Goal: Transaction & Acquisition: Complete application form

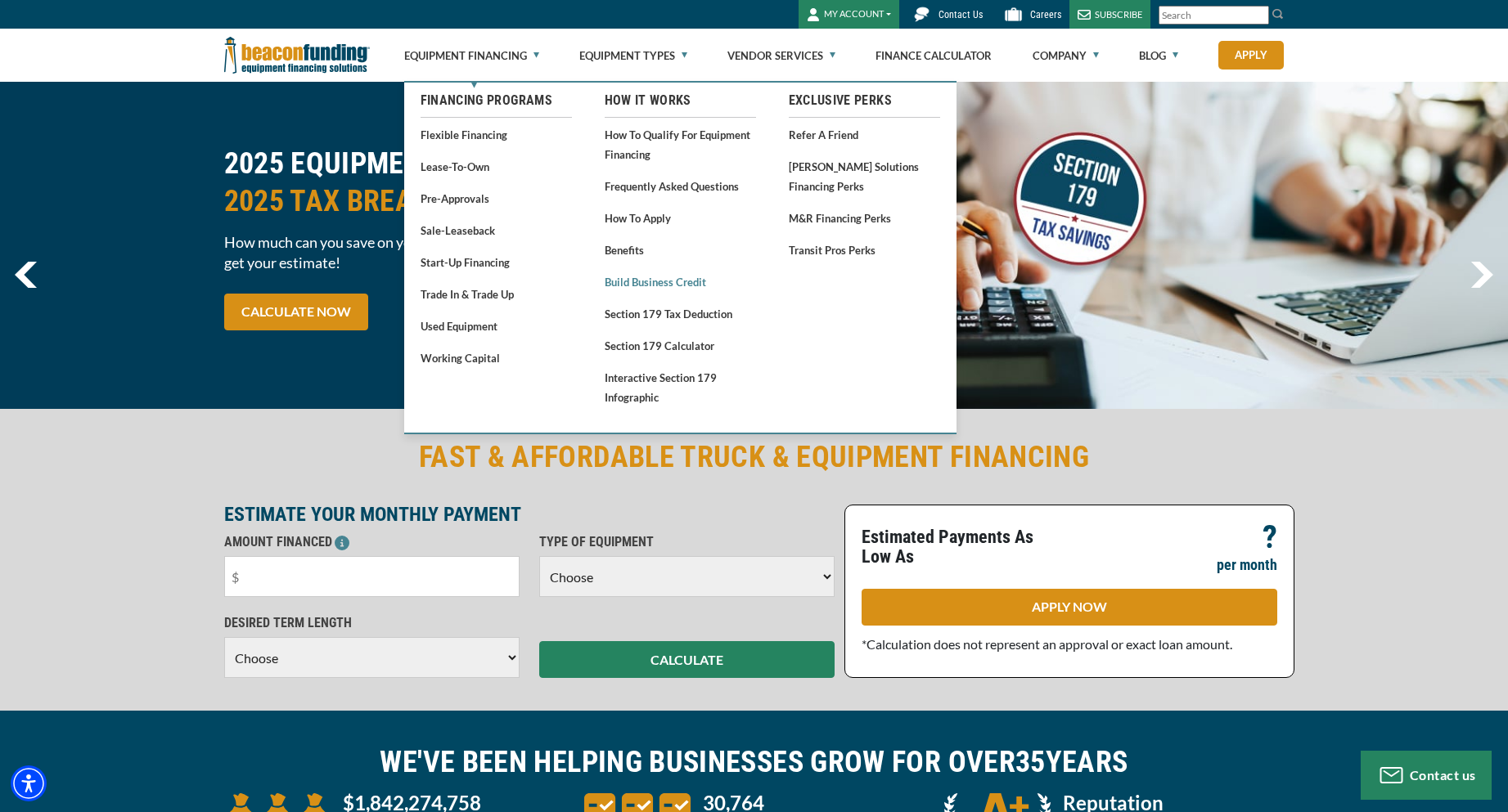
click at [677, 283] on link "Build Business Credit" at bounding box center [680, 281] width 151 height 21
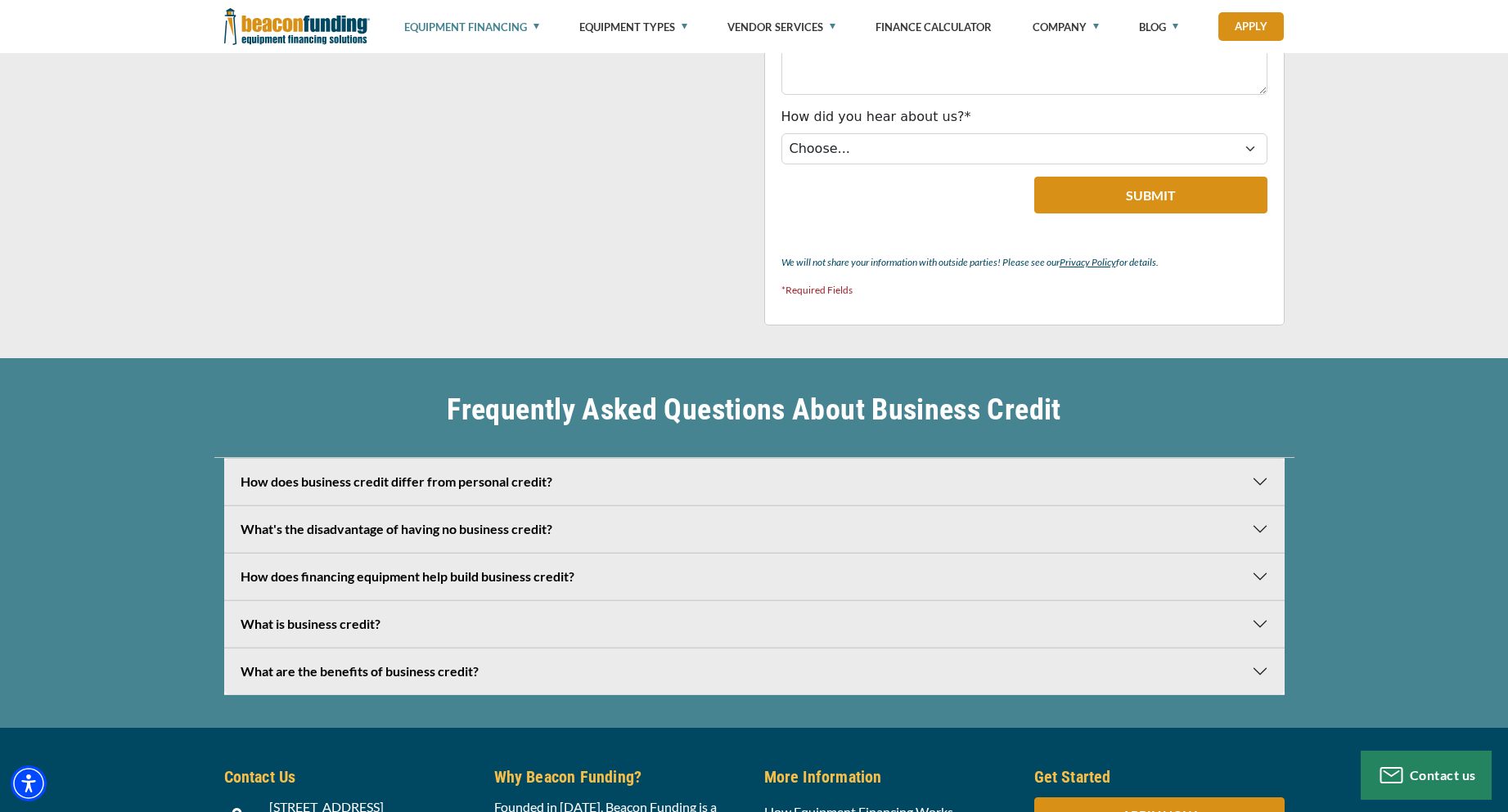
scroll to position [3435, 0]
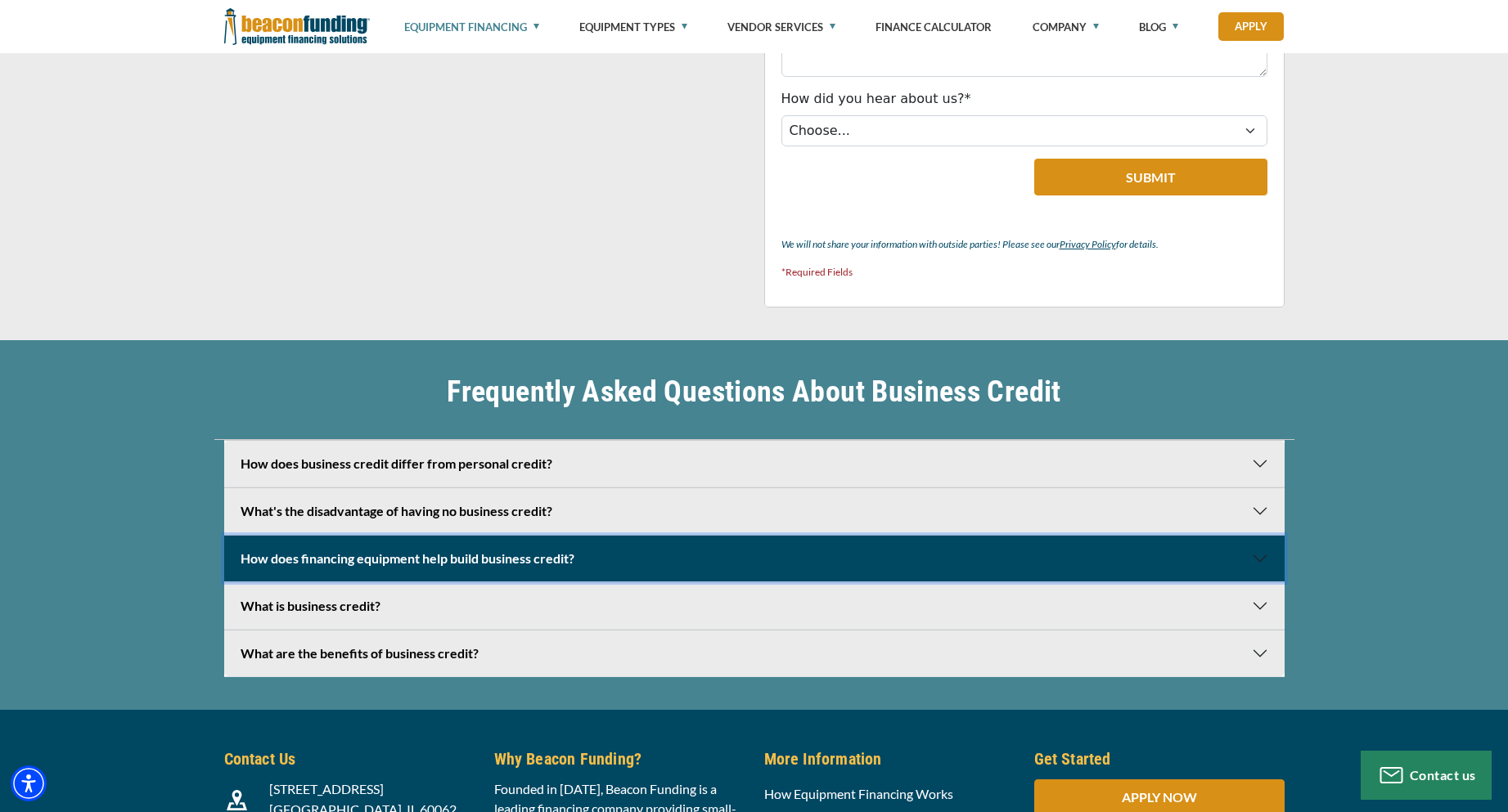
click at [1257, 555] on button "How does financing equipment help build business credit?" at bounding box center [754, 558] width 1060 height 46
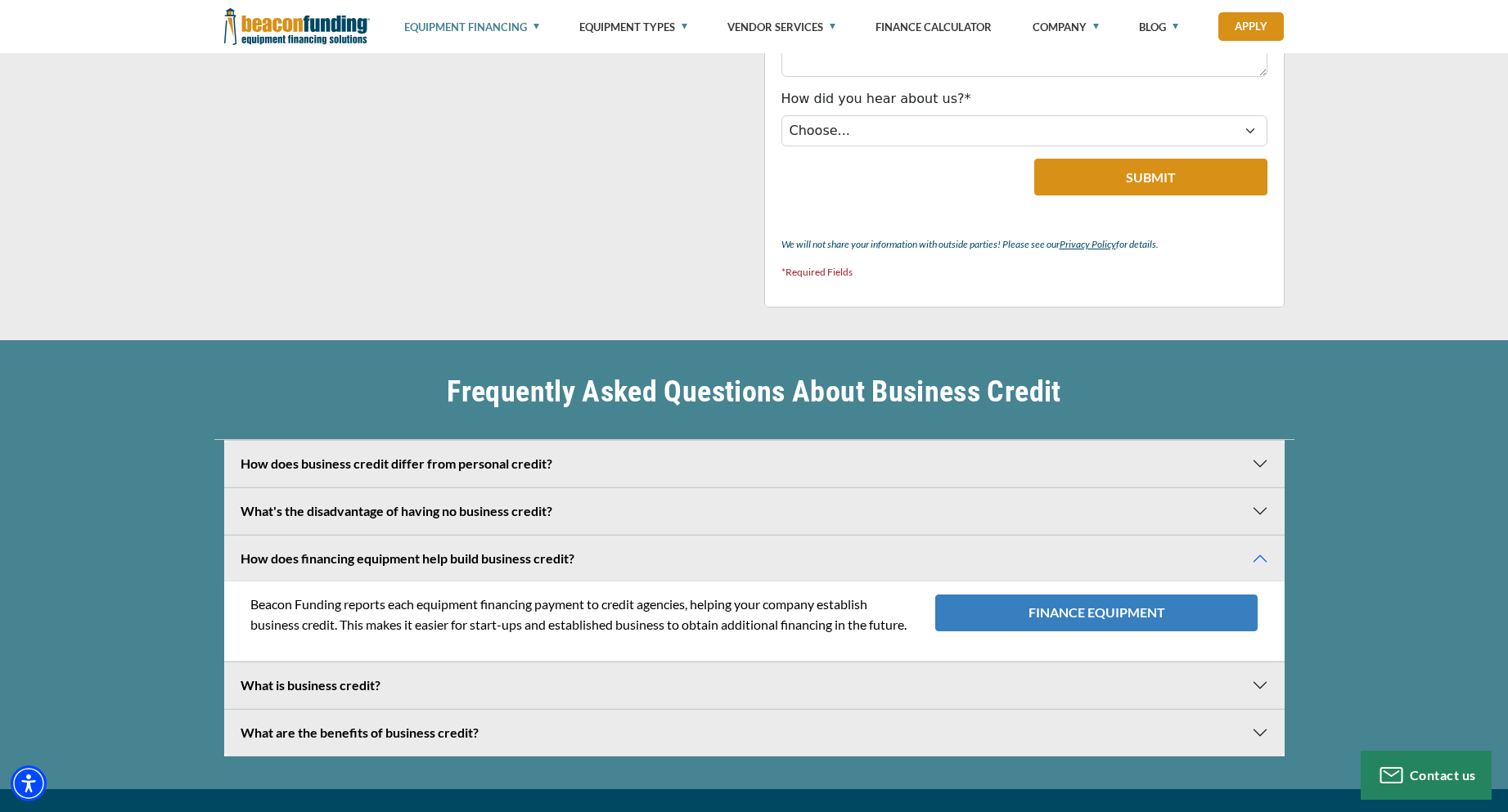
click at [1161, 619] on link "FINANCE EQUIPMENT" at bounding box center [1097, 613] width 323 height 37
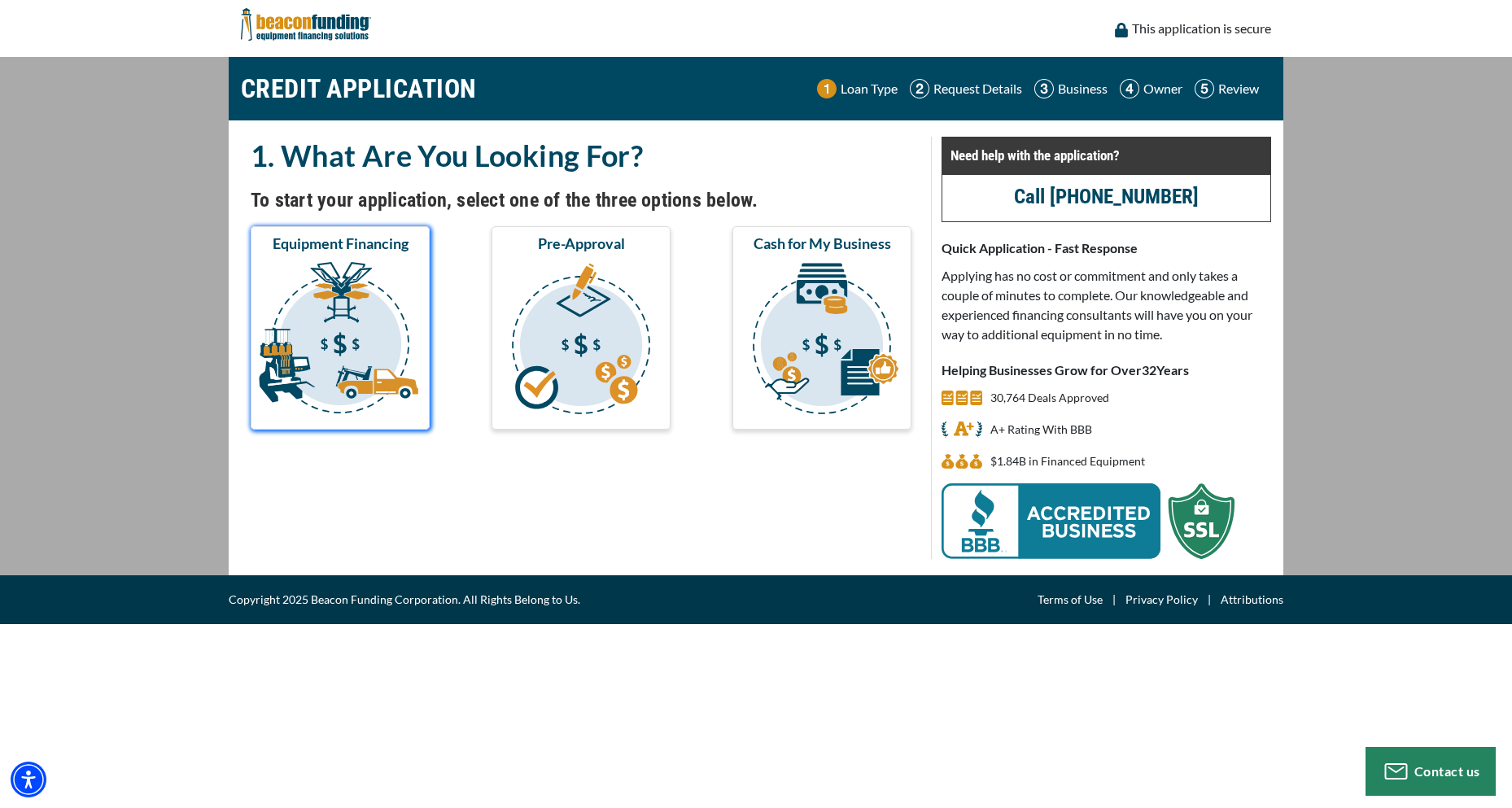
click at [352, 338] on img "submit" at bounding box center [340, 340] width 172 height 163
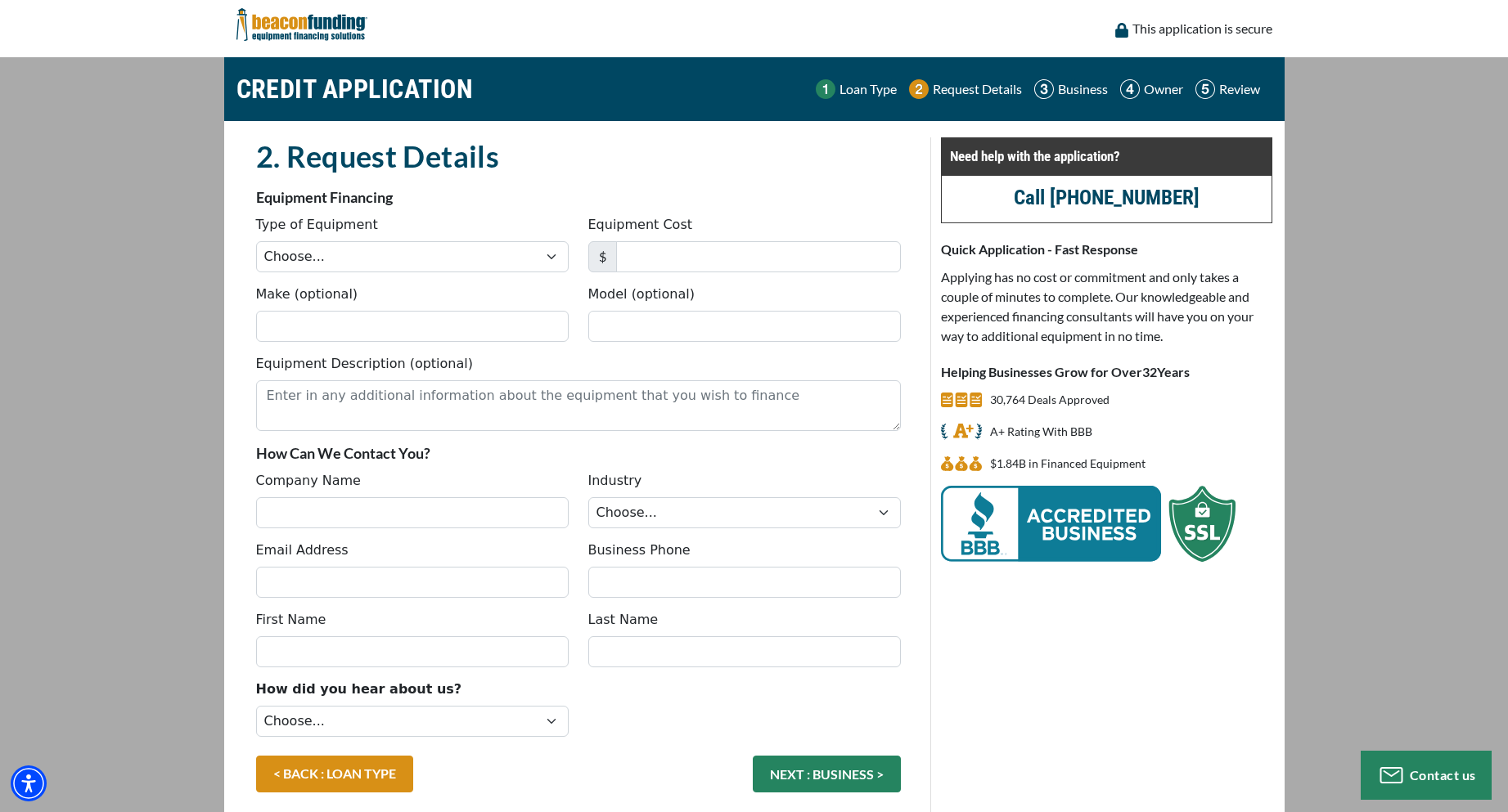
click at [307, 23] on img at bounding box center [302, 24] width 131 height 49
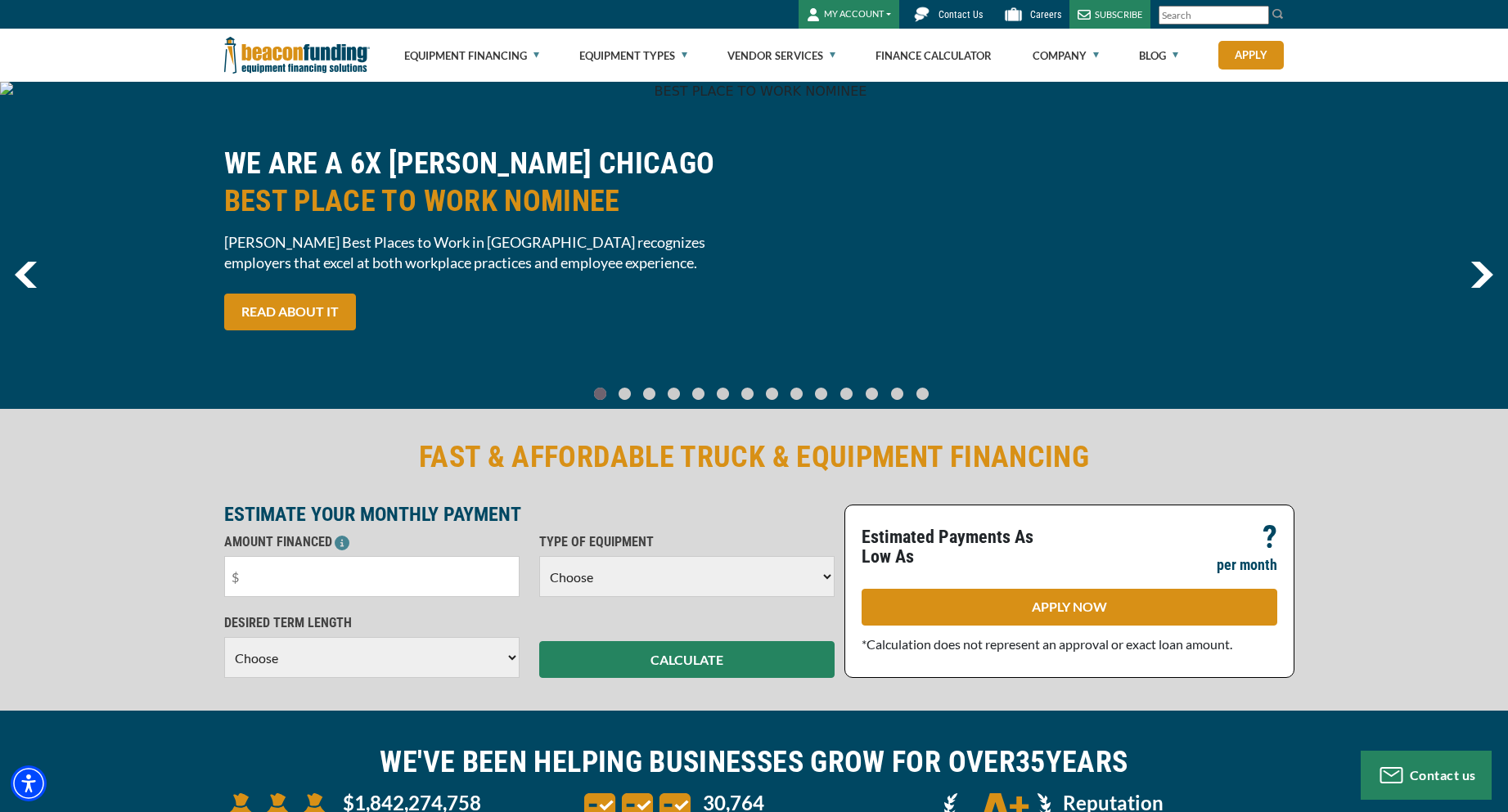
click at [863, 8] on button "MY ACCOUNT" at bounding box center [849, 14] width 101 height 28
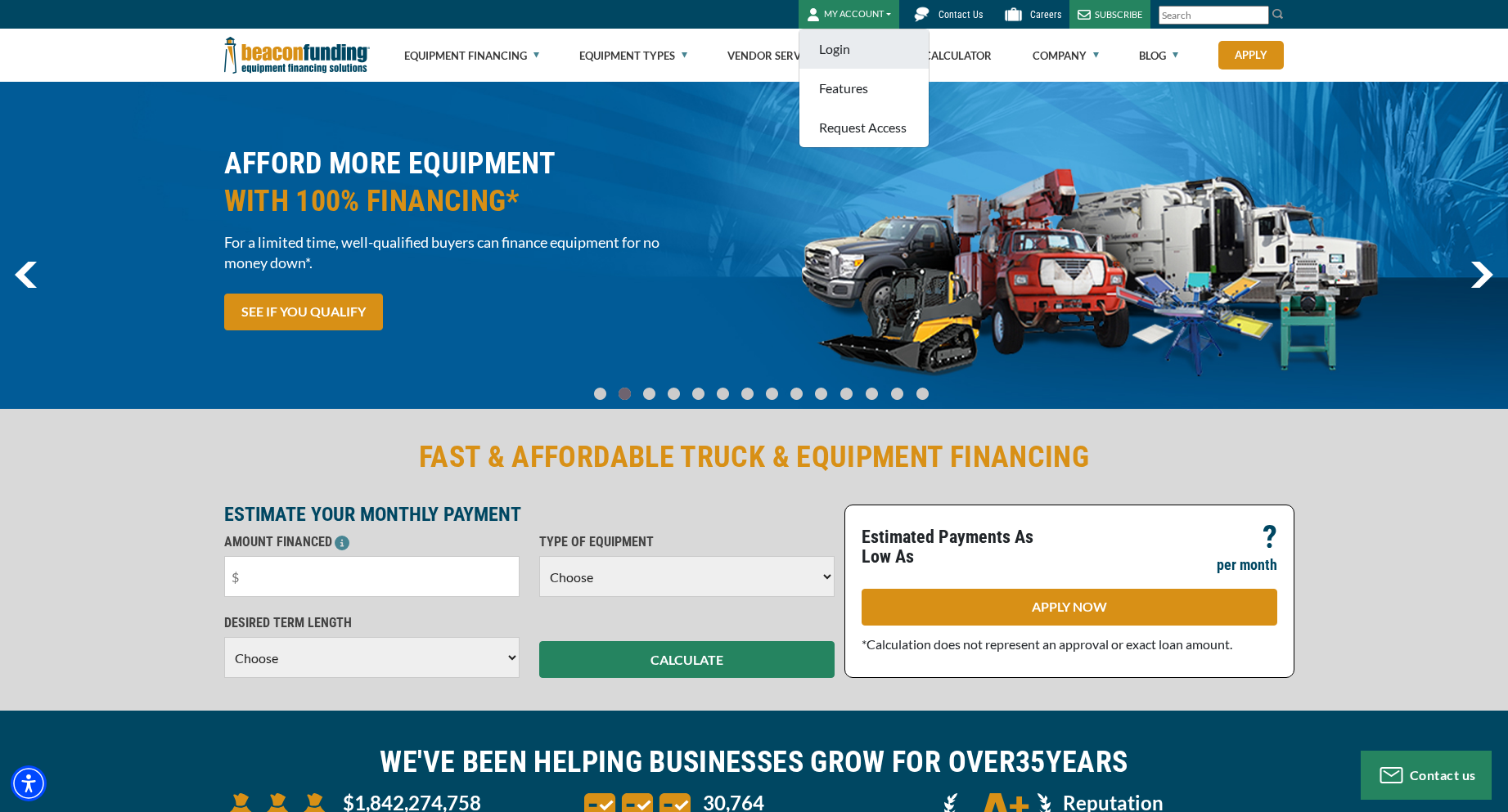
click at [846, 53] on link "Login" at bounding box center [864, 49] width 129 height 39
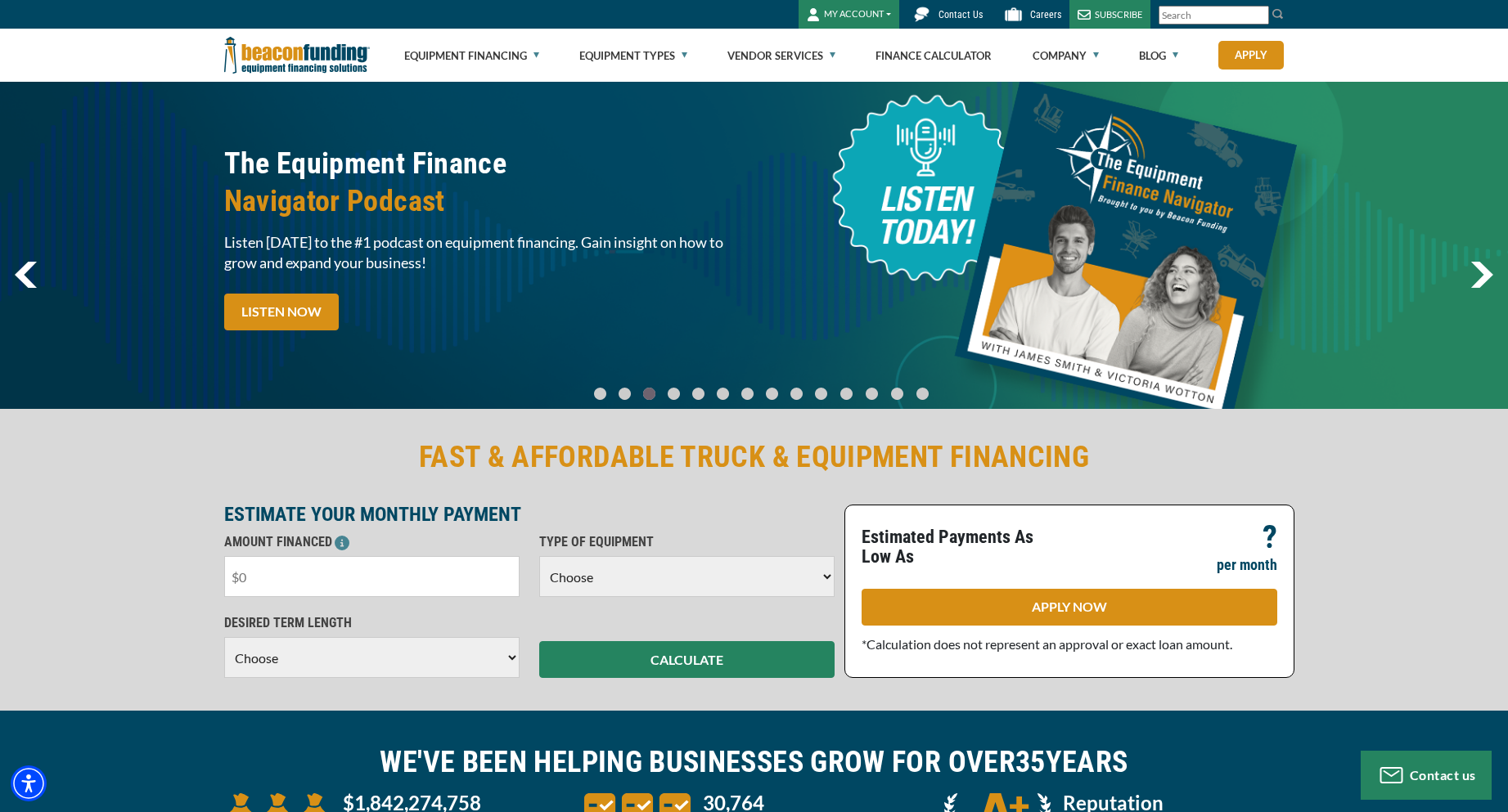
click at [268, 583] on input "text" at bounding box center [371, 577] width 295 height 41
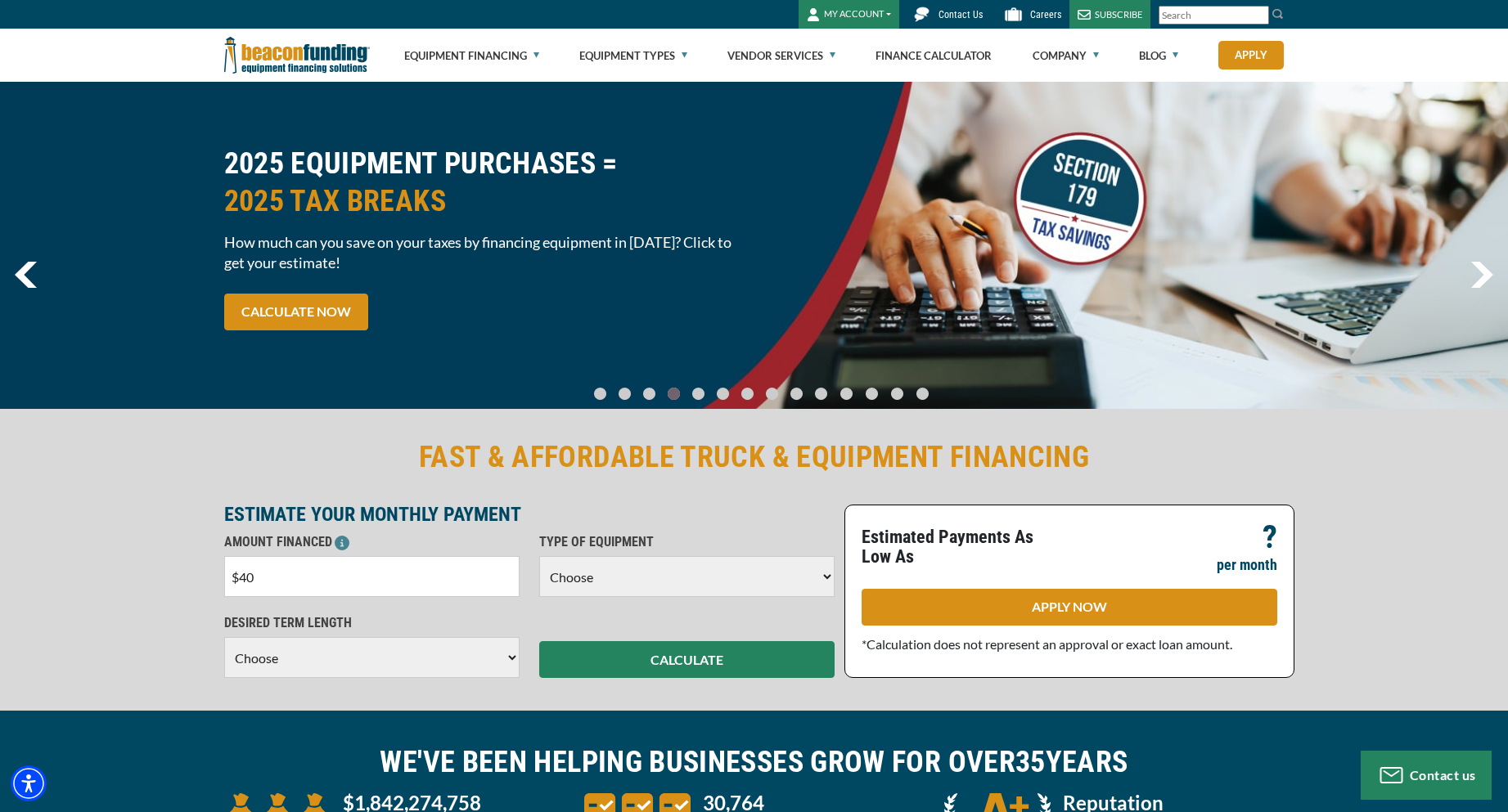
type input "$40,000"
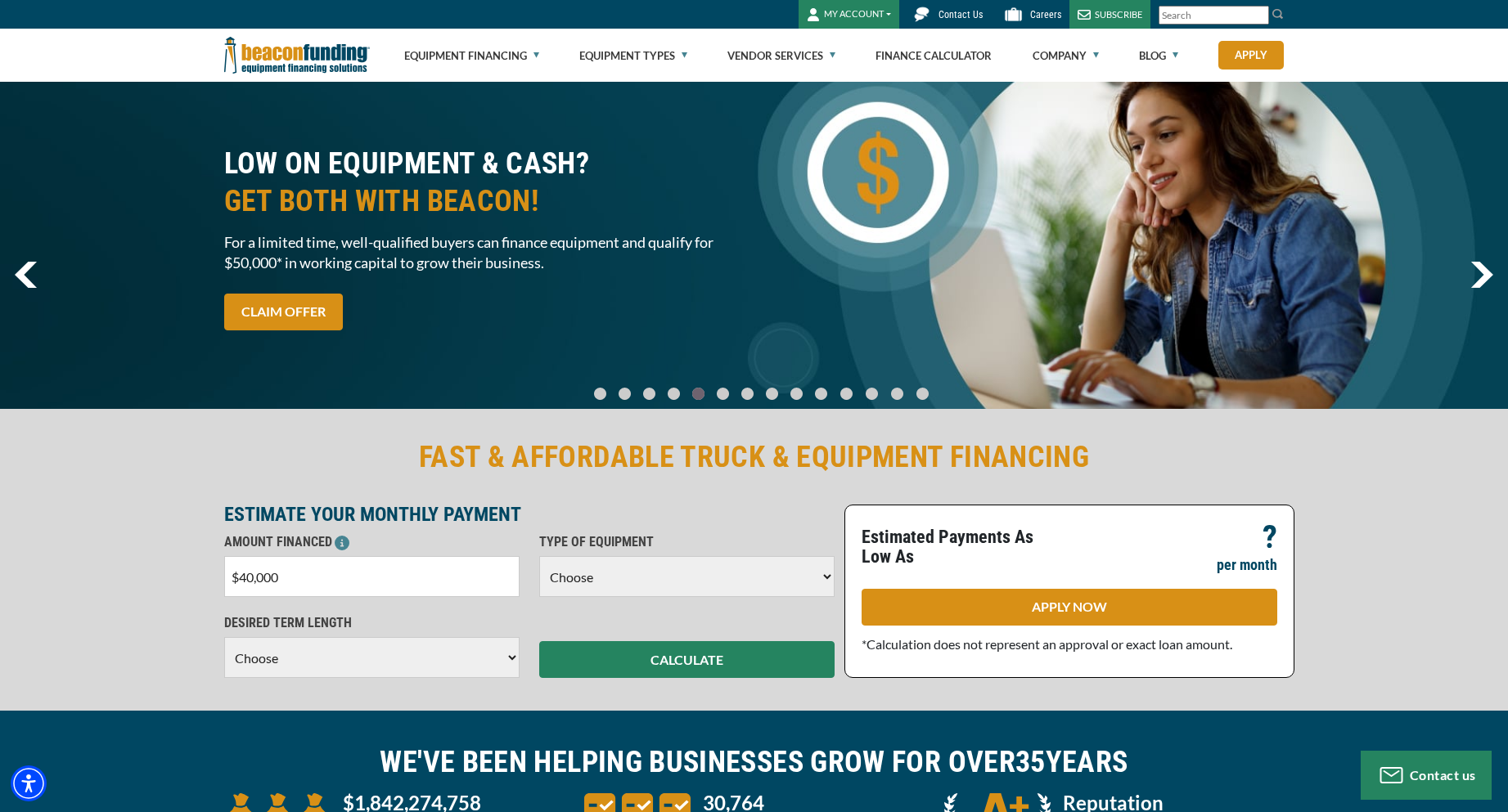
click at [826, 572] on select "Choose Backhoe Boom/Bucket Truck Chipper Commercial Mower Crane DTG/DTF Printin…" at bounding box center [686, 577] width 295 height 41
select select "5"
click at [539, 556] on select "Choose Backhoe Boom/Bucket Truck Chipper Commercial Mower Crane DTG/DTF Printin…" at bounding box center [686, 577] width 295 height 41
click at [509, 658] on select "Choose 36 Months 48 Months 60 Months" at bounding box center [371, 658] width 295 height 41
select select "60"
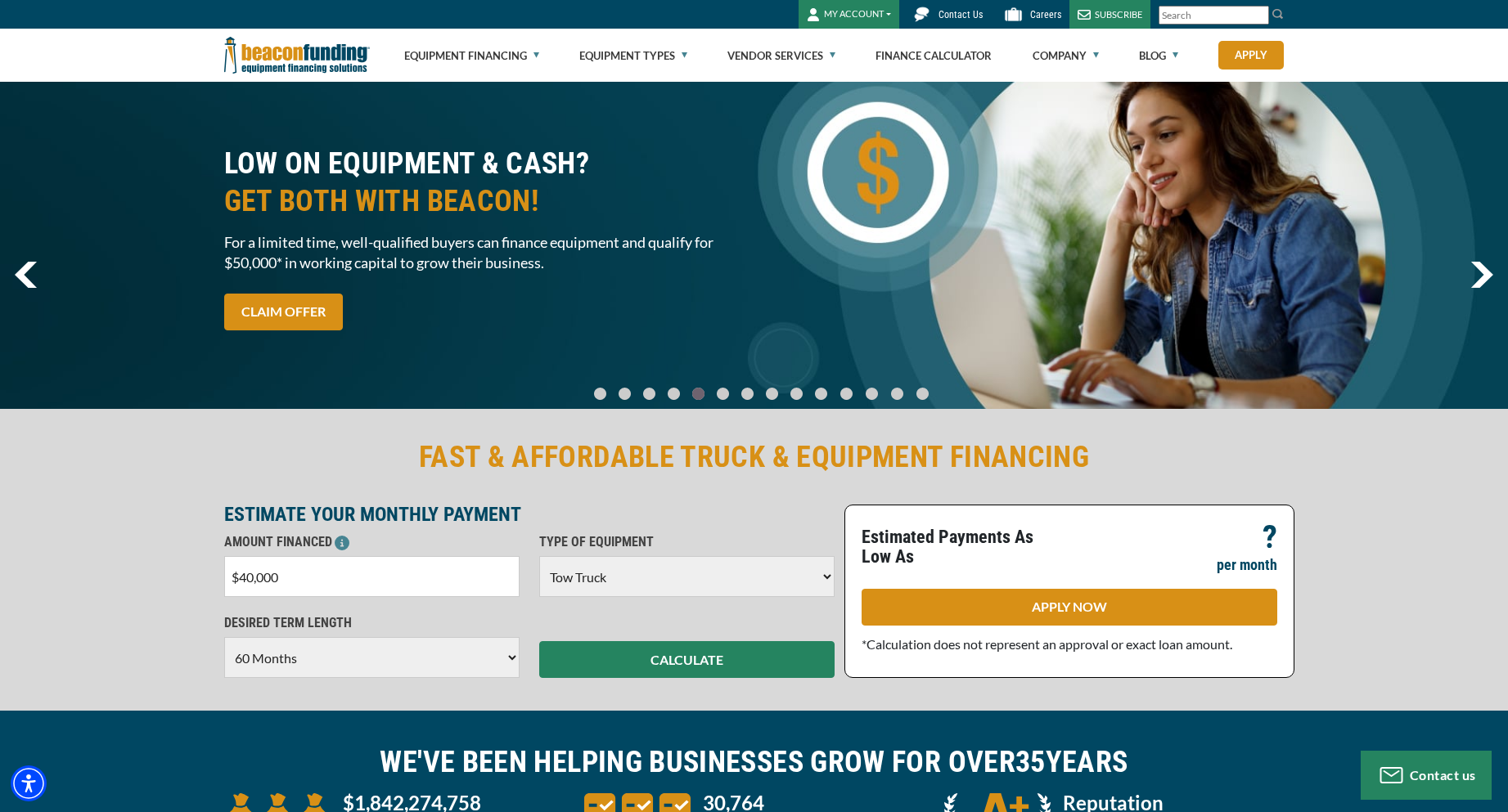
click at [224, 638] on select "Choose 36 Months 48 Months 60 Months" at bounding box center [371, 658] width 295 height 41
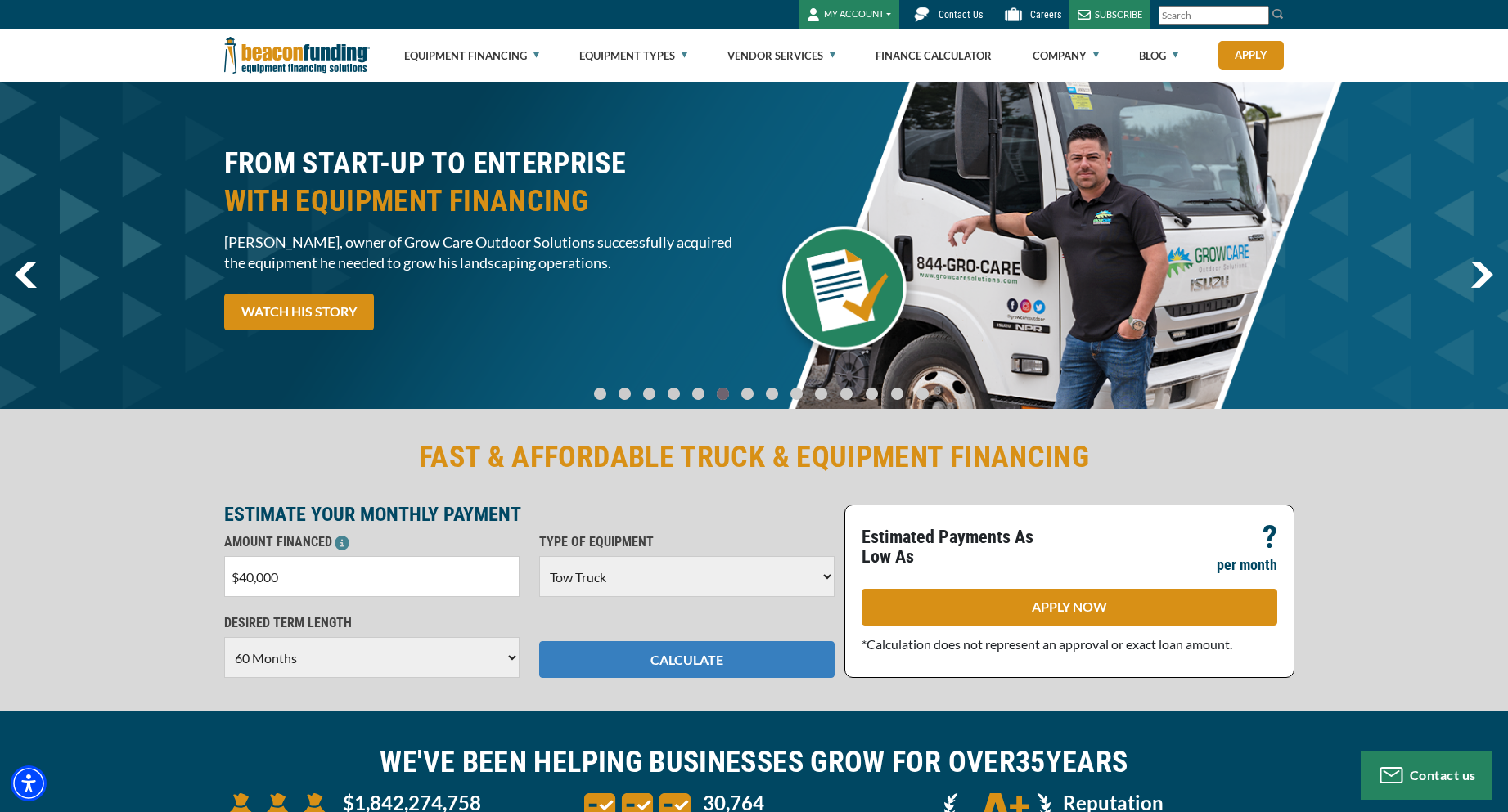
click at [712, 656] on button "CALCULATE" at bounding box center [686, 660] width 295 height 37
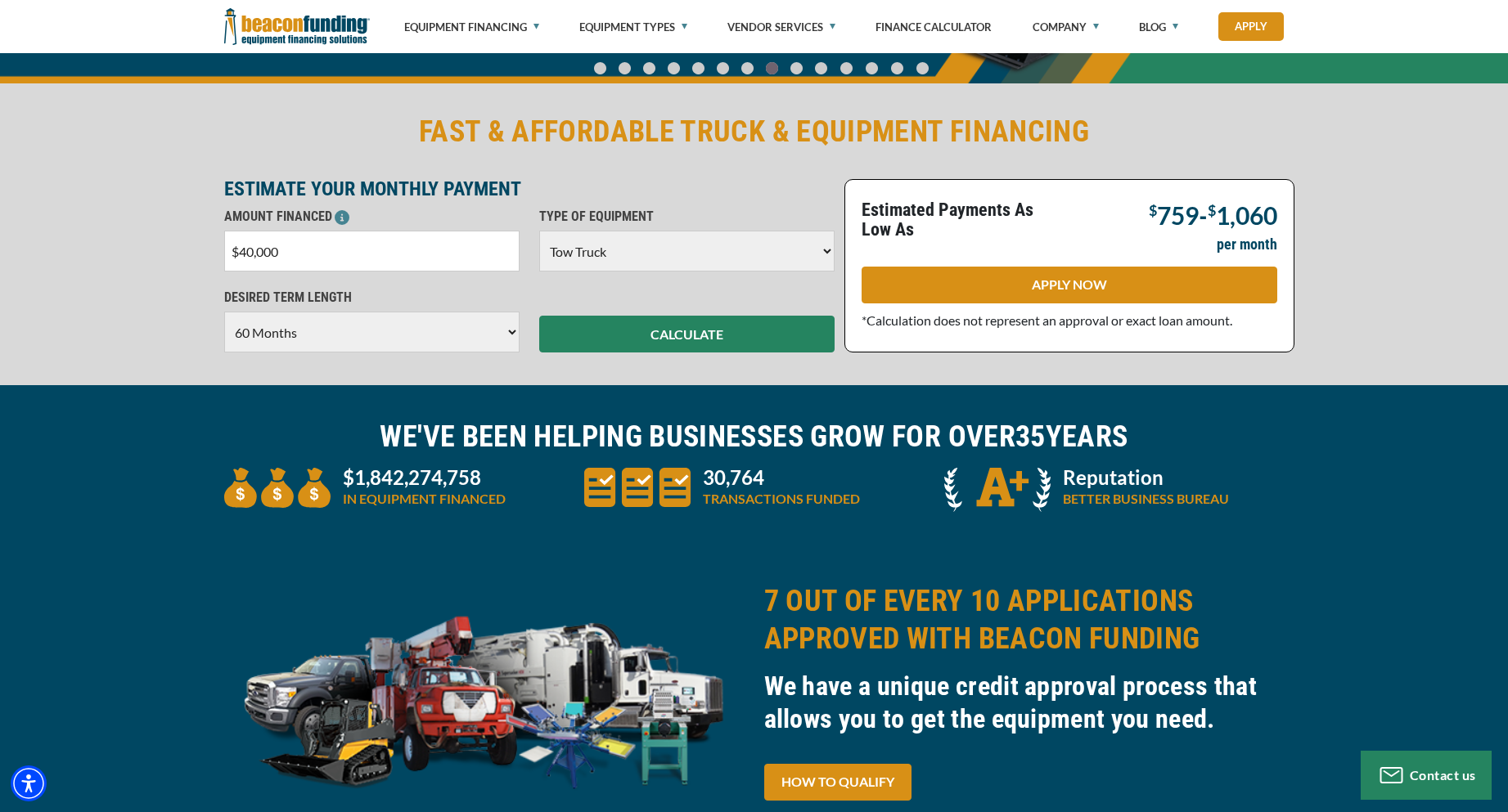
scroll to position [246, 0]
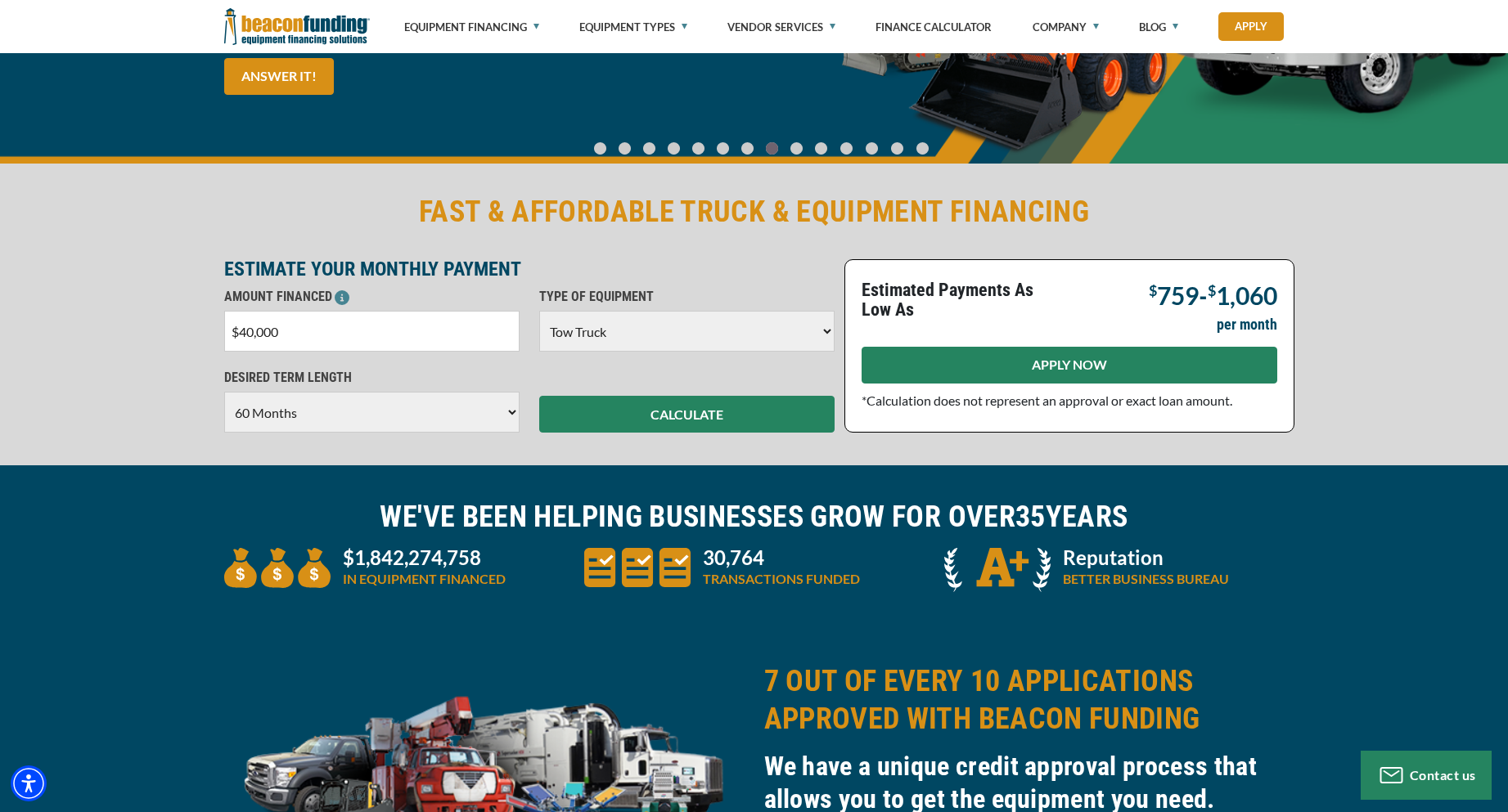
click at [1116, 366] on link "APPLY NOW" at bounding box center [1069, 365] width 415 height 37
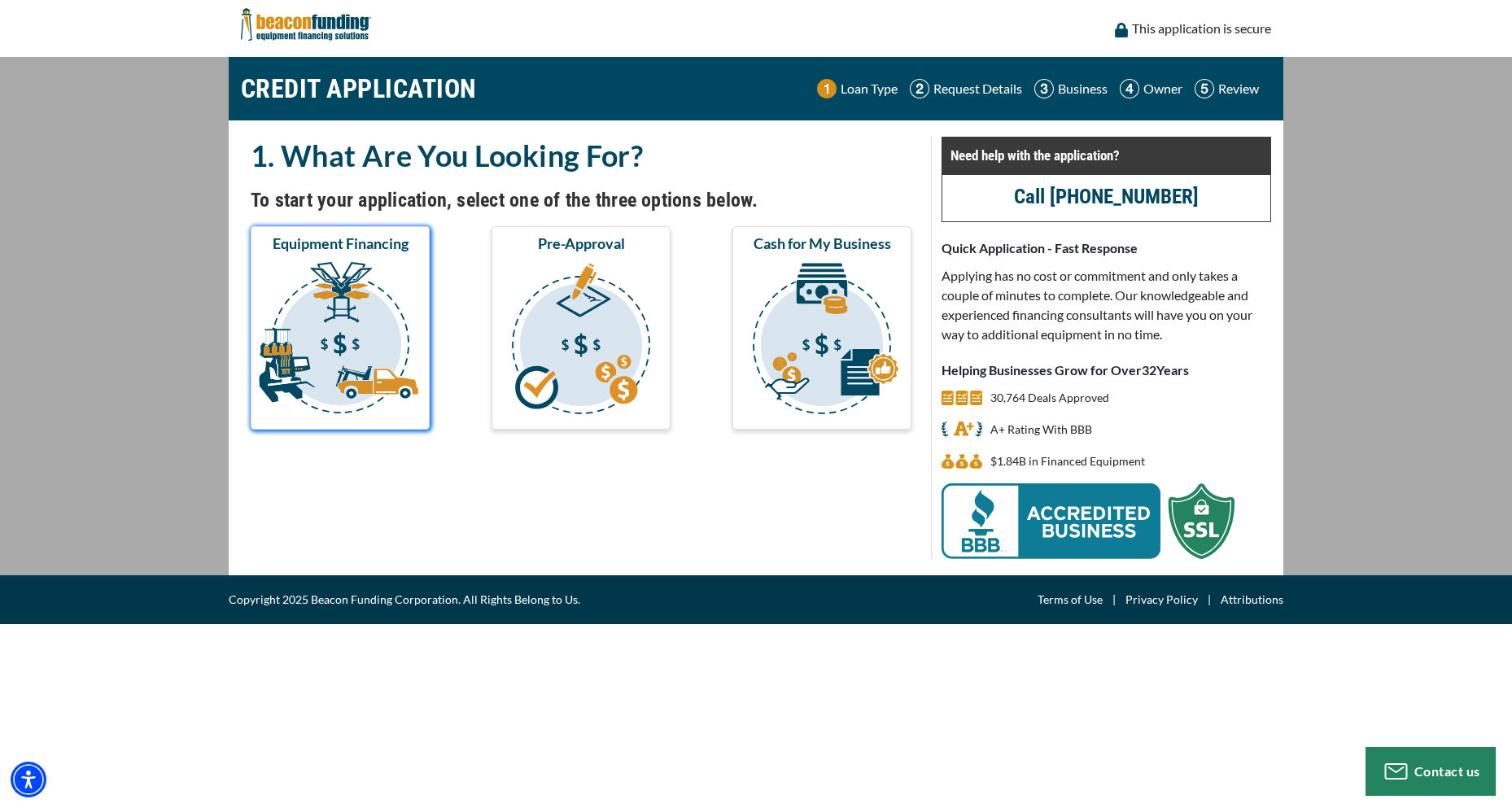
click at [344, 336] on img "submit" at bounding box center [340, 340] width 172 height 163
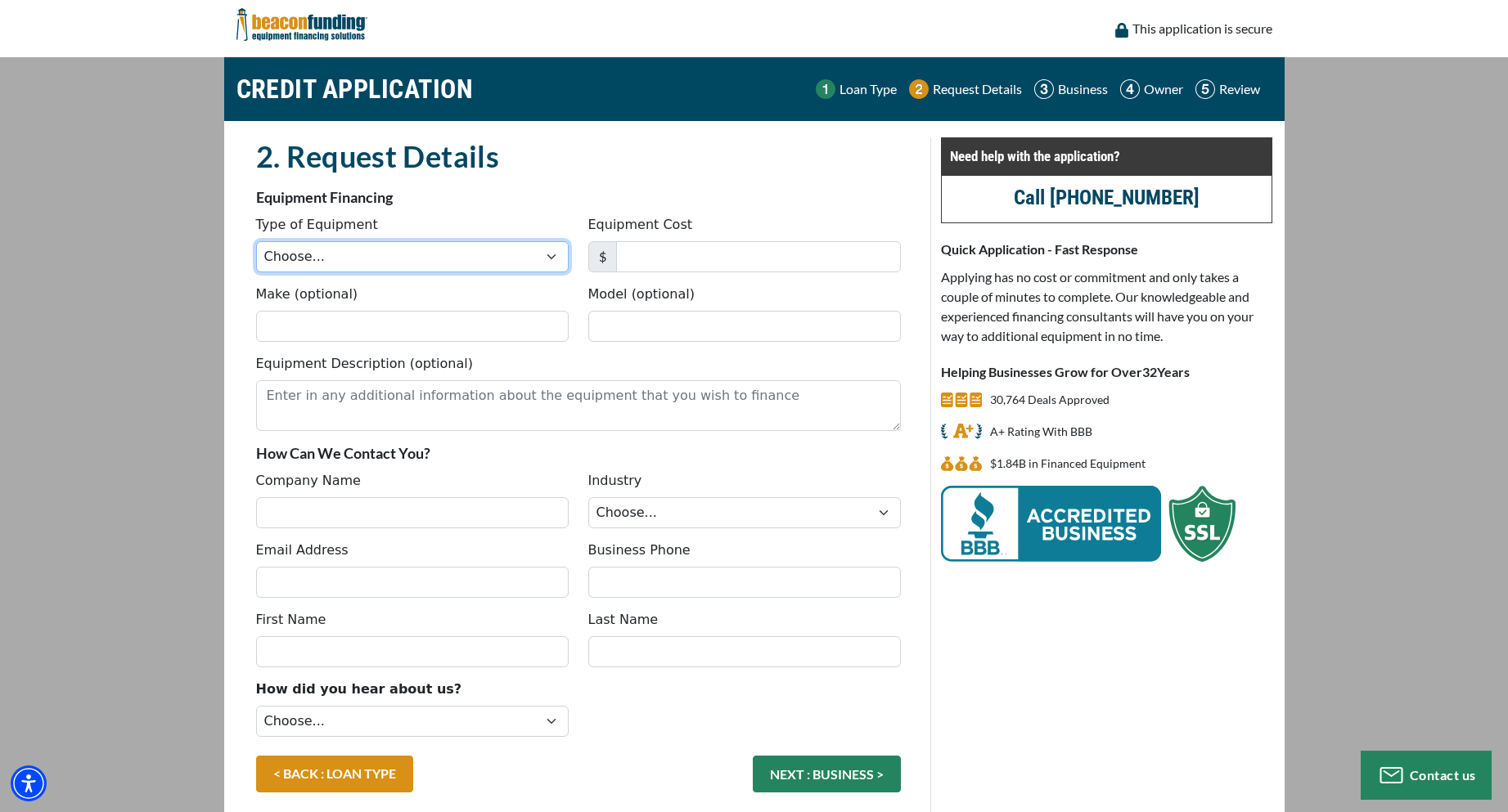
click at [556, 268] on select "Choose... Backhoe Boom/Bucket Truck Chipper Commercial Mower Crane DTG/DTF Prin…" at bounding box center [412, 257] width 313 height 31
select select "5"
click at [256, 241] on select "Choose... Backhoe Boom/Bucket Truck Chipper Commercial Mower Crane DTG/DTF Prin…" at bounding box center [412, 257] width 313 height 31
click at [624, 251] on input "Equipment Cost" at bounding box center [758, 257] width 285 height 31
type input "40,000"
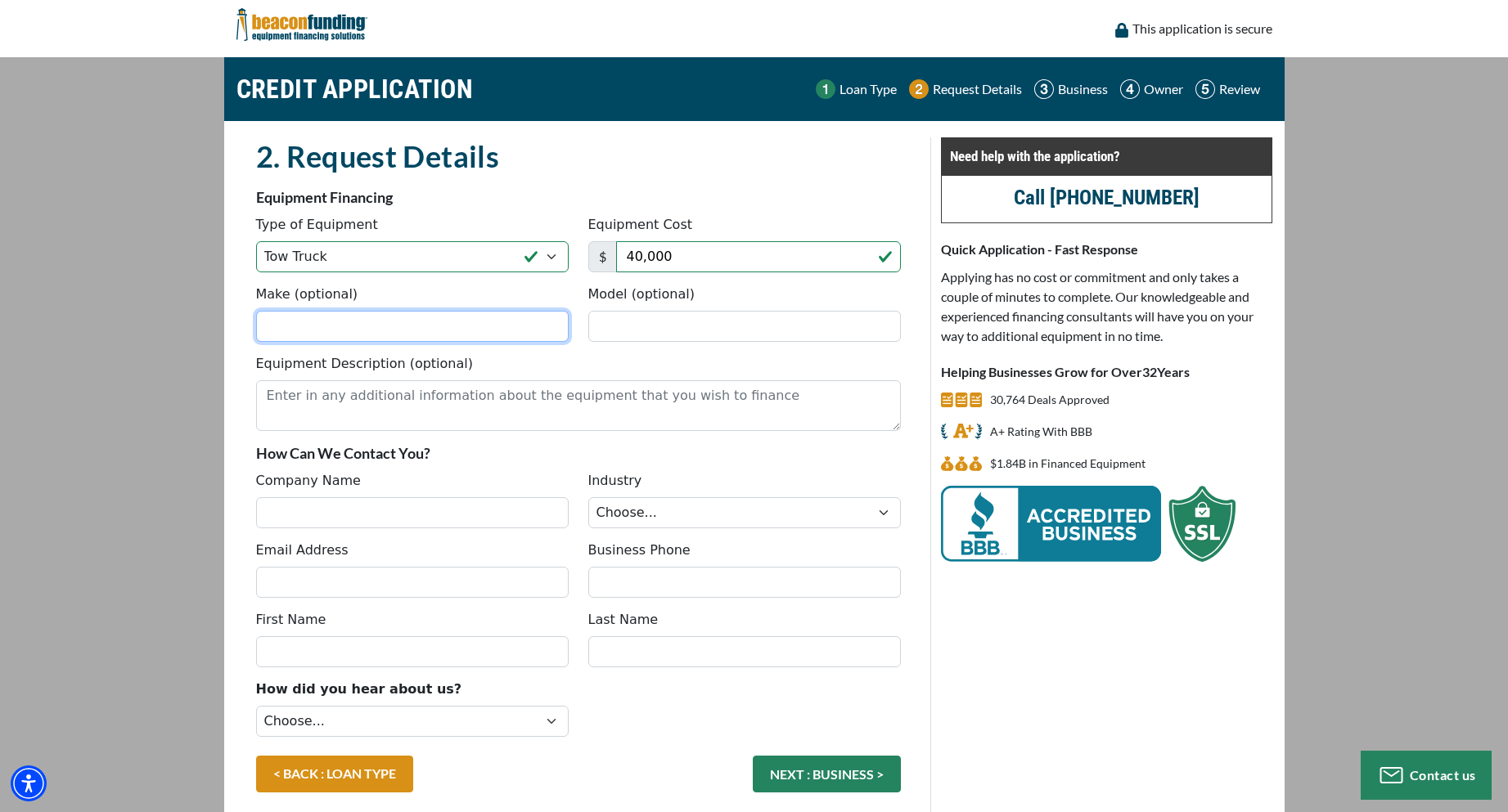
click at [283, 328] on input "Make (optional)" at bounding box center [412, 326] width 313 height 31
type input "International 2007"
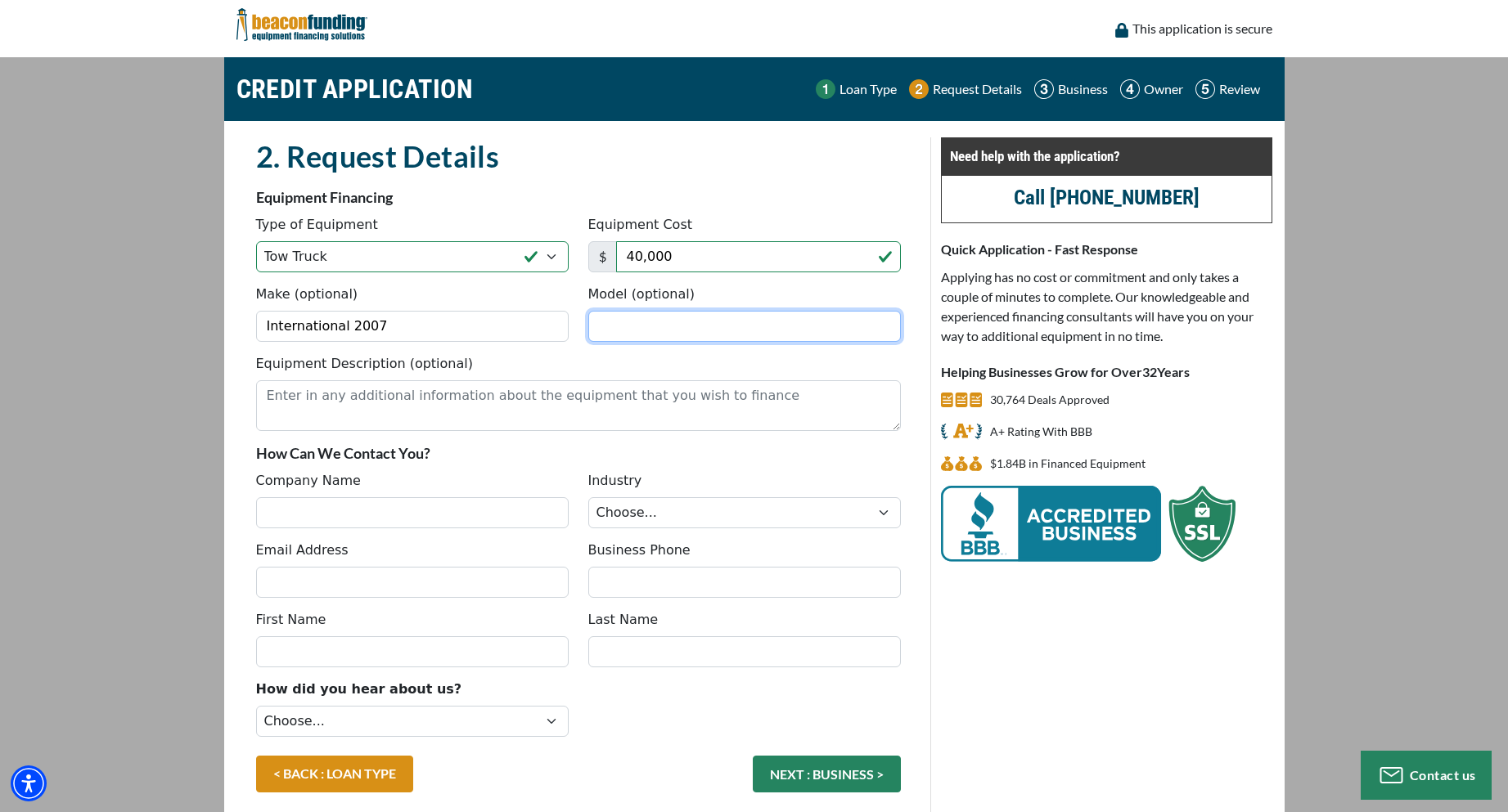
click at [606, 323] on input "Model (optional)" at bounding box center [744, 326] width 313 height 31
type input "4300"
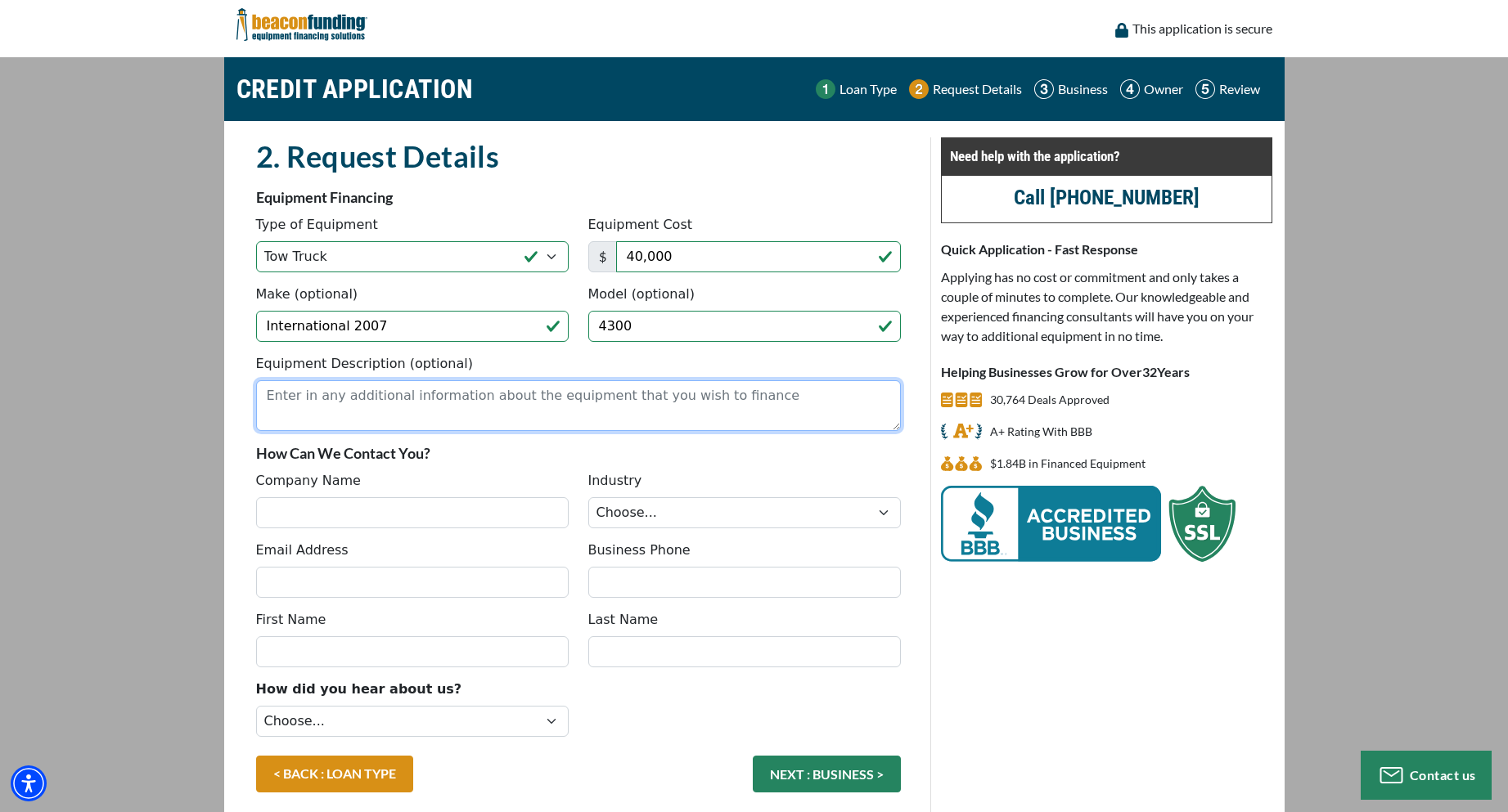
click at [302, 398] on textarea "Equipment Description (optional)" at bounding box center [578, 406] width 645 height 51
type textarea "Internatonal 2007 Extended Cab International 4300 22 FT Jerr Dan"
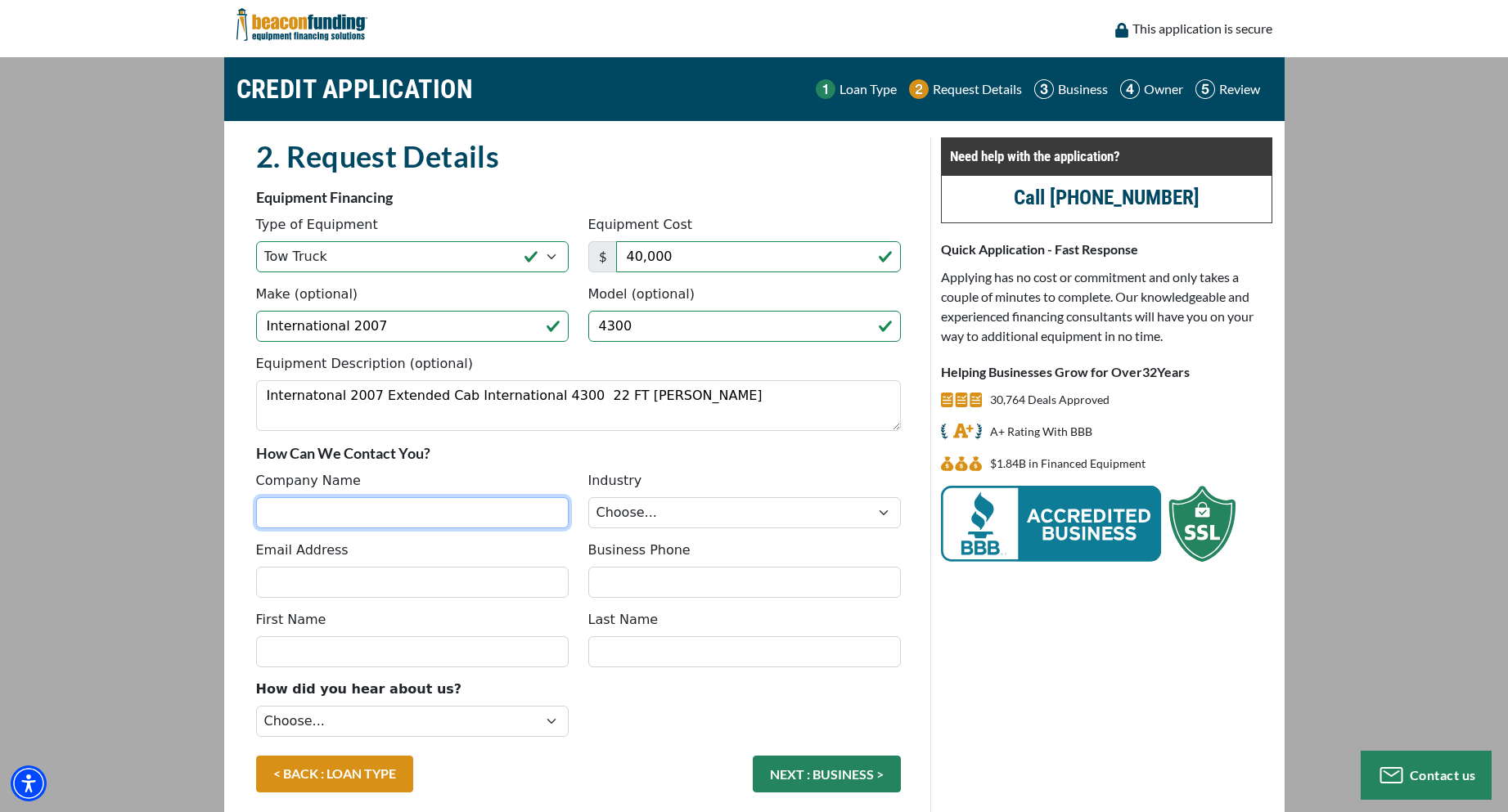
click at [292, 513] on input "Company Name" at bounding box center [412, 513] width 313 height 31
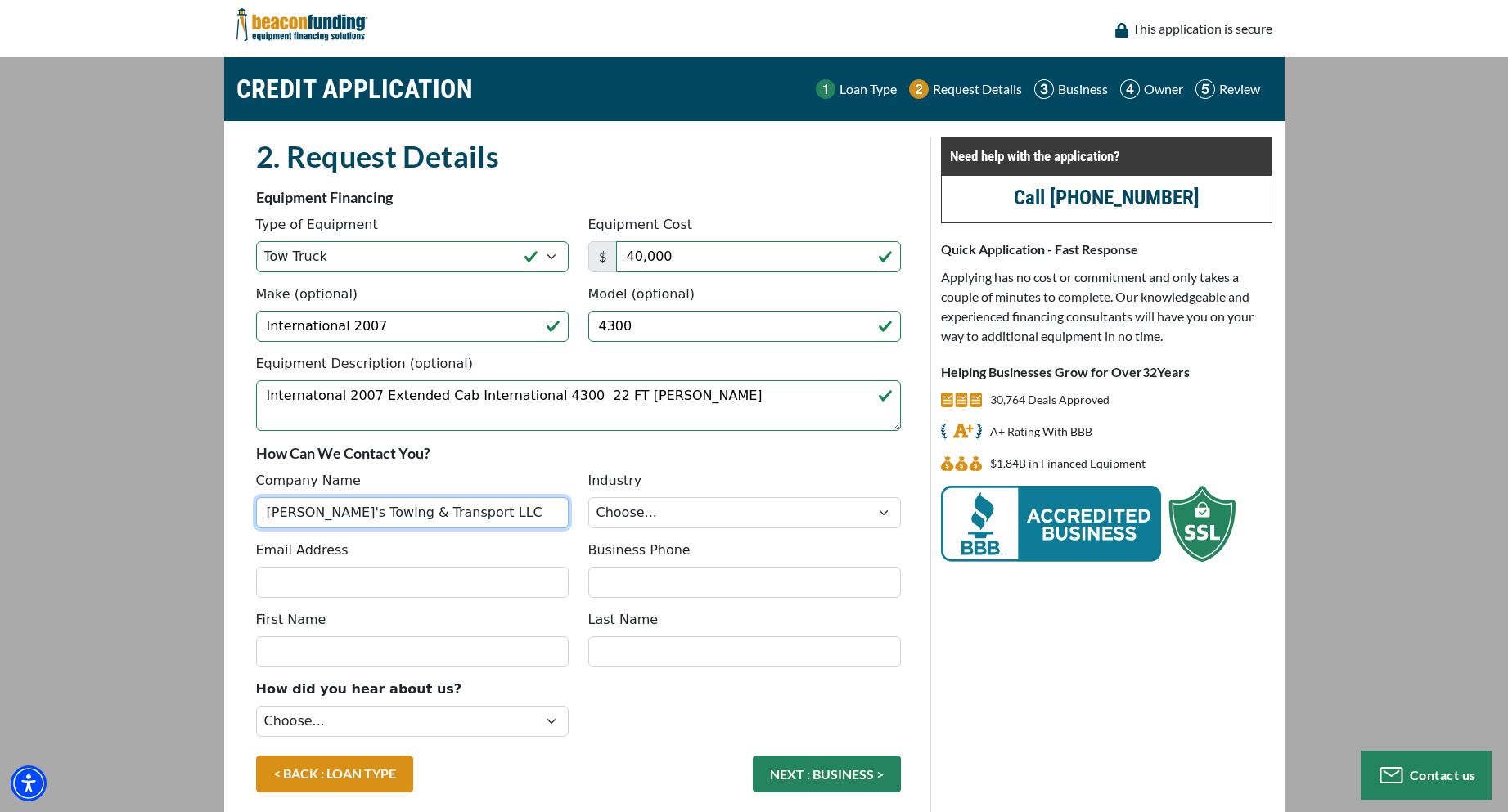
type input "Alfredo's Towing & Transport LLC"
click at [887, 511] on select "Choose... Towing Landscape/Hardscape Decorated Apparel Septic Light Constructio…" at bounding box center [744, 513] width 313 height 31
select select "1"
click at [588, 498] on select "Choose... Towing Landscape/Hardscape Decorated Apparel Septic Light Constructio…" at bounding box center [744, 513] width 313 height 31
click at [319, 590] on input "Email Address" at bounding box center [412, 583] width 313 height 31
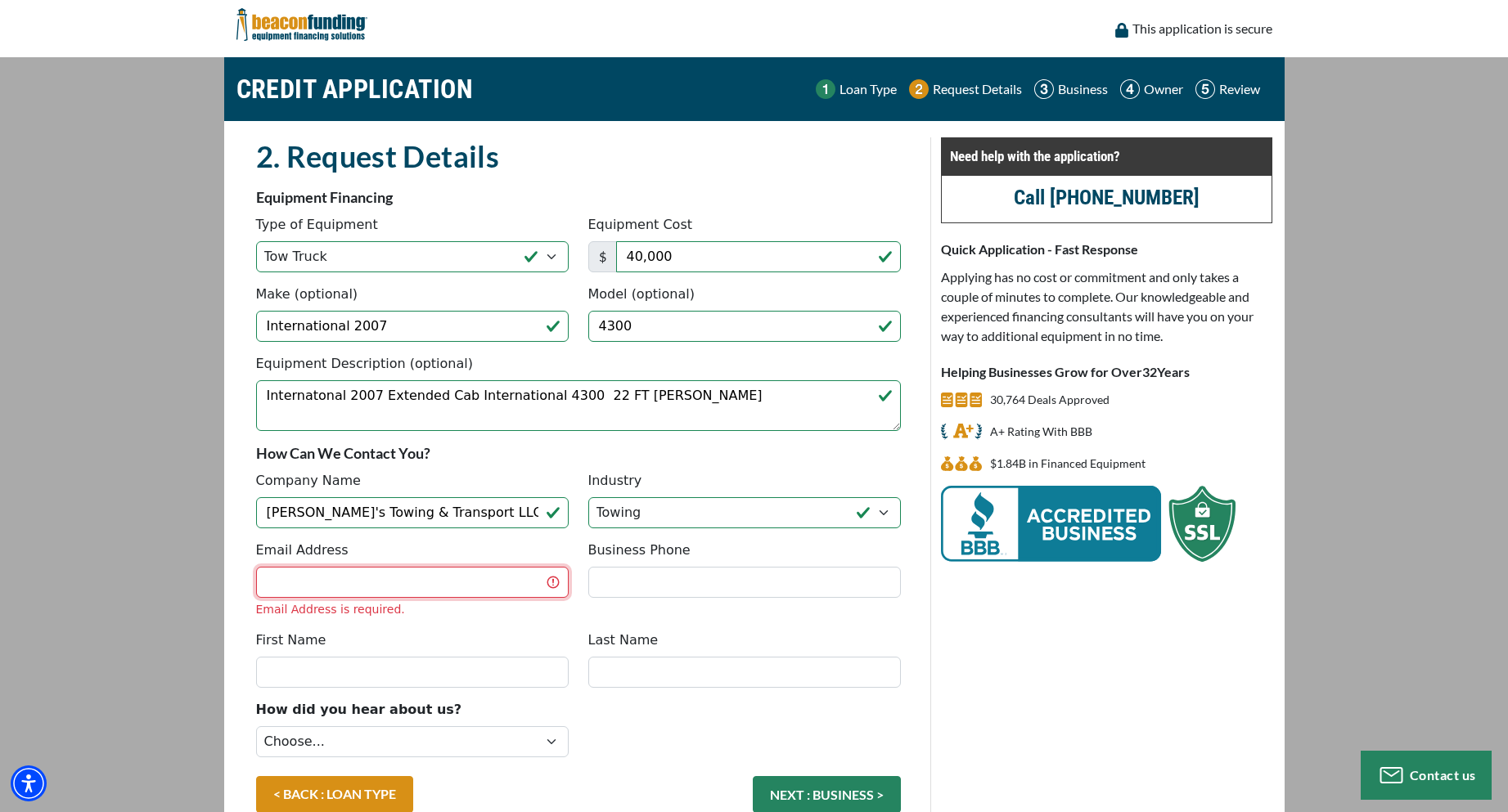
click at [309, 585] on input "Email Address" at bounding box center [412, 583] width 313 height 31
type input "alfredostowing@yahoo.com"
click at [444, 616] on fieldset "2. Request Details There was an issue while saving the data. Please try again a…" at bounding box center [578, 489] width 664 height 704
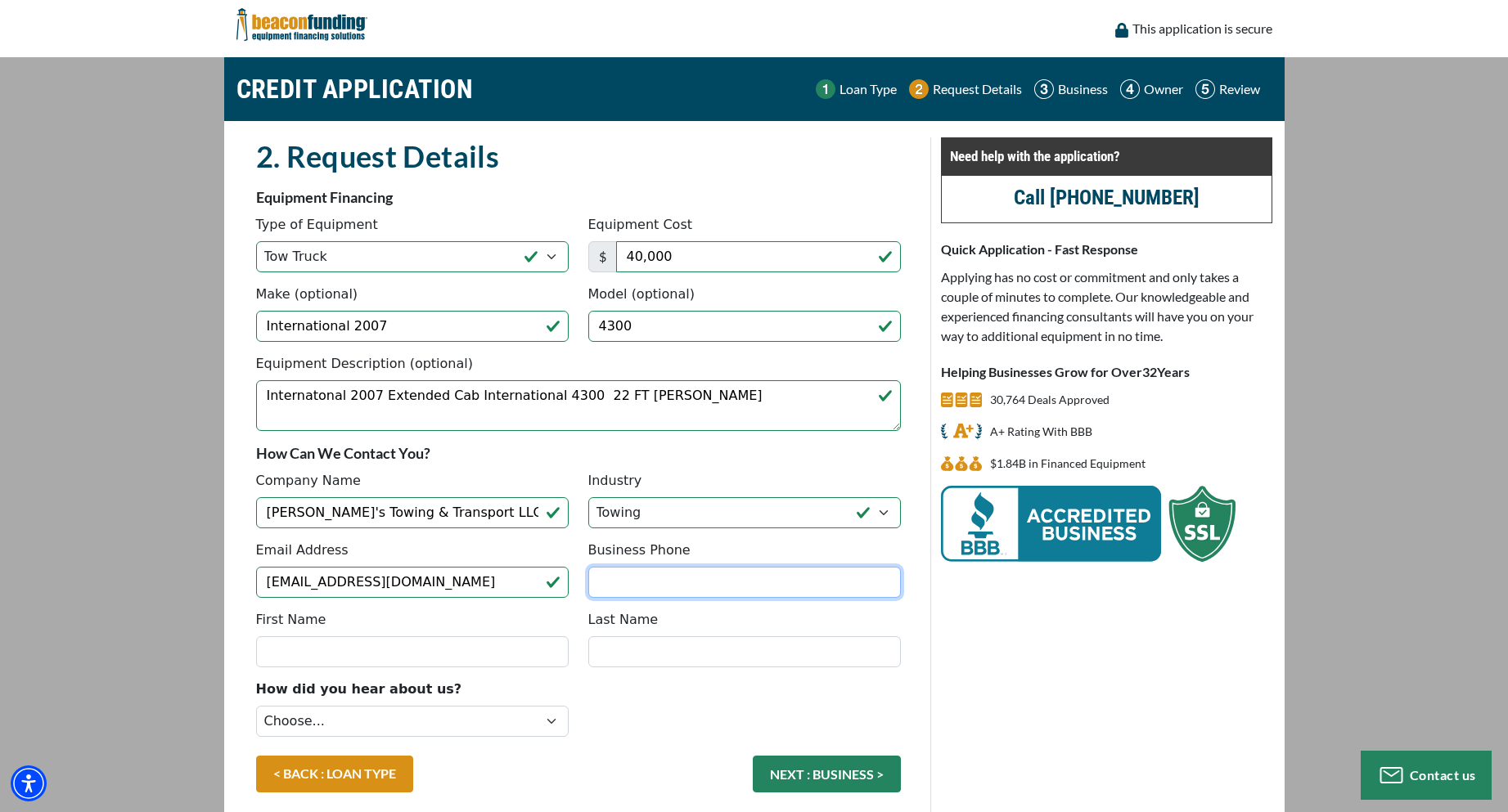
click at [641, 582] on input "Business Phone" at bounding box center [744, 583] width 313 height 31
type input "(540) 664-4338"
click at [277, 647] on input "First Name" at bounding box center [412, 652] width 313 height 31
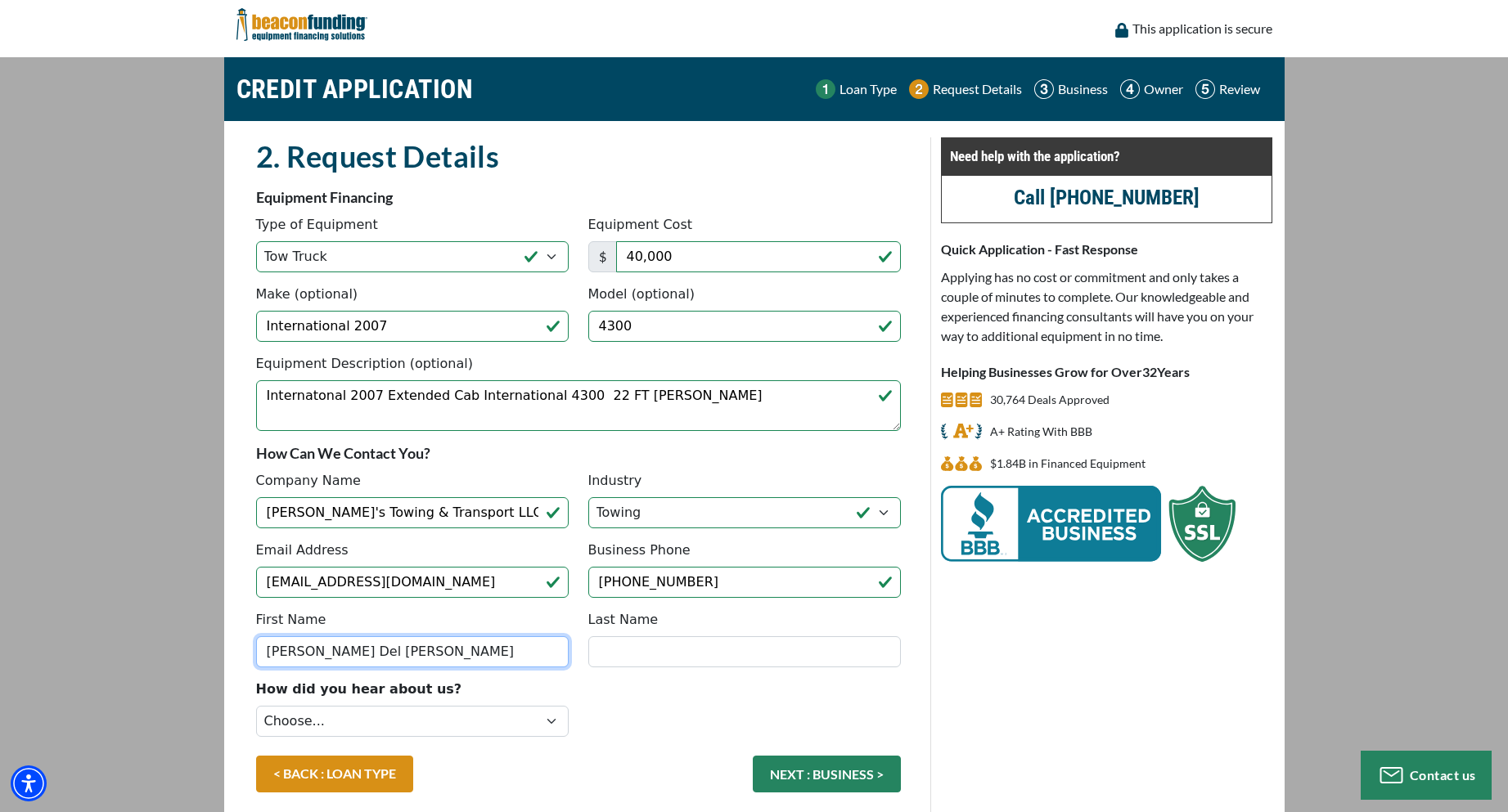
click at [321, 652] on input "Maria Del Carmen" at bounding box center [412, 652] width 313 height 31
type input "Carmen"
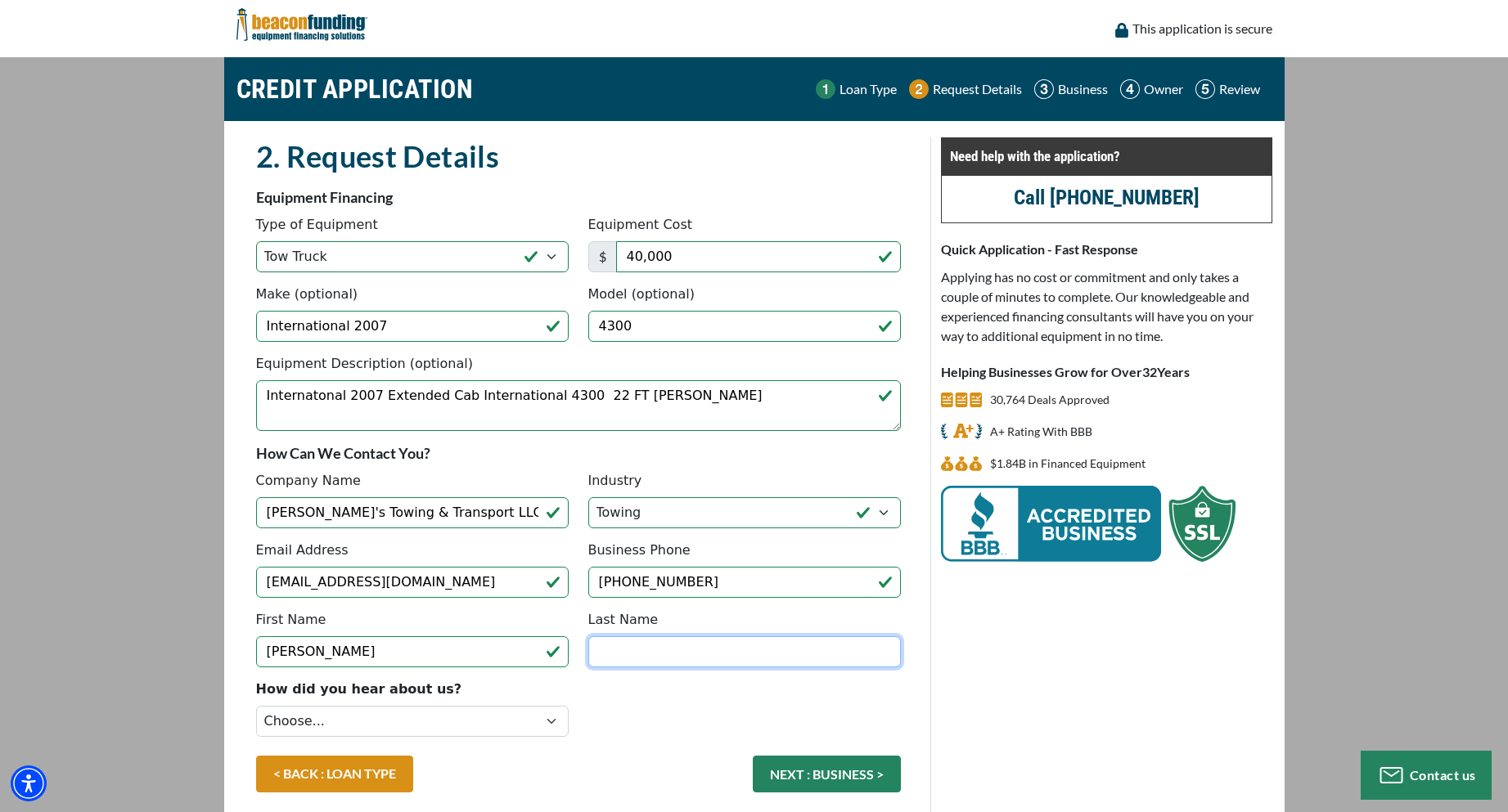
click at [616, 652] on input "Last Name" at bounding box center [744, 652] width 313 height 31
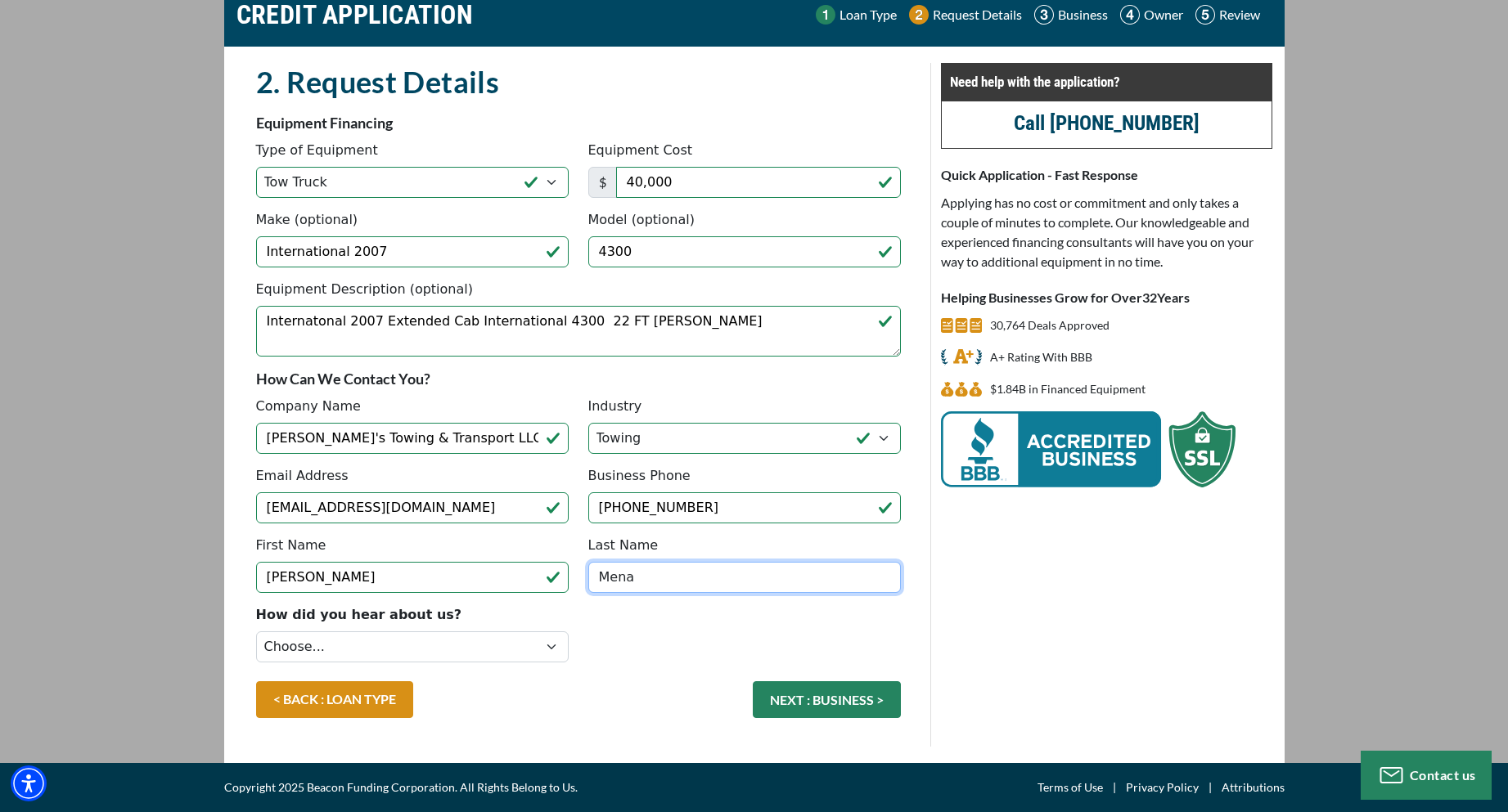
type input "Mena"
click at [556, 647] on select "Choose... Internet Search Vendor Referral Word of Mouth Client Referral Email E…" at bounding box center [412, 647] width 313 height 31
select select "279640001"
click at [256, 632] on select "Choose... Internet Search Vendor Referral Word of Mouth Client Referral Email E…" at bounding box center [412, 647] width 313 height 31
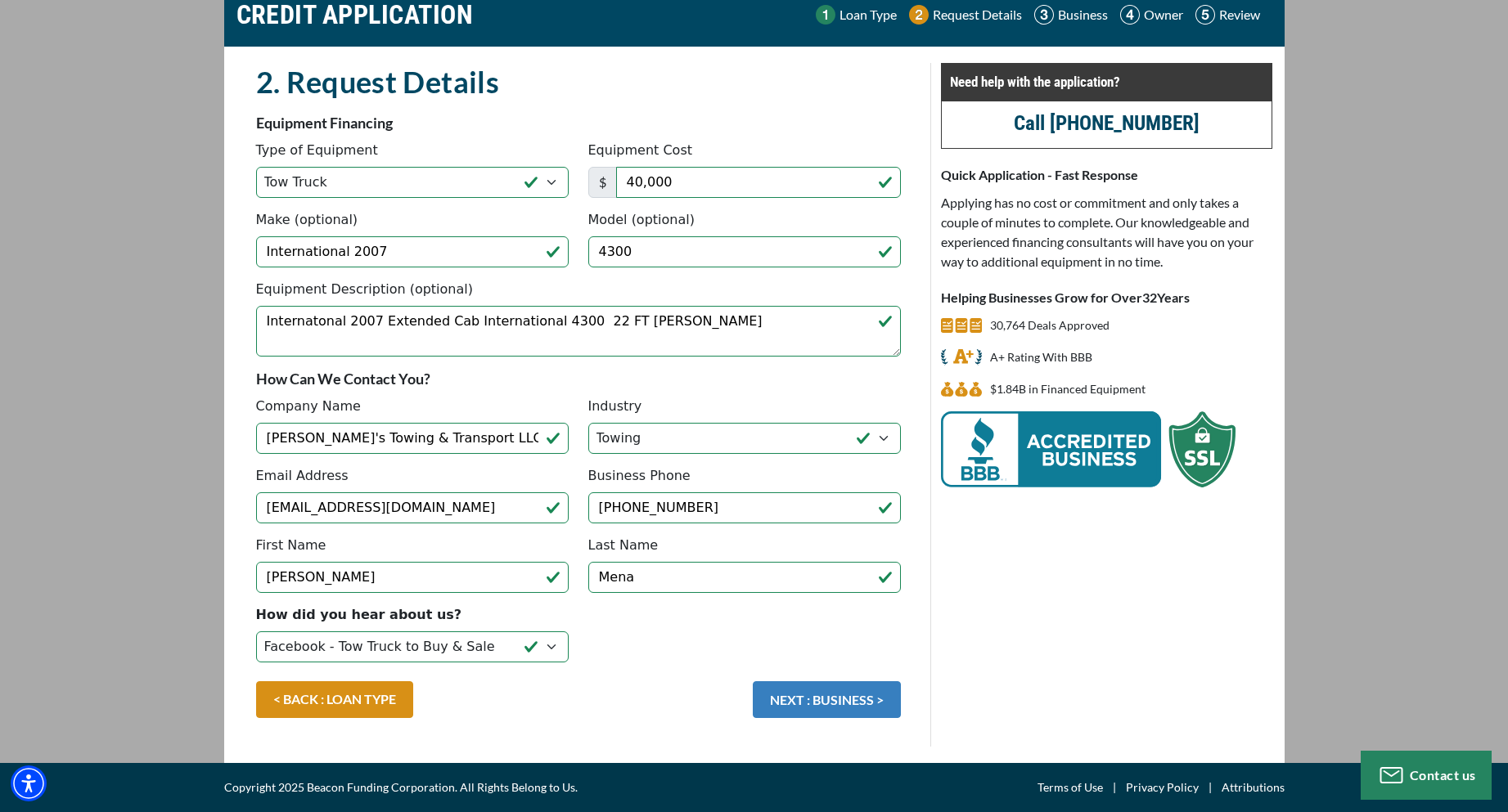
click at [846, 706] on button "NEXT : BUSINESS >" at bounding box center [826, 700] width 148 height 37
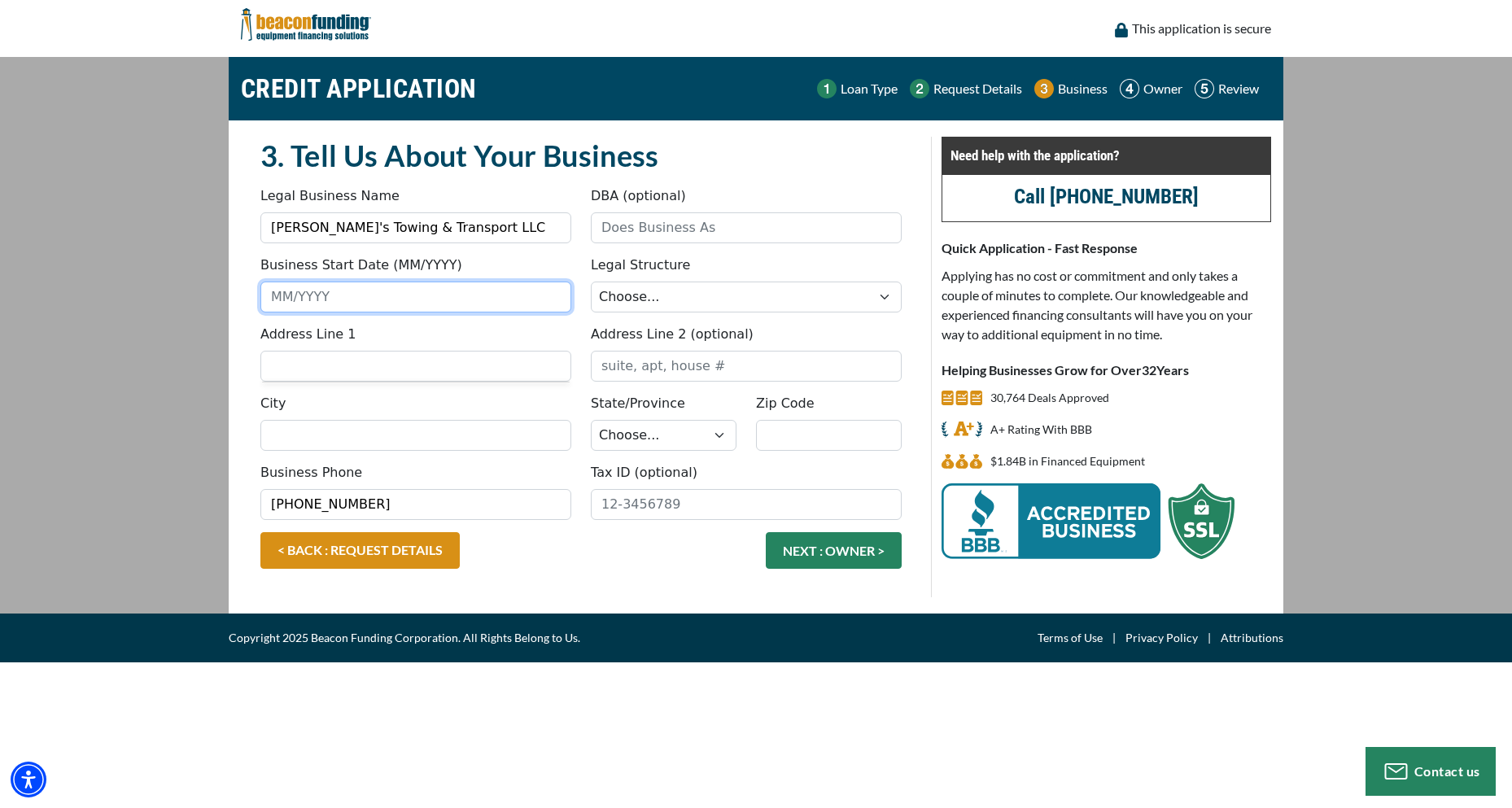
click at [284, 293] on input "Business Start Date (MM/YYYY)" at bounding box center [415, 297] width 311 height 31
type input "03/2010"
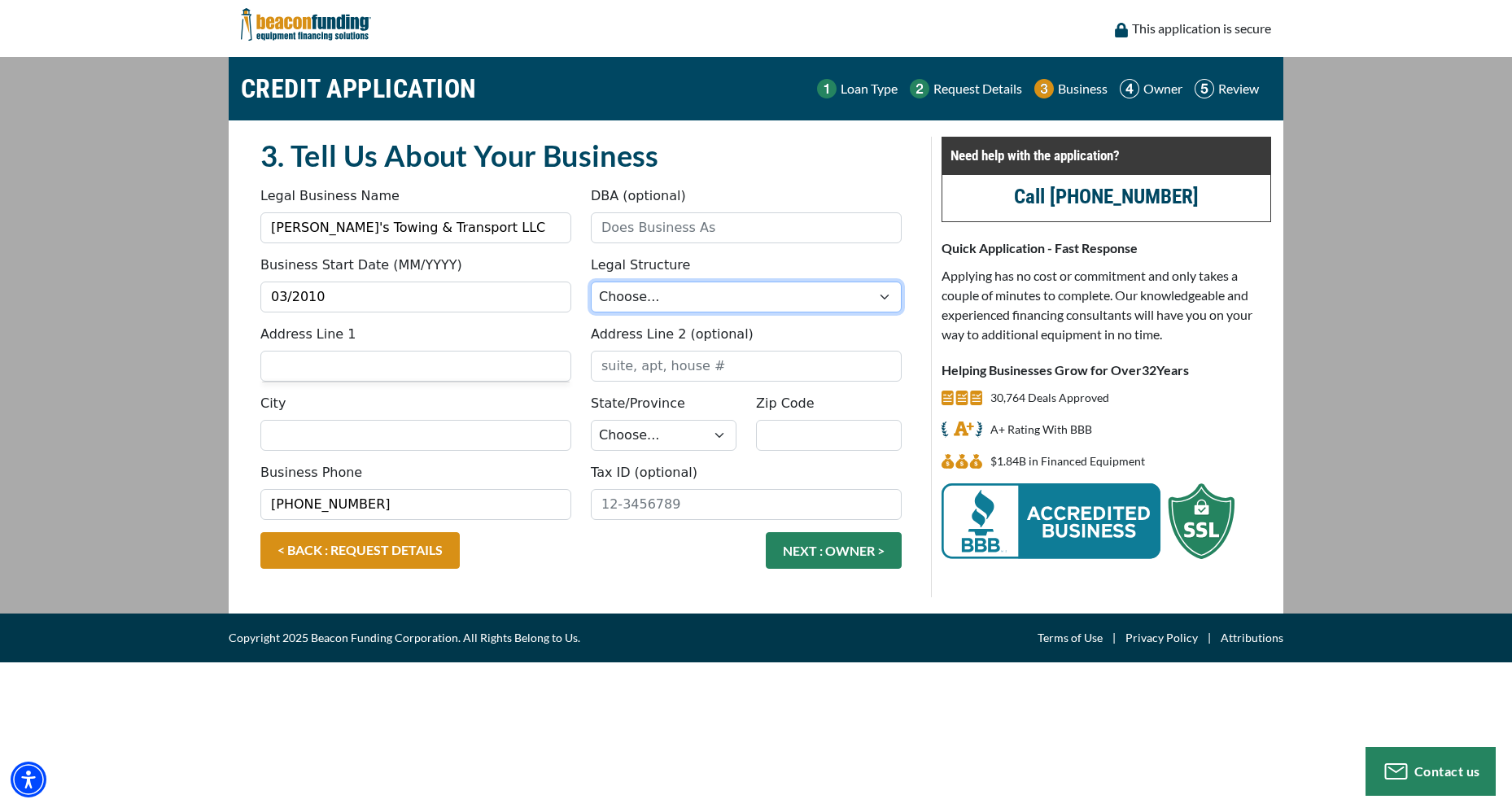
click at [884, 297] on select "Choose... Corporation LLC LLP Municipality Non-Profit Partnership Proprietorship" at bounding box center [745, 297] width 311 height 31
select select "2"
click at [590, 282] on select "Choose... Corporation LLC LLP Municipality Non-Profit Partnership Proprietorship" at bounding box center [745, 297] width 311 height 31
click at [295, 366] on input "Address Line 1" at bounding box center [415, 366] width 311 height 31
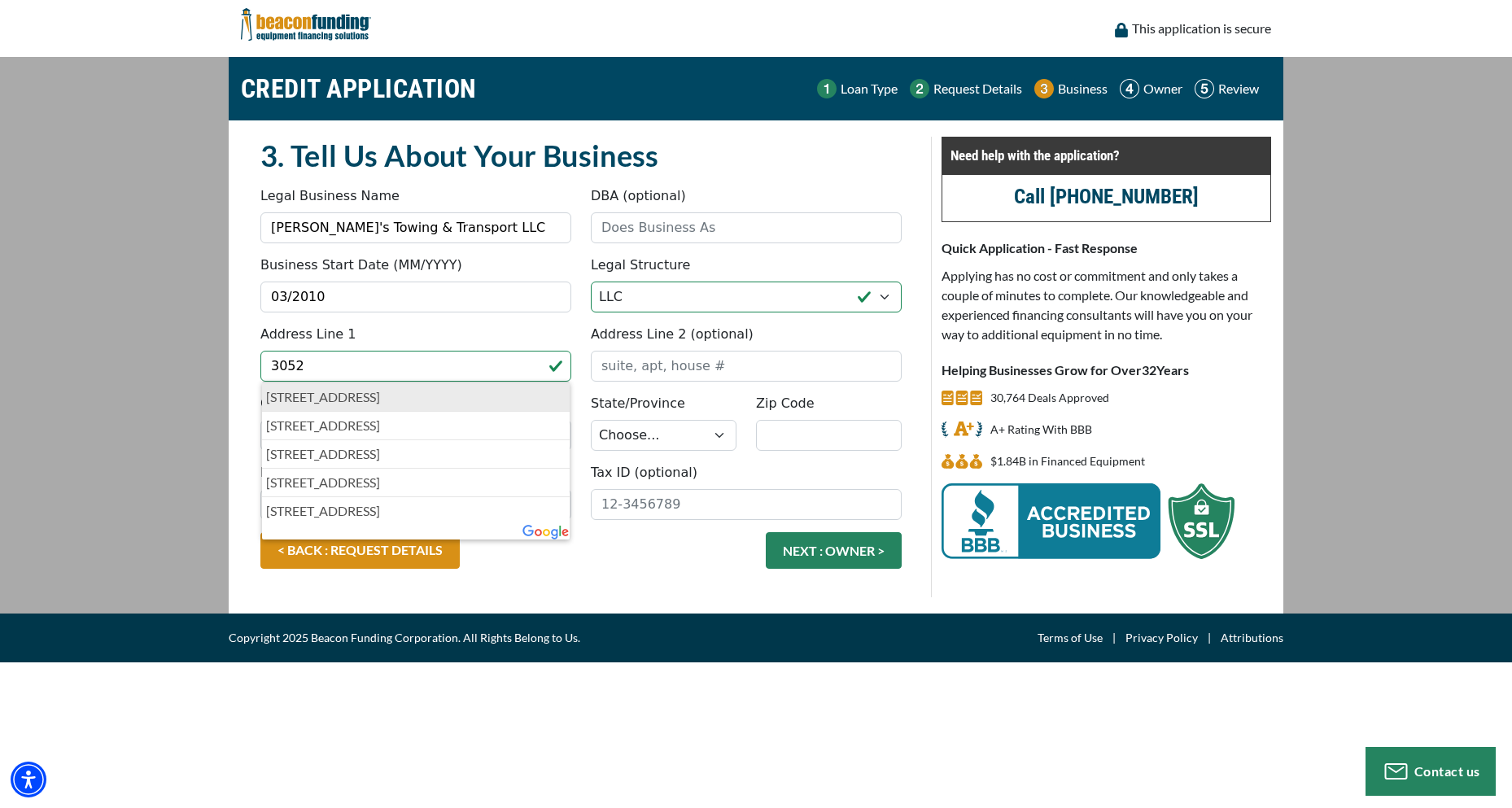
click at [381, 396] on p "3052 Shawnee Drive, Winchester, VA, USA" at bounding box center [415, 398] width 299 height 19
type input "3052 Shawnee Drive"
type input "Winchester"
select select "48"
type input "22601"
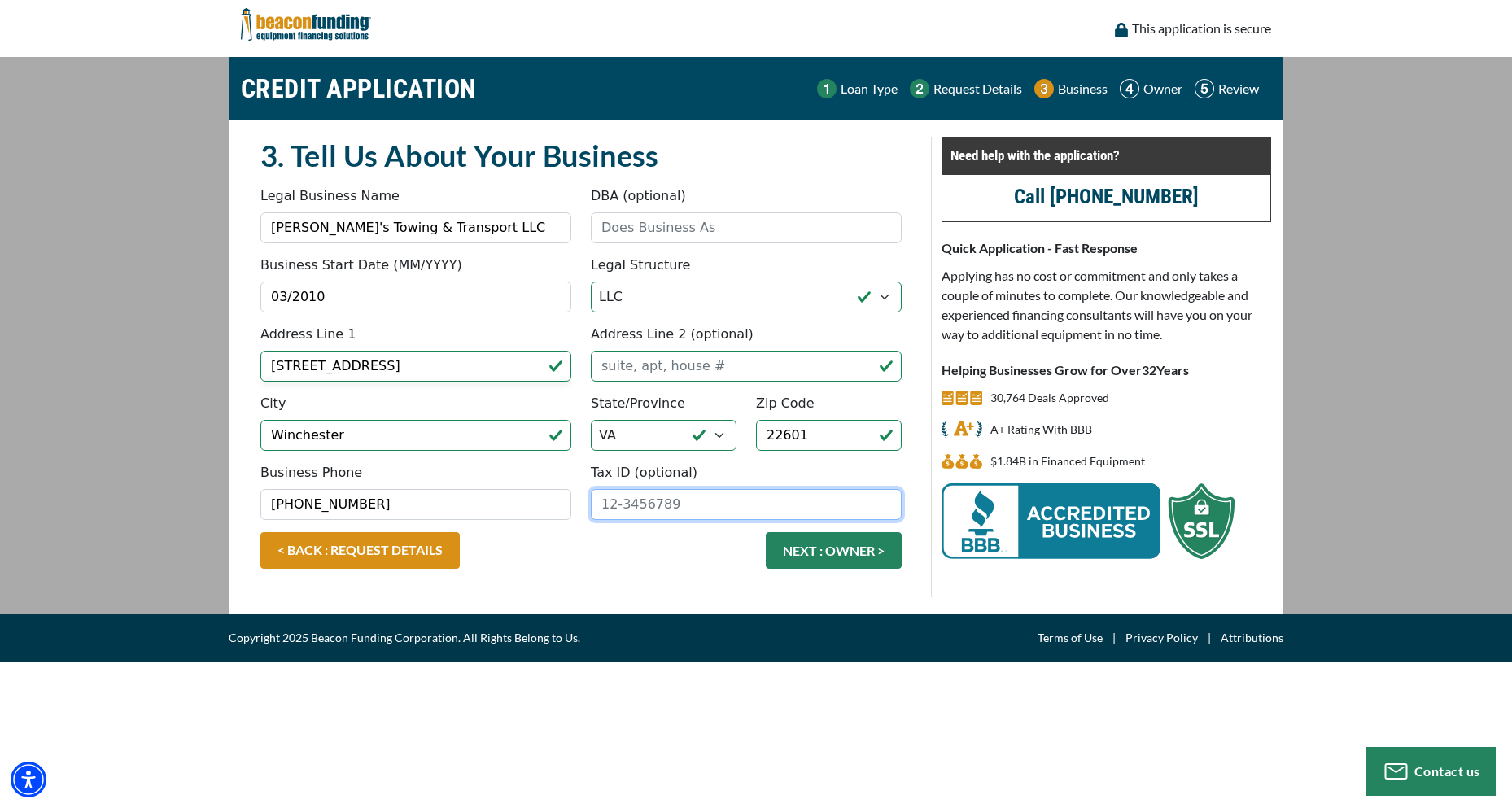
click at [605, 502] on input "Tax ID (optional)" at bounding box center [745, 505] width 311 height 31
type input "93-2085517"
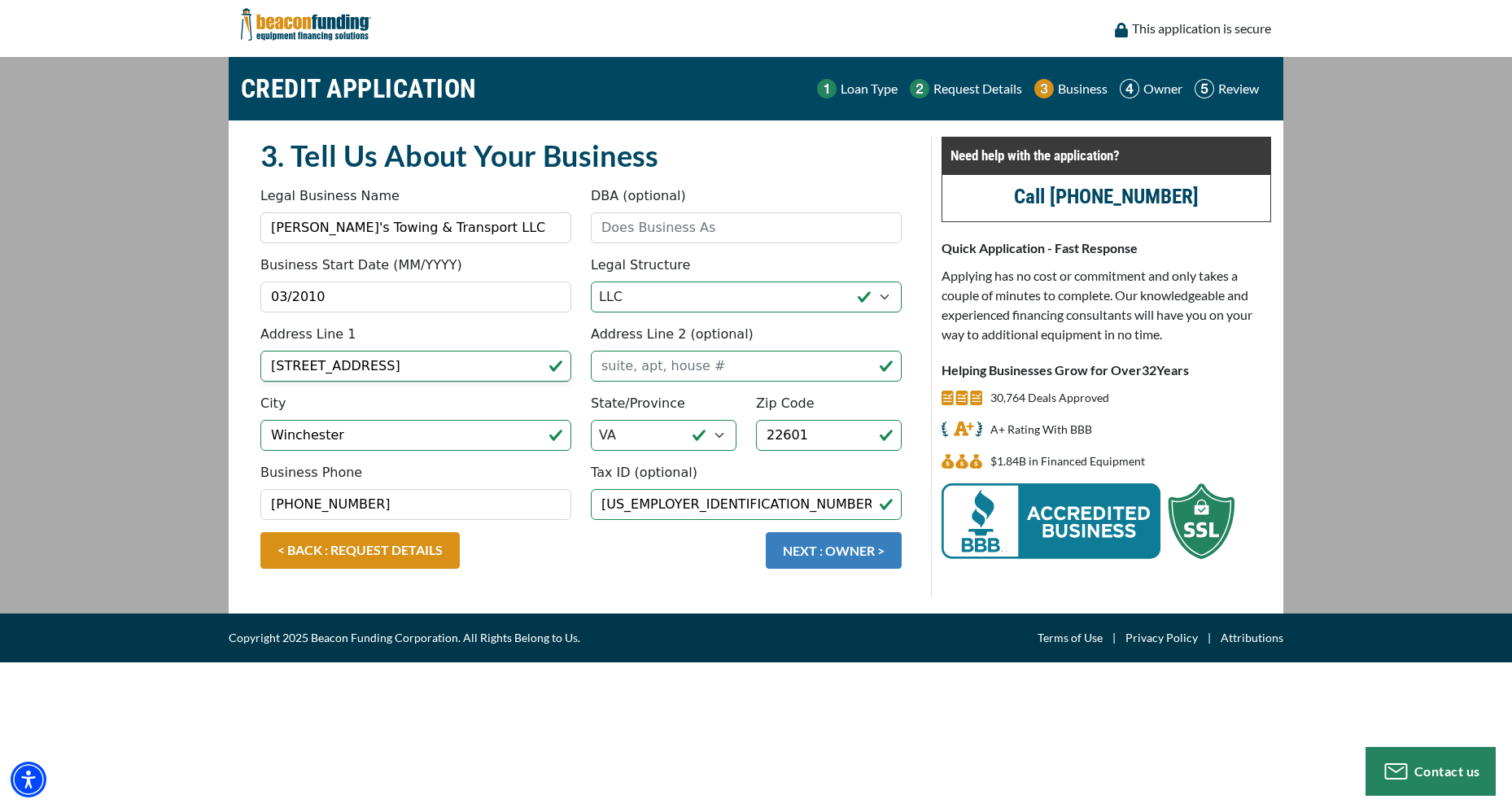
click at [864, 546] on button "NEXT : OWNER >" at bounding box center [833, 551] width 135 height 37
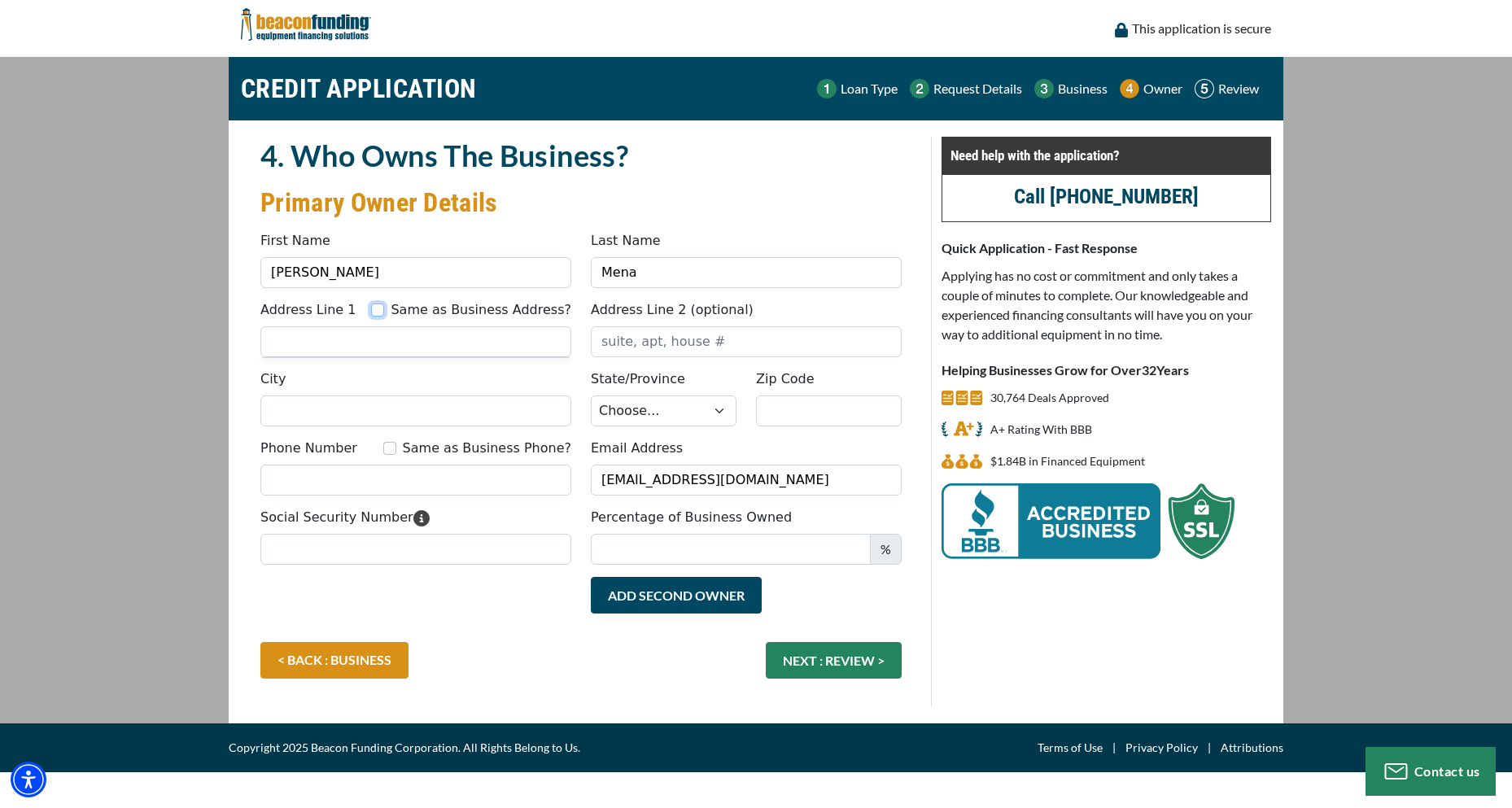
click at [384, 307] on input "Same as Business Address?" at bounding box center [377, 309] width 13 height 13
checkbox input "true"
type input "[STREET_ADDRESS]"
type input "Winchester"
select select "48"
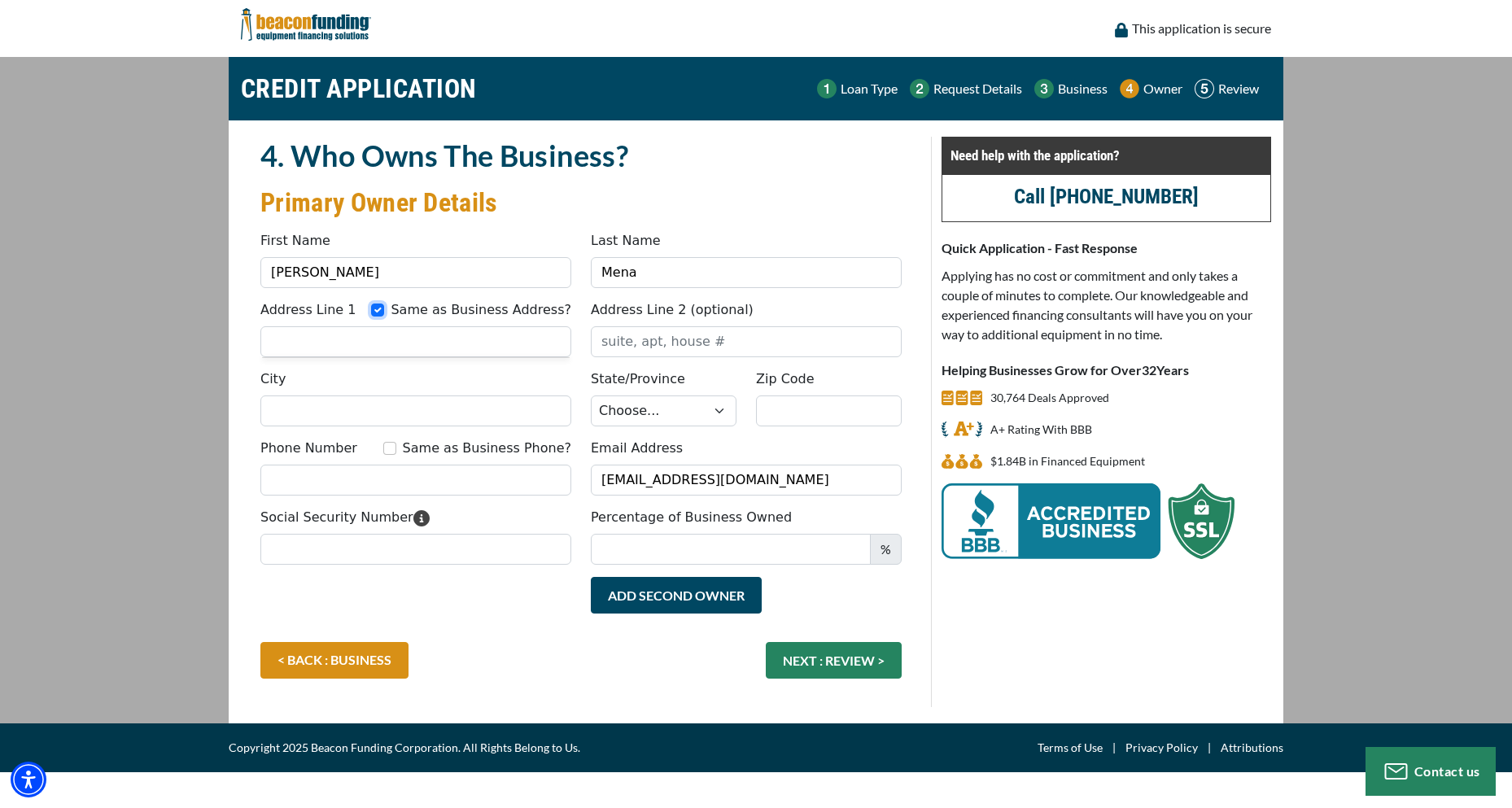
type input "22601"
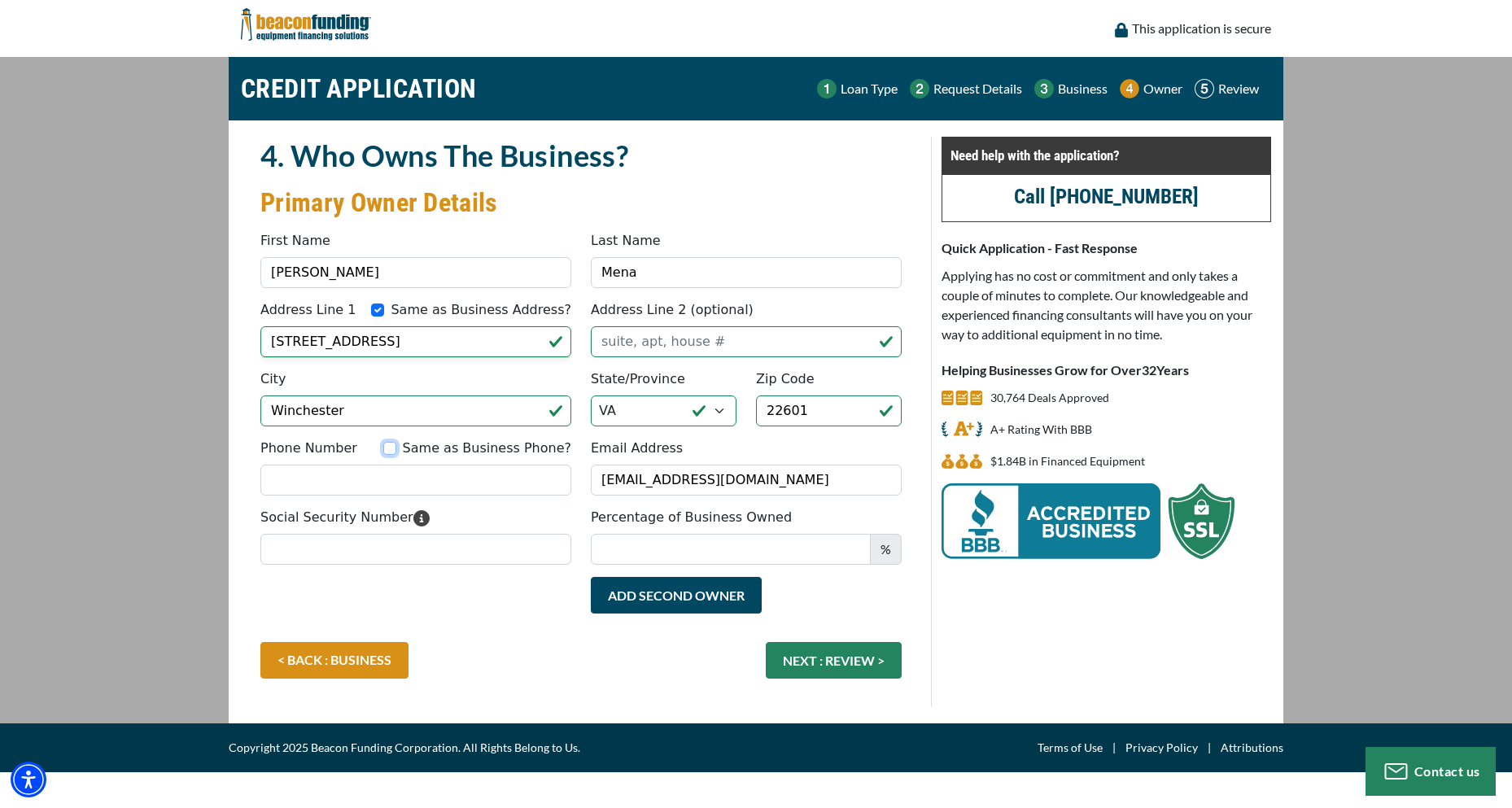
click at [397, 450] on input "Same as Business Phone?" at bounding box center [389, 447] width 13 height 13
checkbox input "true"
type input "[PHONE_NUMBER]"
click at [288, 549] on input "Social Security Number" at bounding box center [415, 550] width 311 height 31
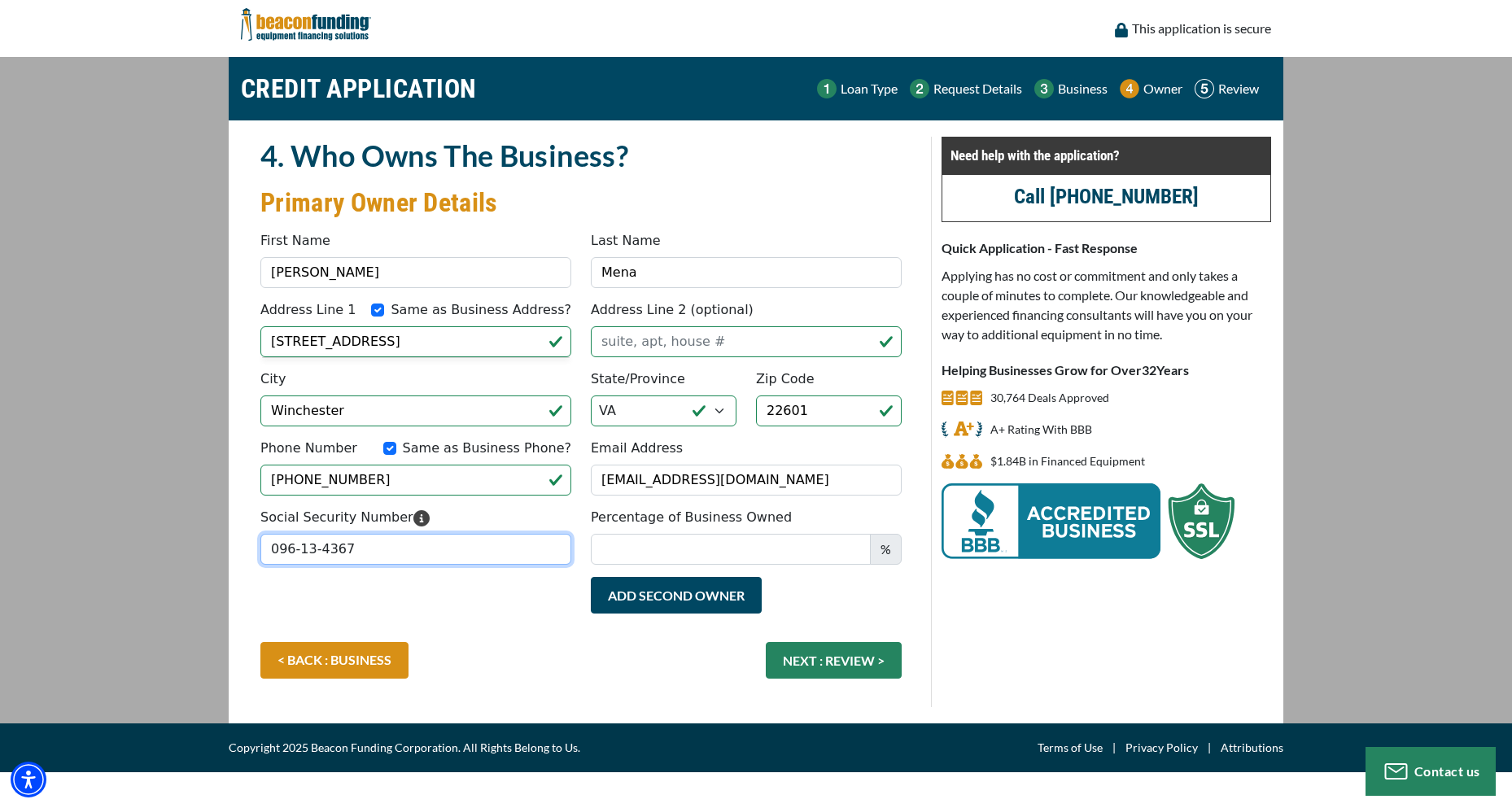
type input "096-13-4367"
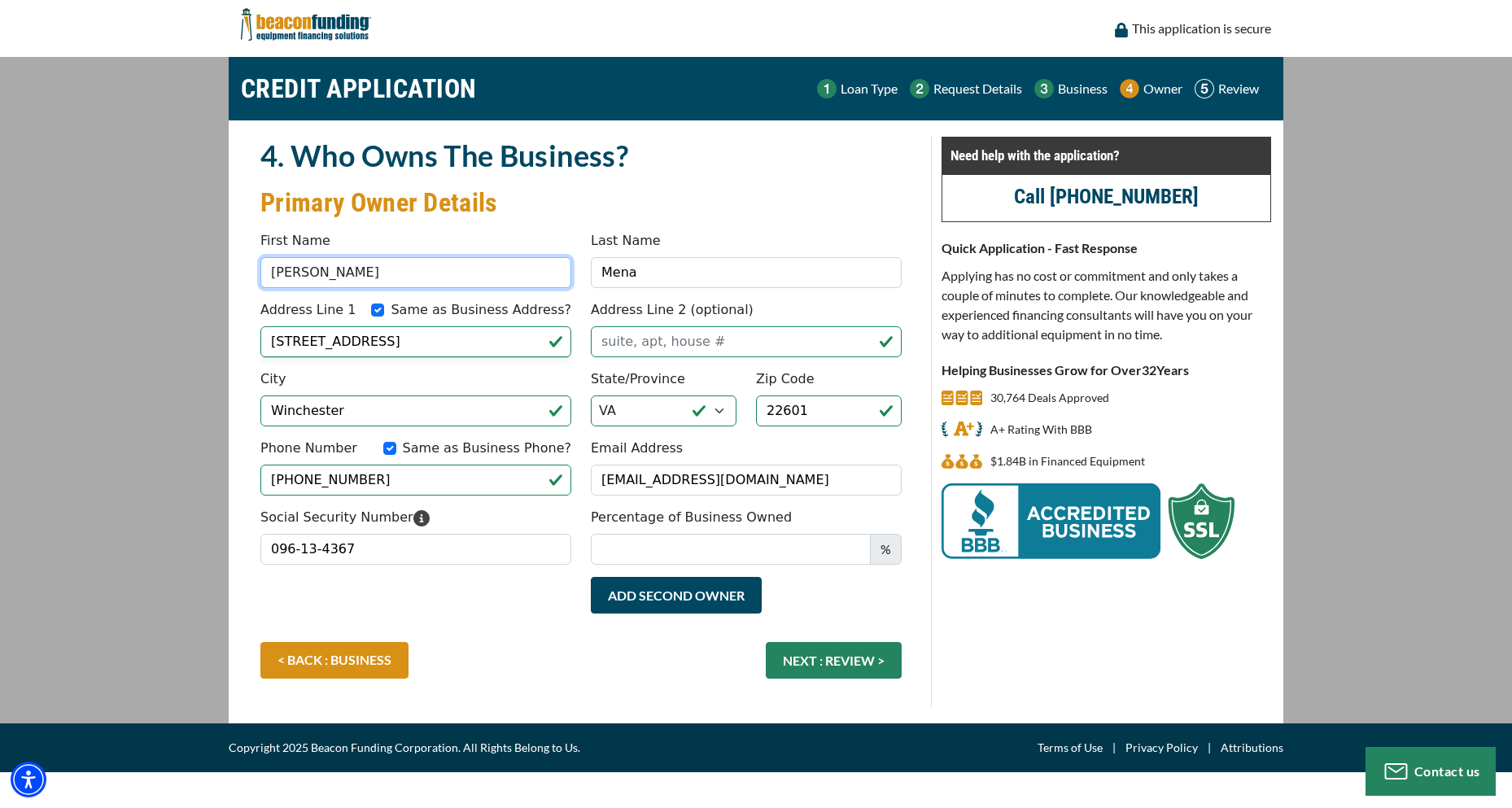
click at [328, 274] on input "Carmen" at bounding box center [415, 273] width 311 height 31
type input "C"
type input "Maria"
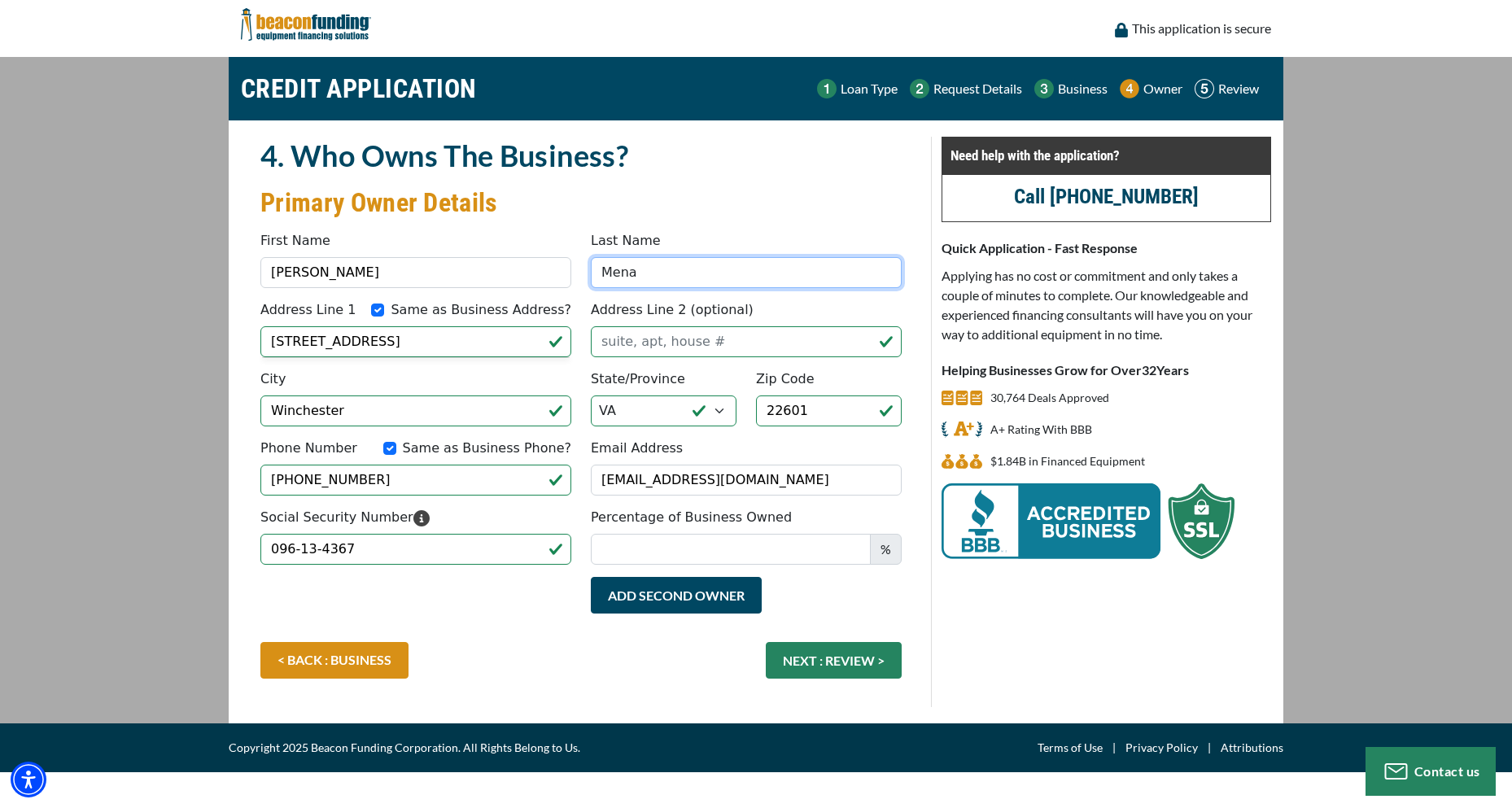
click at [639, 268] on input "Mena" at bounding box center [745, 273] width 311 height 31
type input "Mena Ortiz"
click at [833, 664] on button "NEXT : REVIEW >" at bounding box center [833, 661] width 135 height 37
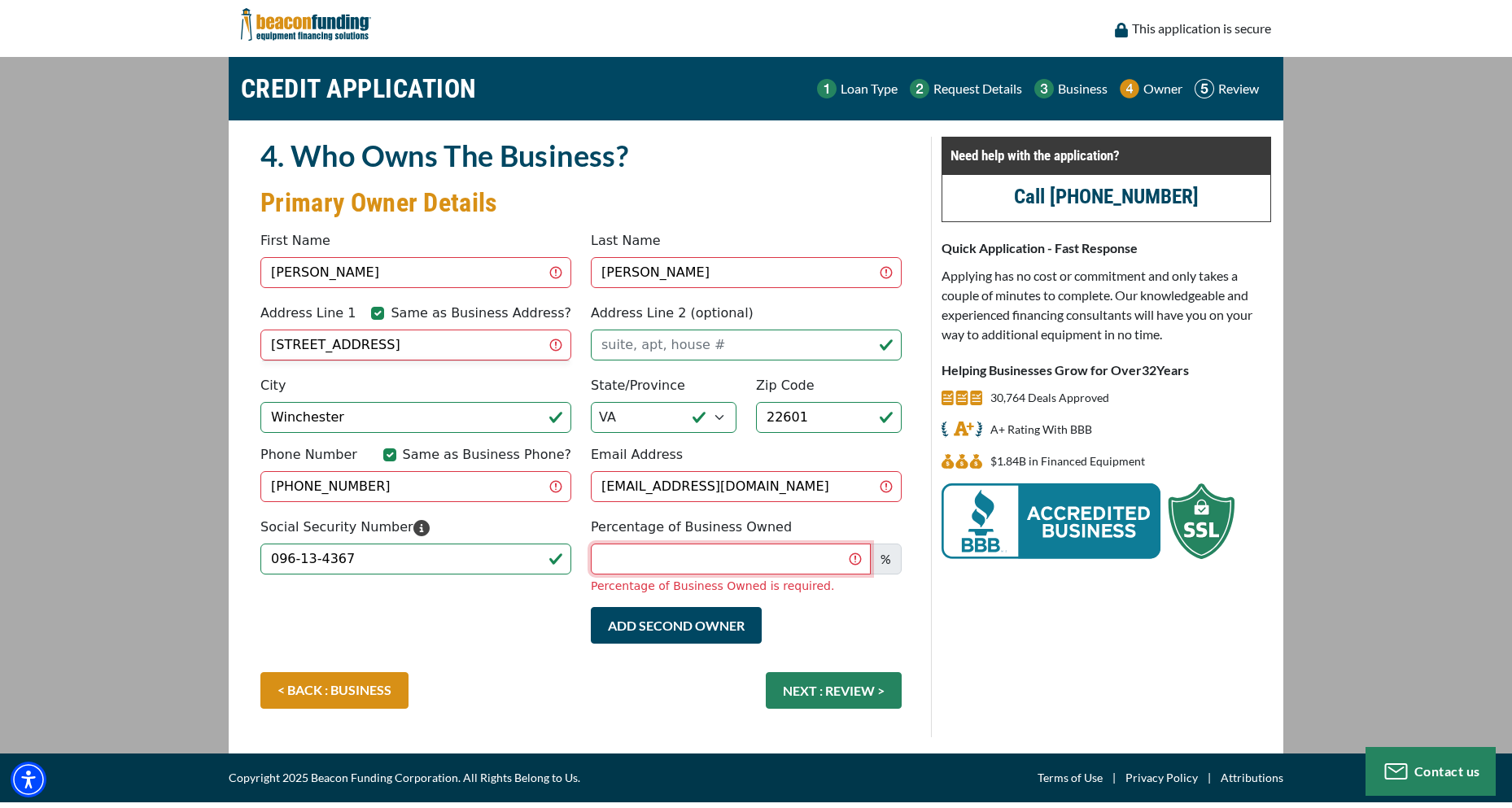
click at [702, 556] on input "Percentage of Business Owned" at bounding box center [730, 559] width 280 height 31
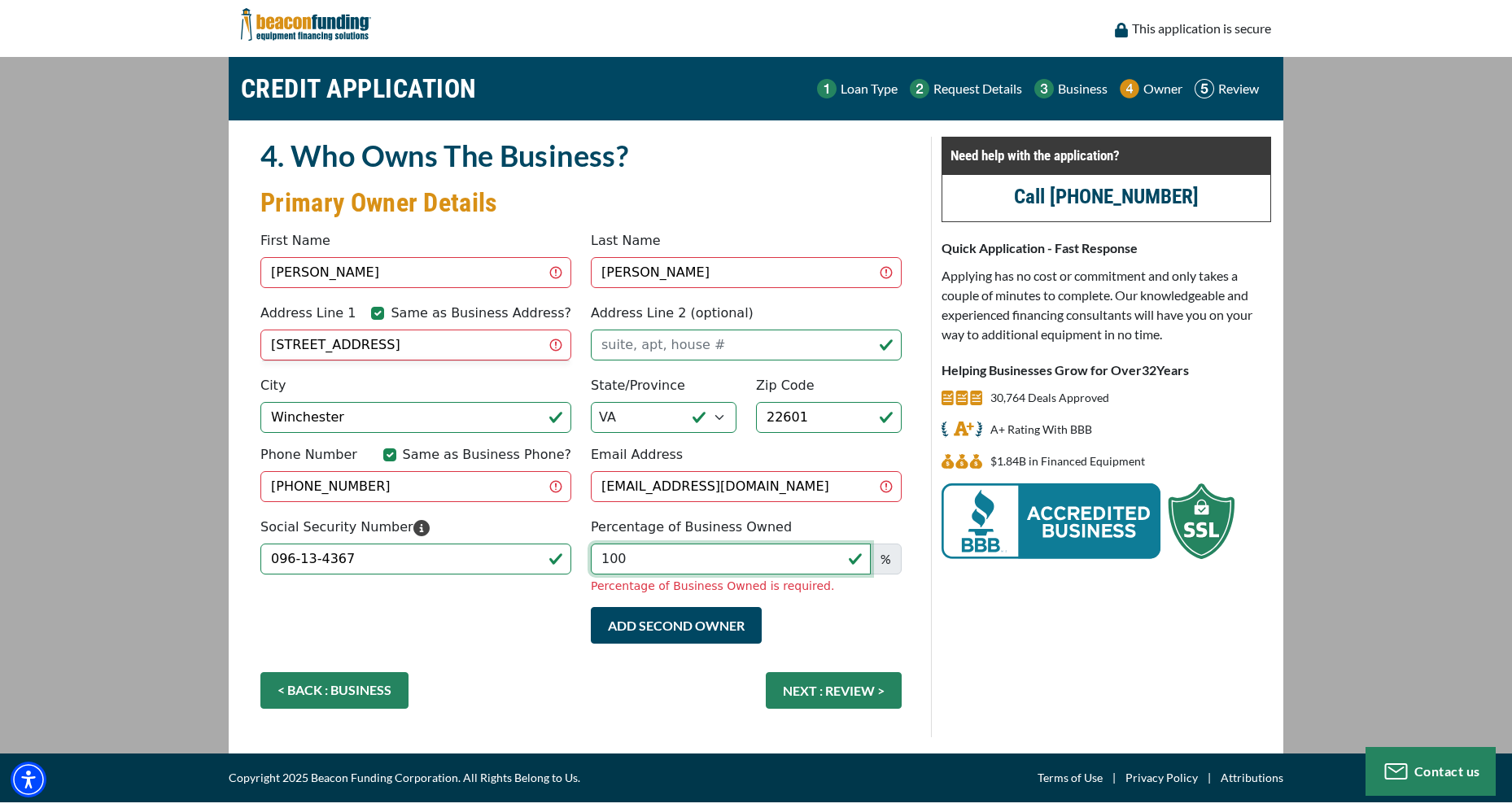
type input "100"
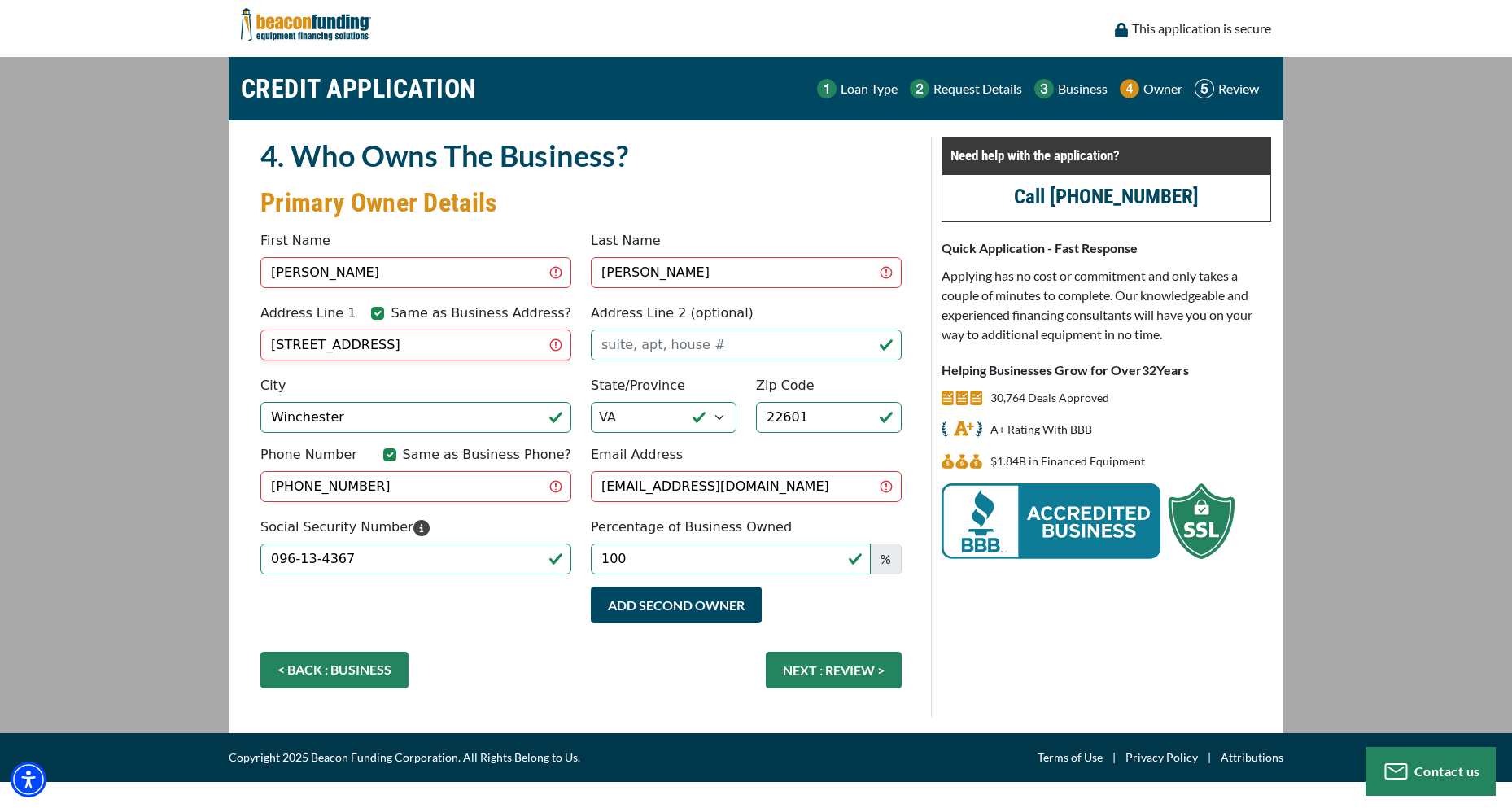
click at [366, 681] on div "< BACK : BUSINESS NEXT : REVIEW >" at bounding box center [581, 678] width 661 height 53
click at [376, 665] on link "< BACK : BUSINESS" at bounding box center [334, 671] width 148 height 37
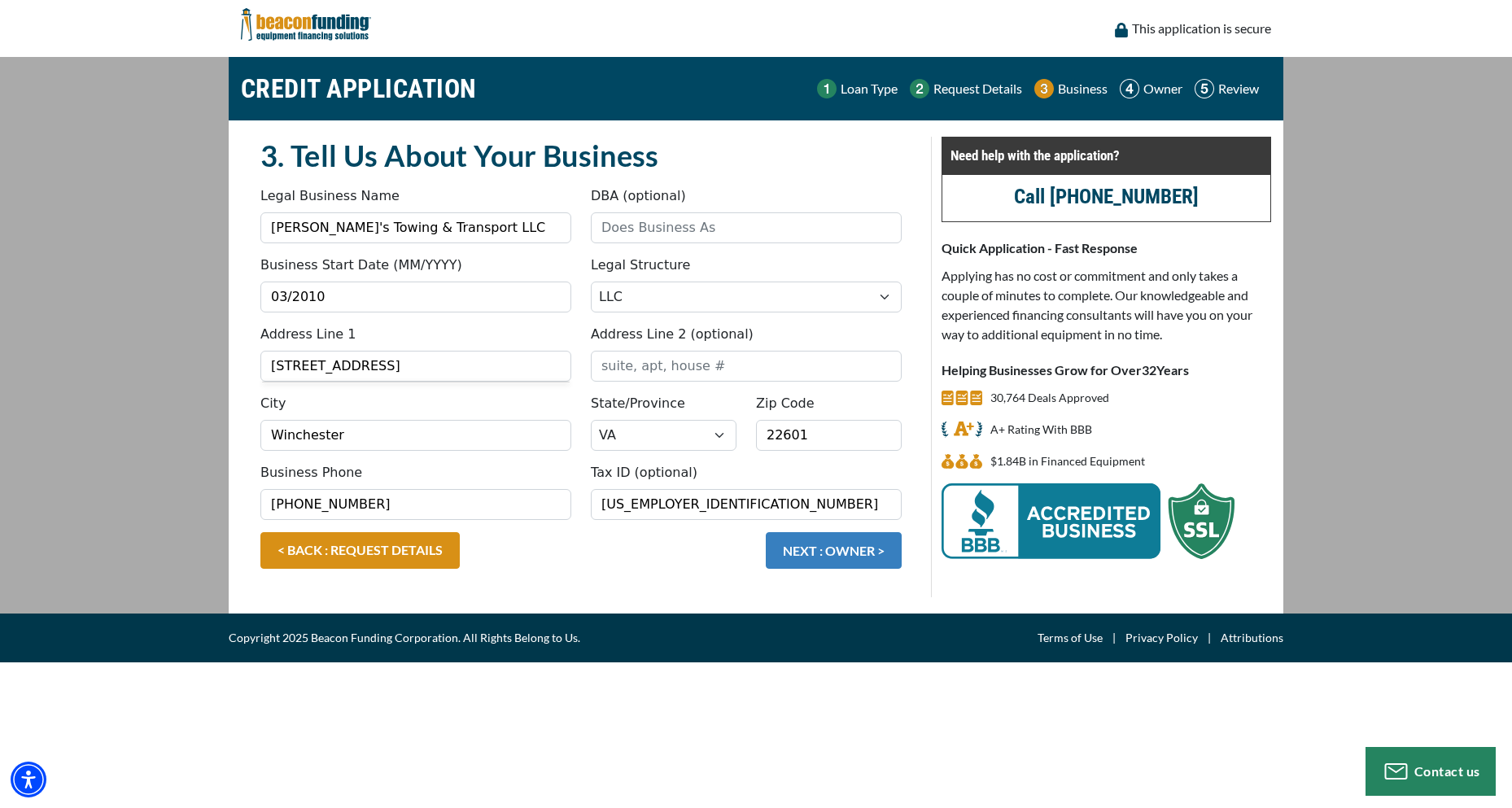
click at [854, 551] on button "NEXT : OWNER >" at bounding box center [833, 551] width 135 height 37
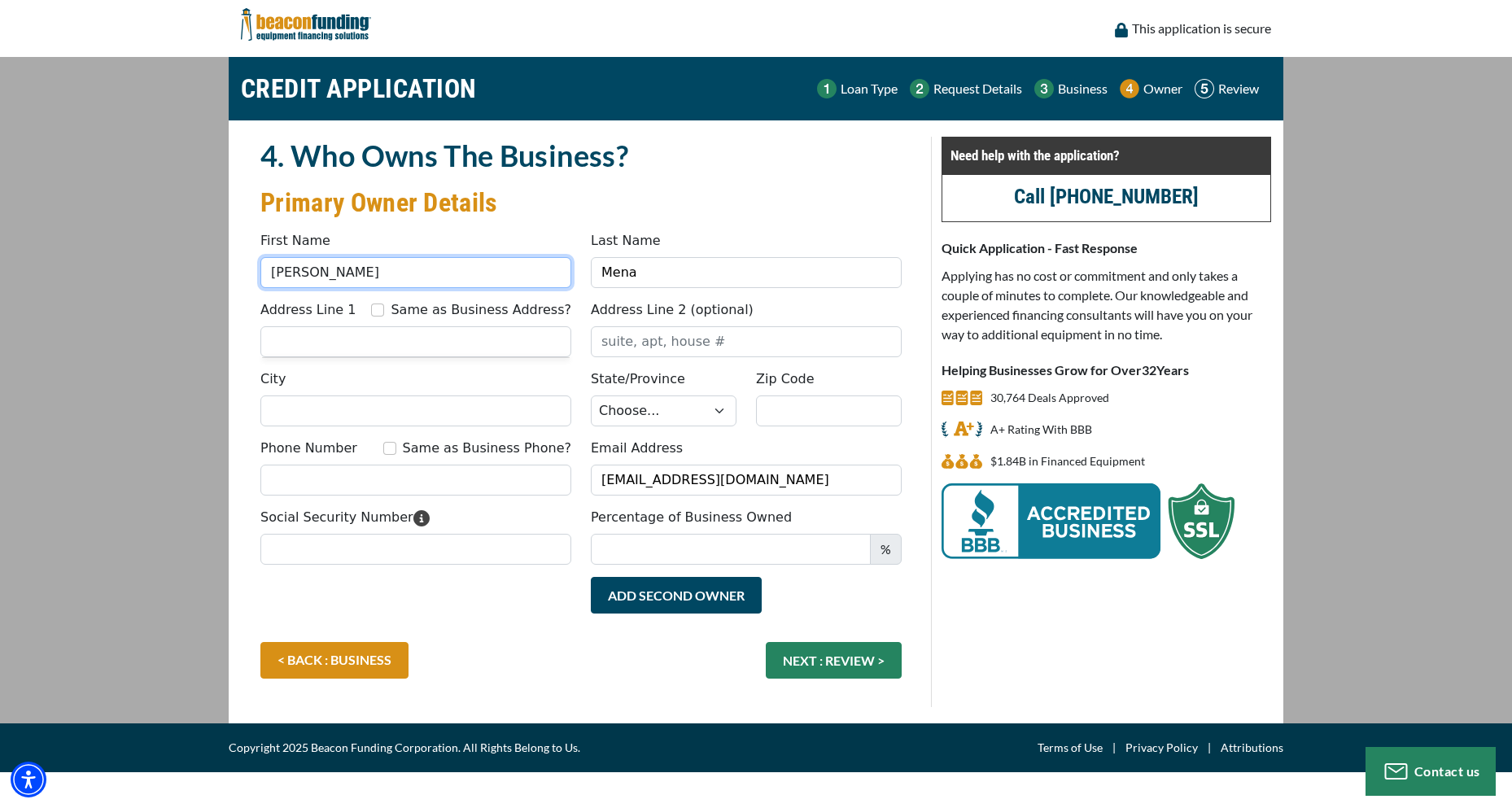
click at [333, 278] on input "[PERSON_NAME]" at bounding box center [415, 273] width 311 height 31
type input "C"
type input "[PERSON_NAME]"
click at [663, 269] on input "Mena" at bounding box center [745, 273] width 311 height 31
type input "[PERSON_NAME]"
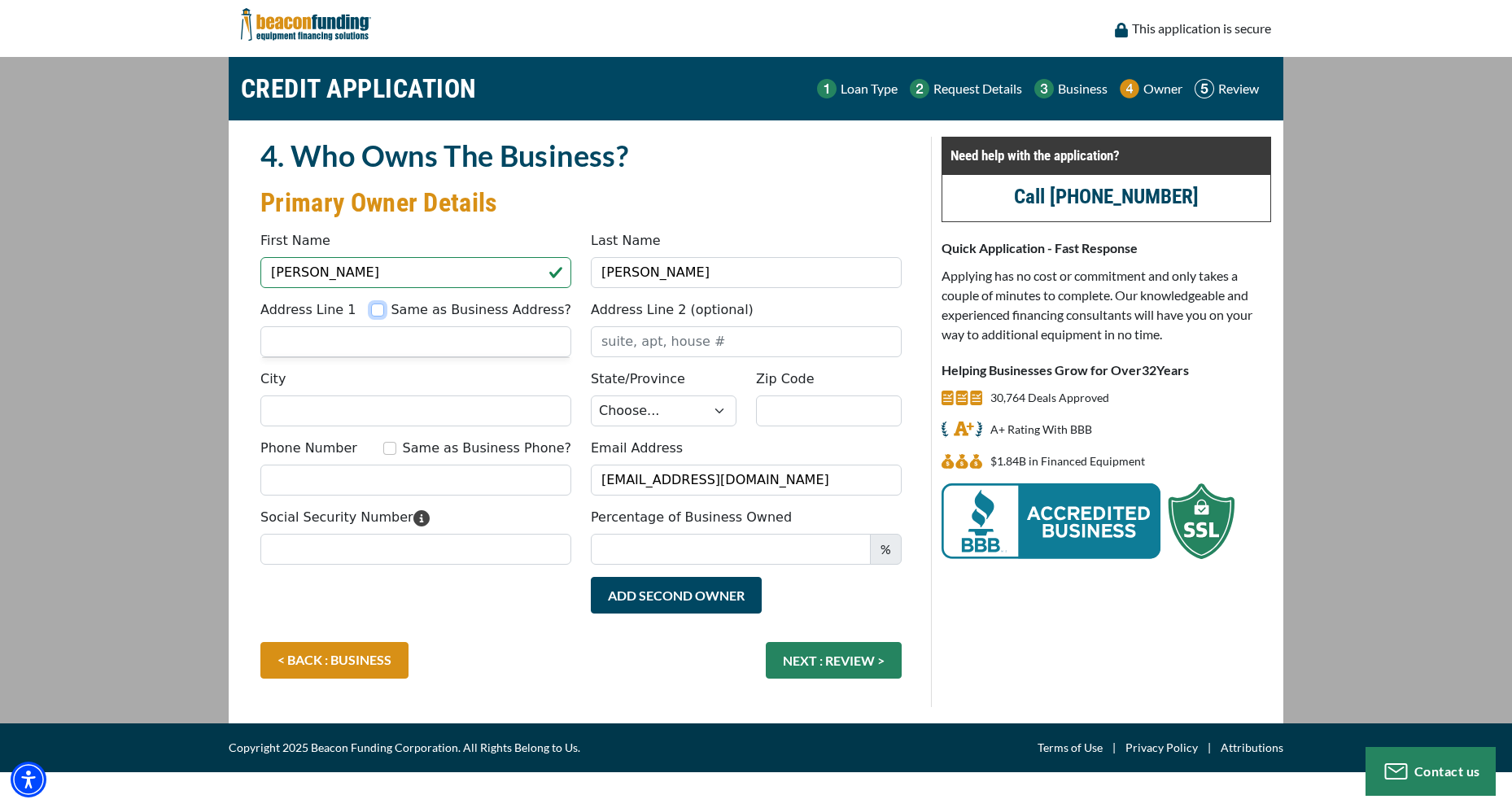
click at [384, 310] on input "Same as Business Address?" at bounding box center [377, 309] width 13 height 13
checkbox input "true"
type input "[STREET_ADDRESS]"
type input "Winchester"
select select "48"
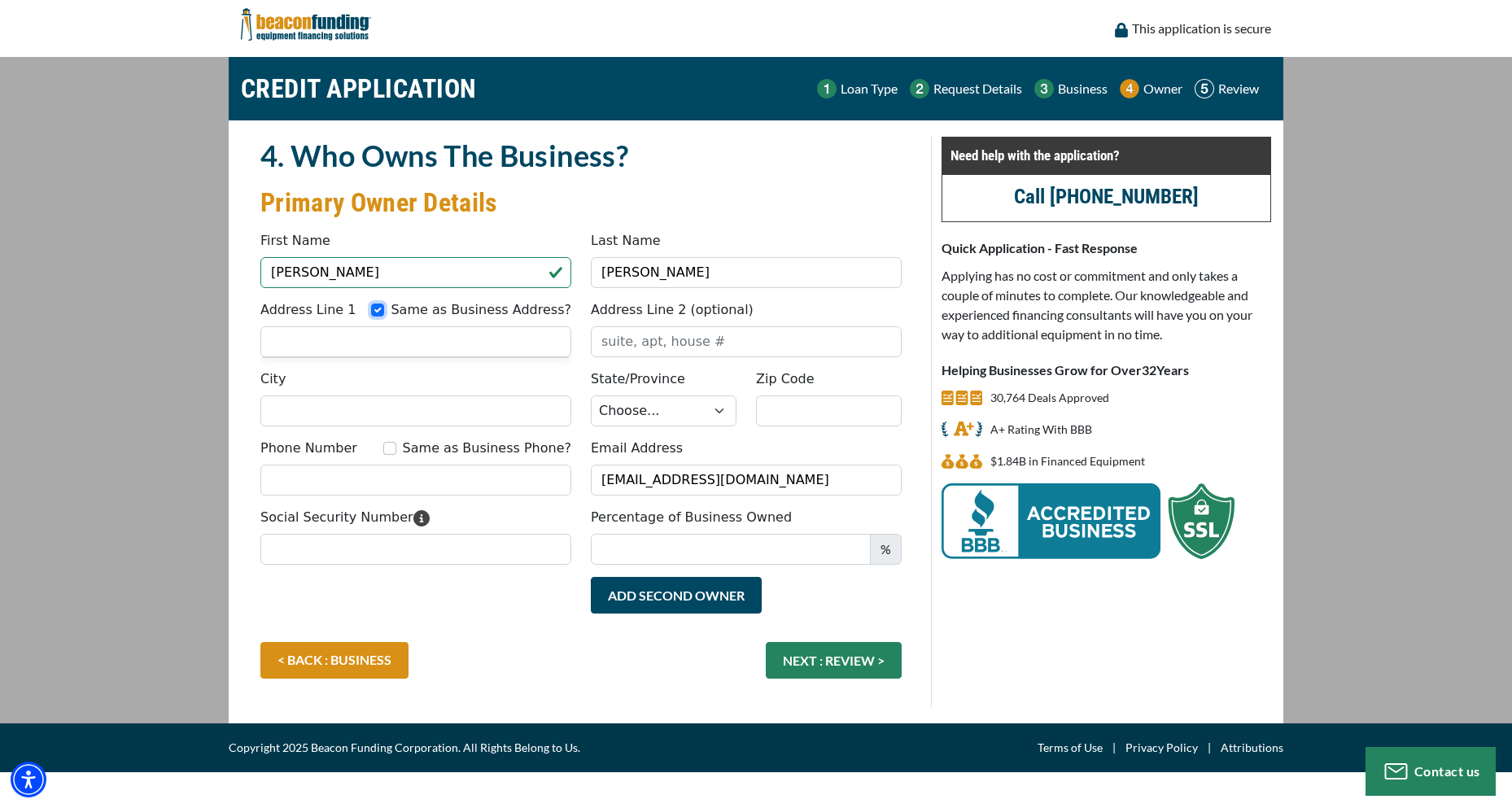
type input "22601"
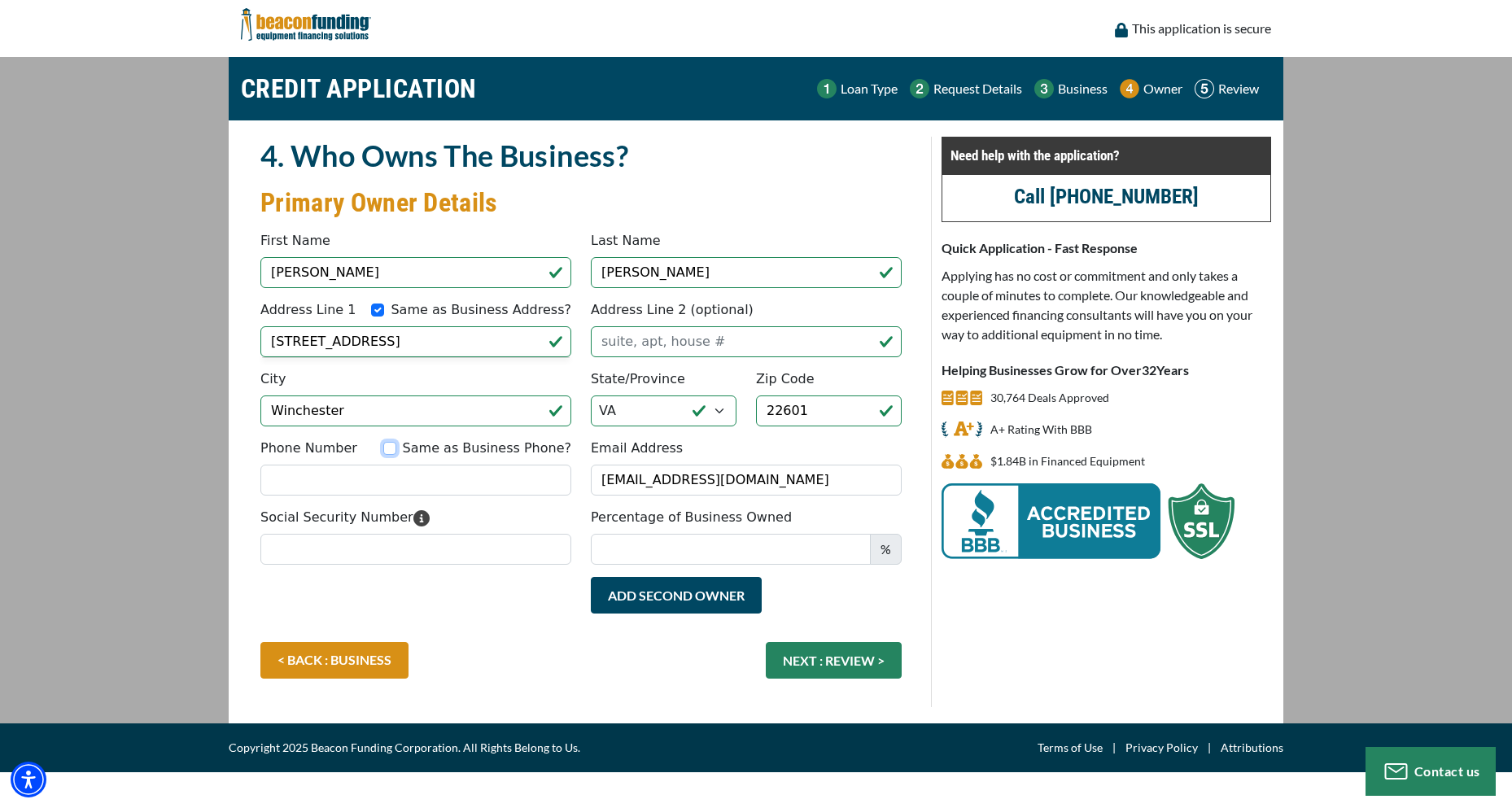
click at [397, 451] on input "Same as Business Phone?" at bounding box center [389, 447] width 13 height 13
checkbox input "true"
type input "[PHONE_NUMBER]"
click at [292, 546] on input "Social Security Number" at bounding box center [415, 550] width 311 height 31
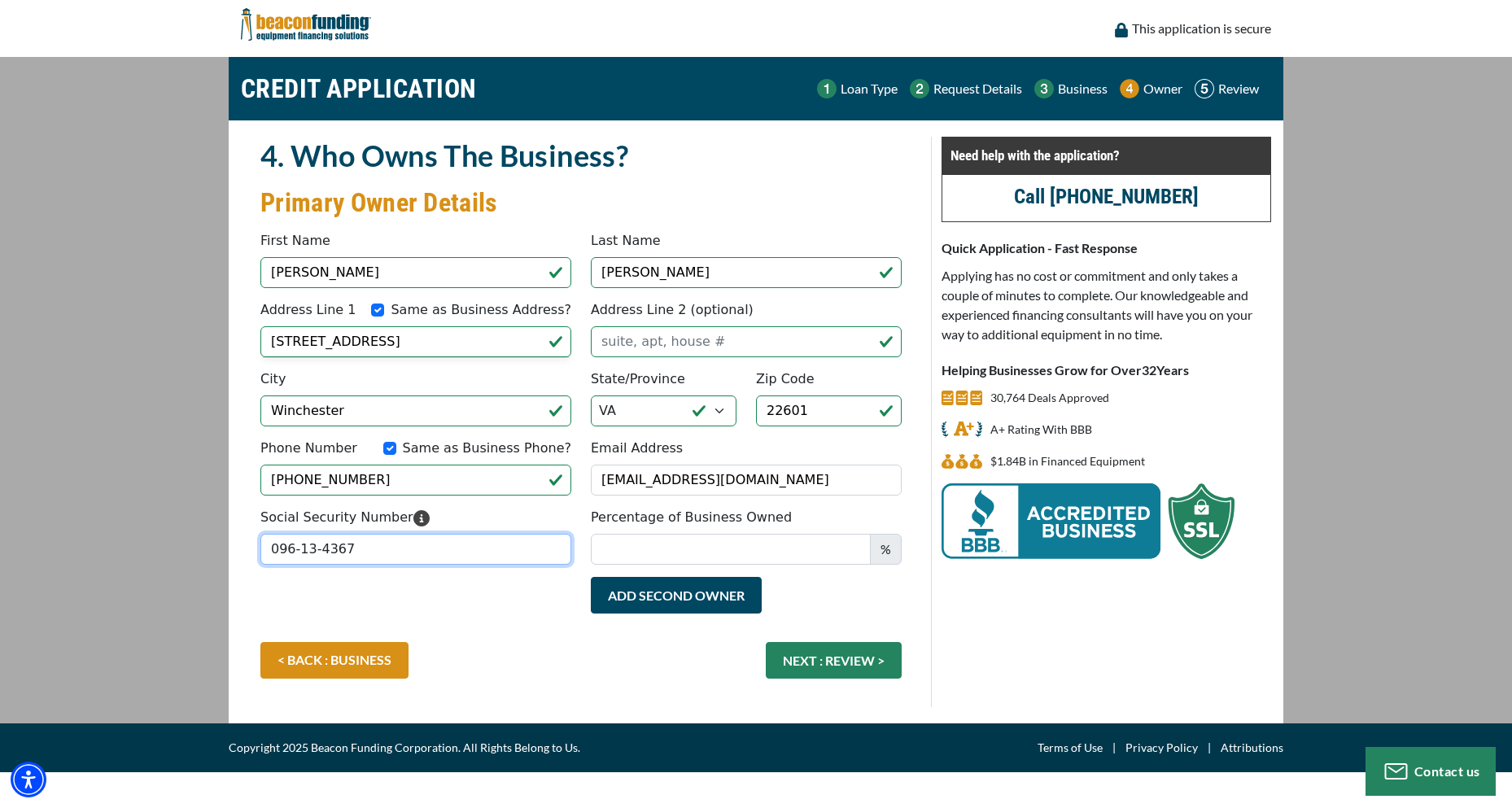
type input "096-13-4367"
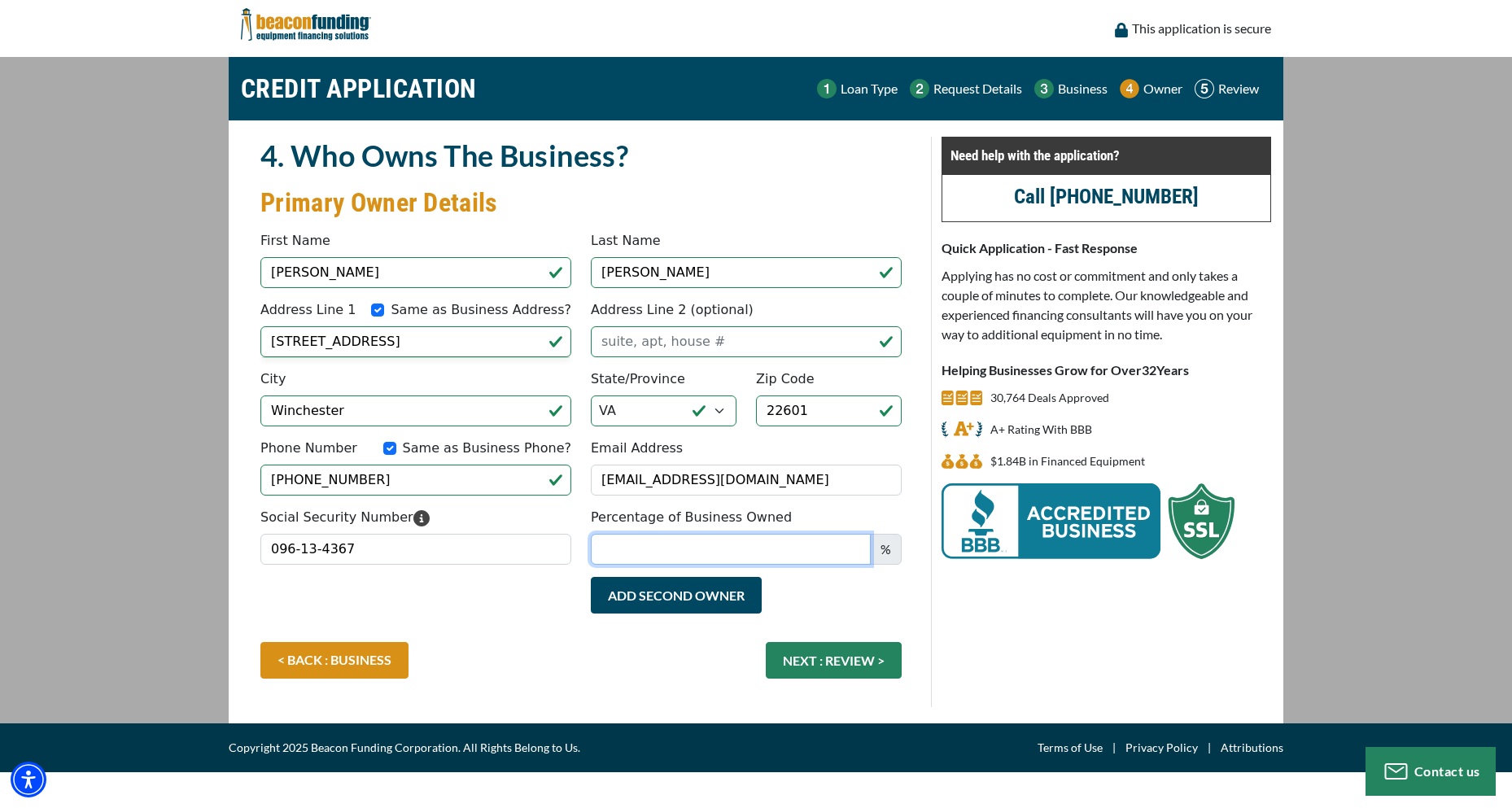
drag, startPoint x: 628, startPoint y: 537, endPoint x: 631, endPoint y: 546, distance: 9.5
click at [631, 546] on input "Percentage of Business Owned" at bounding box center [730, 550] width 280 height 31
type input "100"
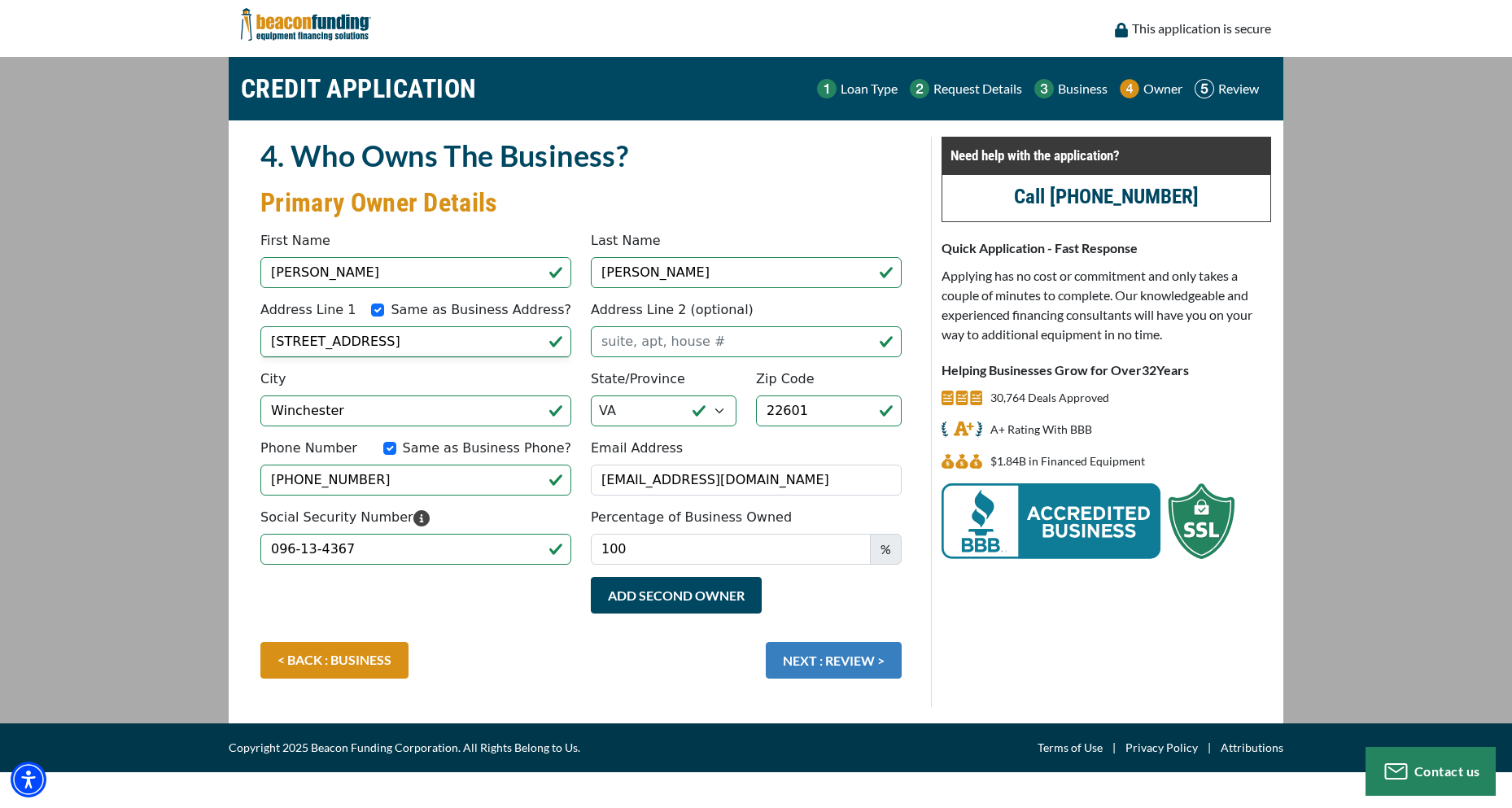
click at [853, 654] on button "NEXT : REVIEW >" at bounding box center [833, 661] width 135 height 37
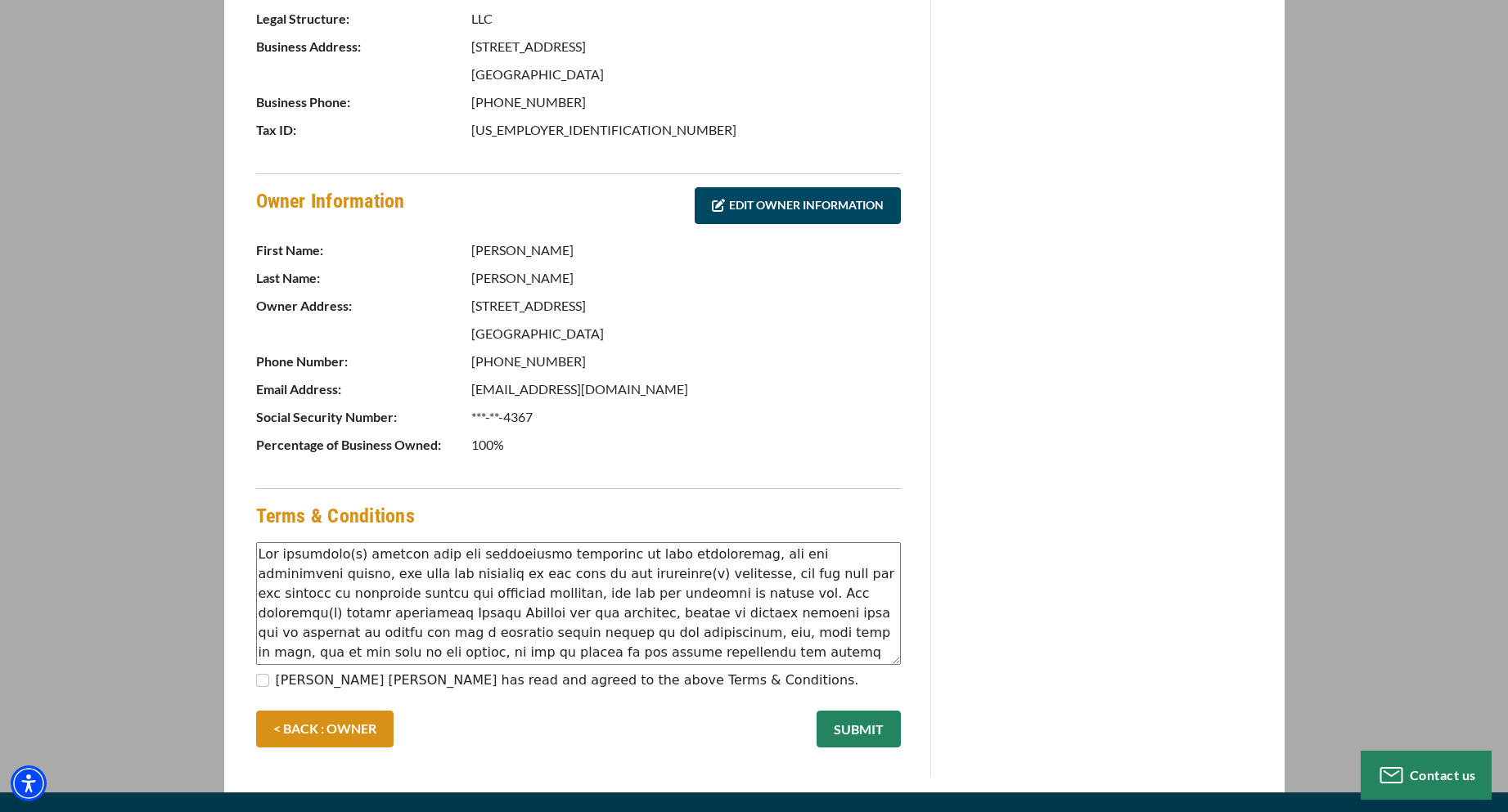
scroll to position [654, 0]
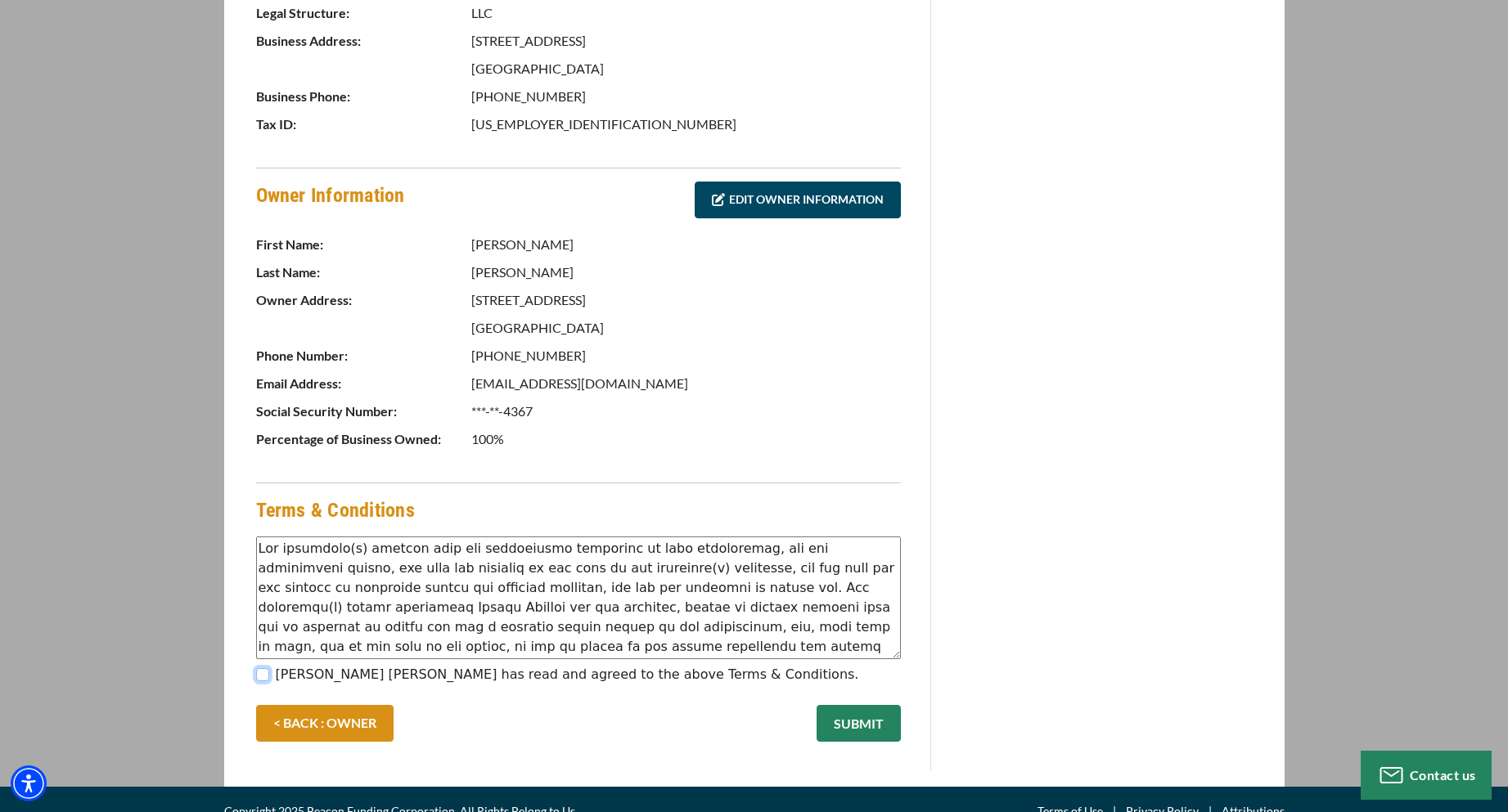
click at [260, 668] on input "Maria Mena Ortiz has read and agreed to the above Terms & Conditions." at bounding box center [262, 674] width 13 height 13
checkbox input "true"
click at [852, 706] on button "SUBMIT" at bounding box center [858, 724] width 84 height 37
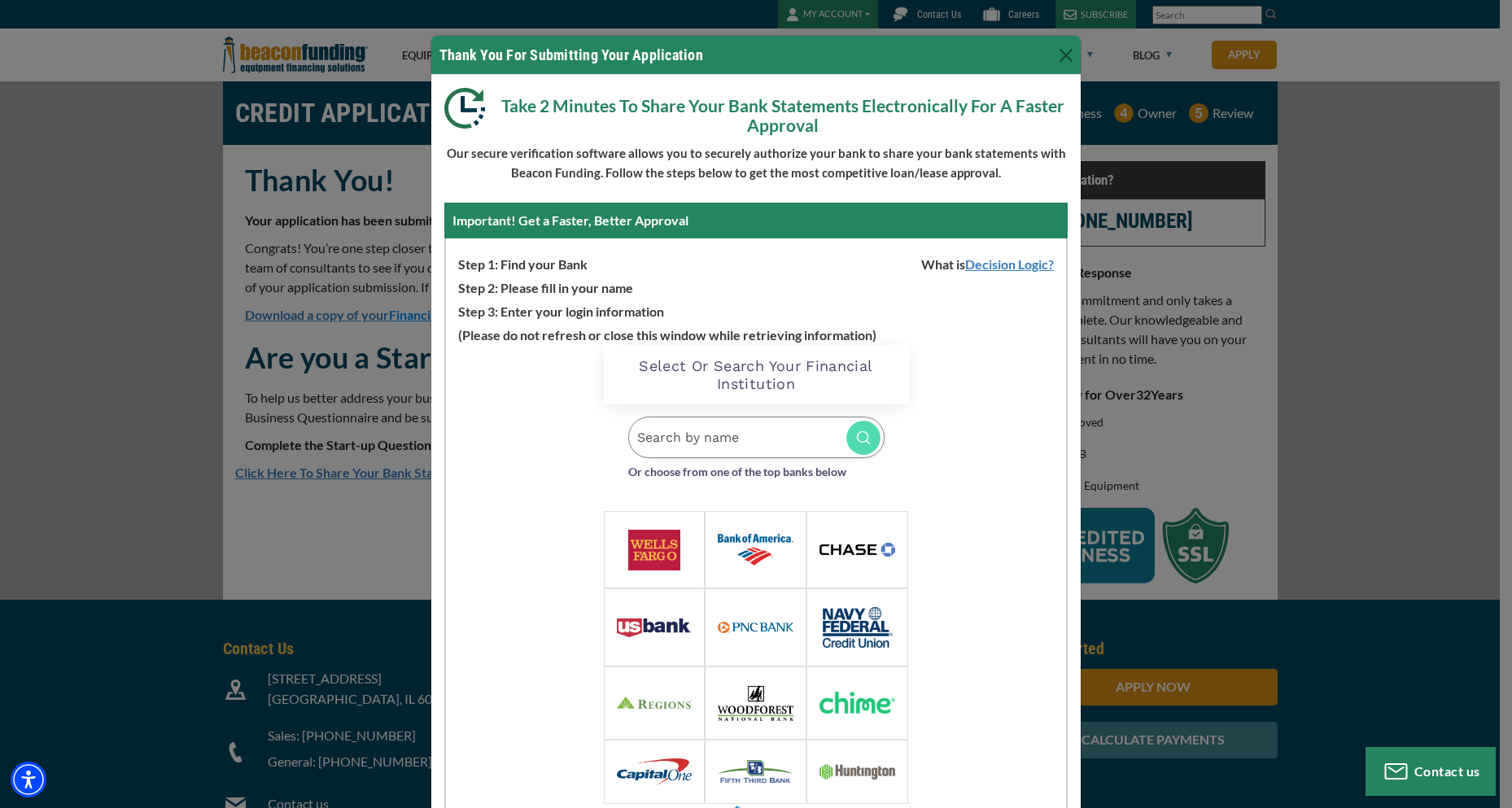
click at [687, 435] on input "Search by name" at bounding box center [756, 438] width 256 height 42
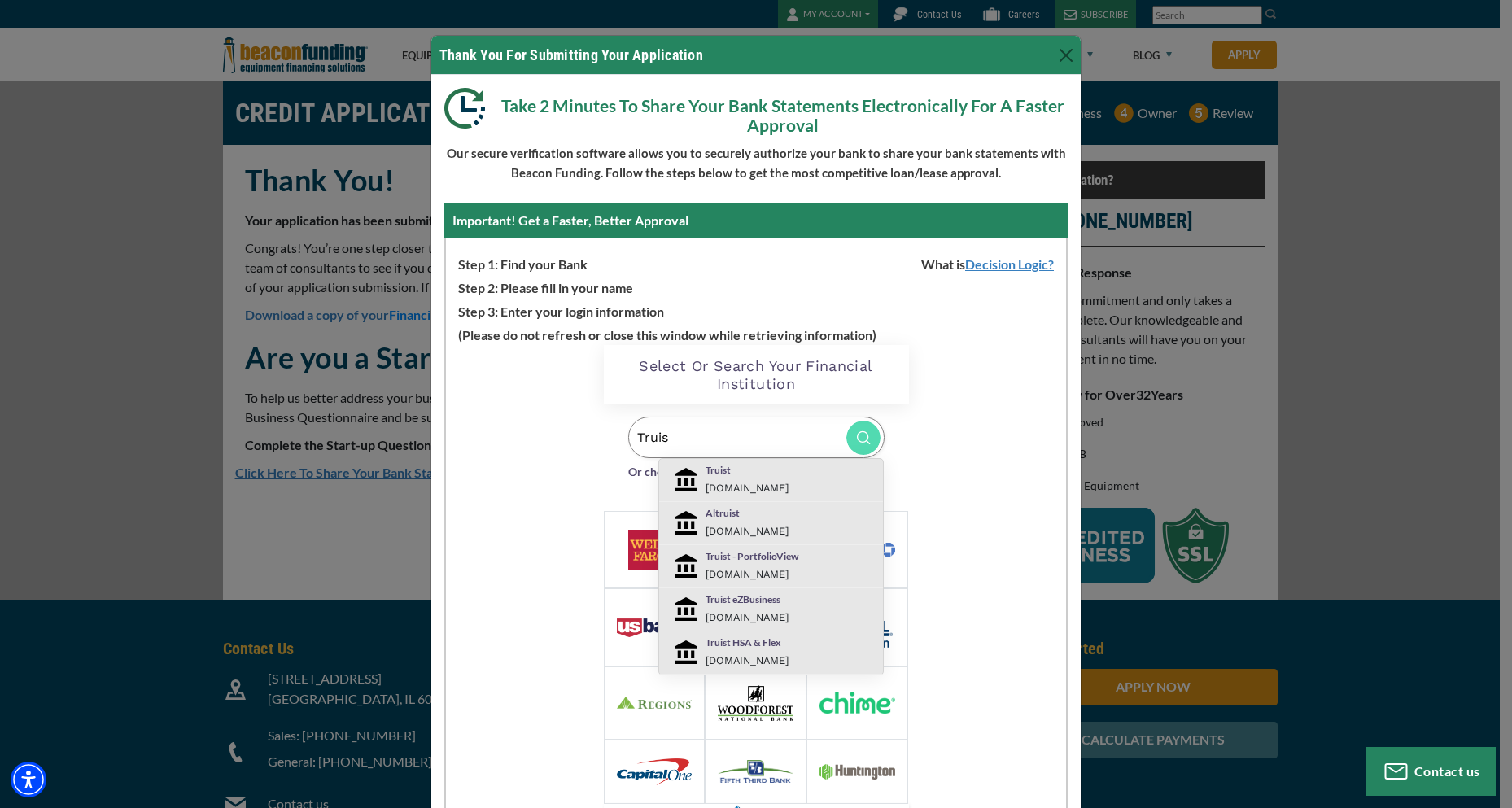
type input "Truis"
click at [716, 474] on p "Truist" at bounding box center [790, 470] width 170 height 15
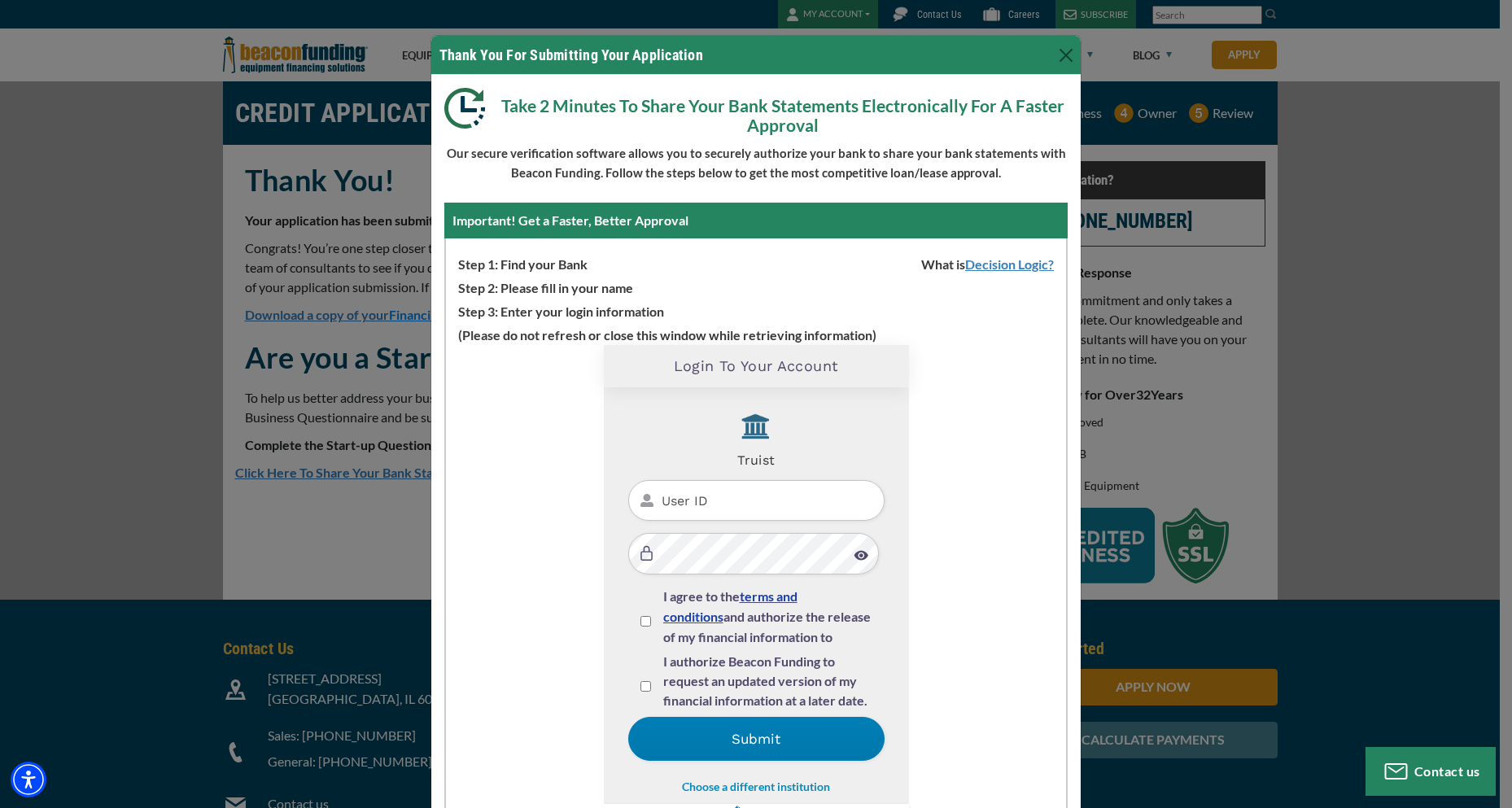
click at [699, 503] on input "User ID" at bounding box center [756, 501] width 256 height 42
type input "alfredochimex"
click at [640, 620] on input "I agree to the terms and conditions and authorize the release of my financial i…" at bounding box center [645, 621] width 11 height 11
checkbox input "true"
click at [640, 688] on input "I authorize Beacon Funding to request an updated version of my financial inform…" at bounding box center [645, 686] width 11 height 11
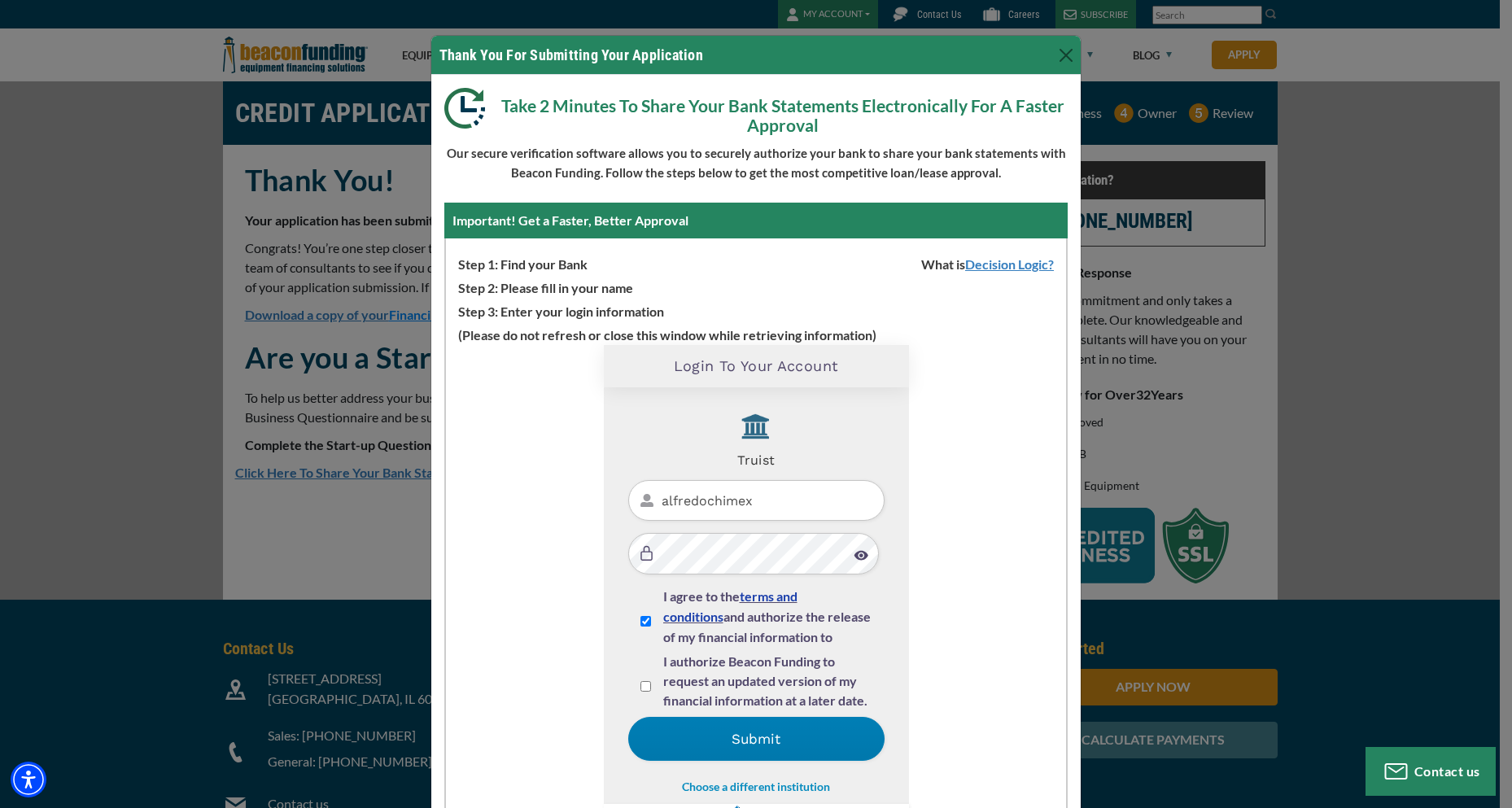
checkbox input "true"
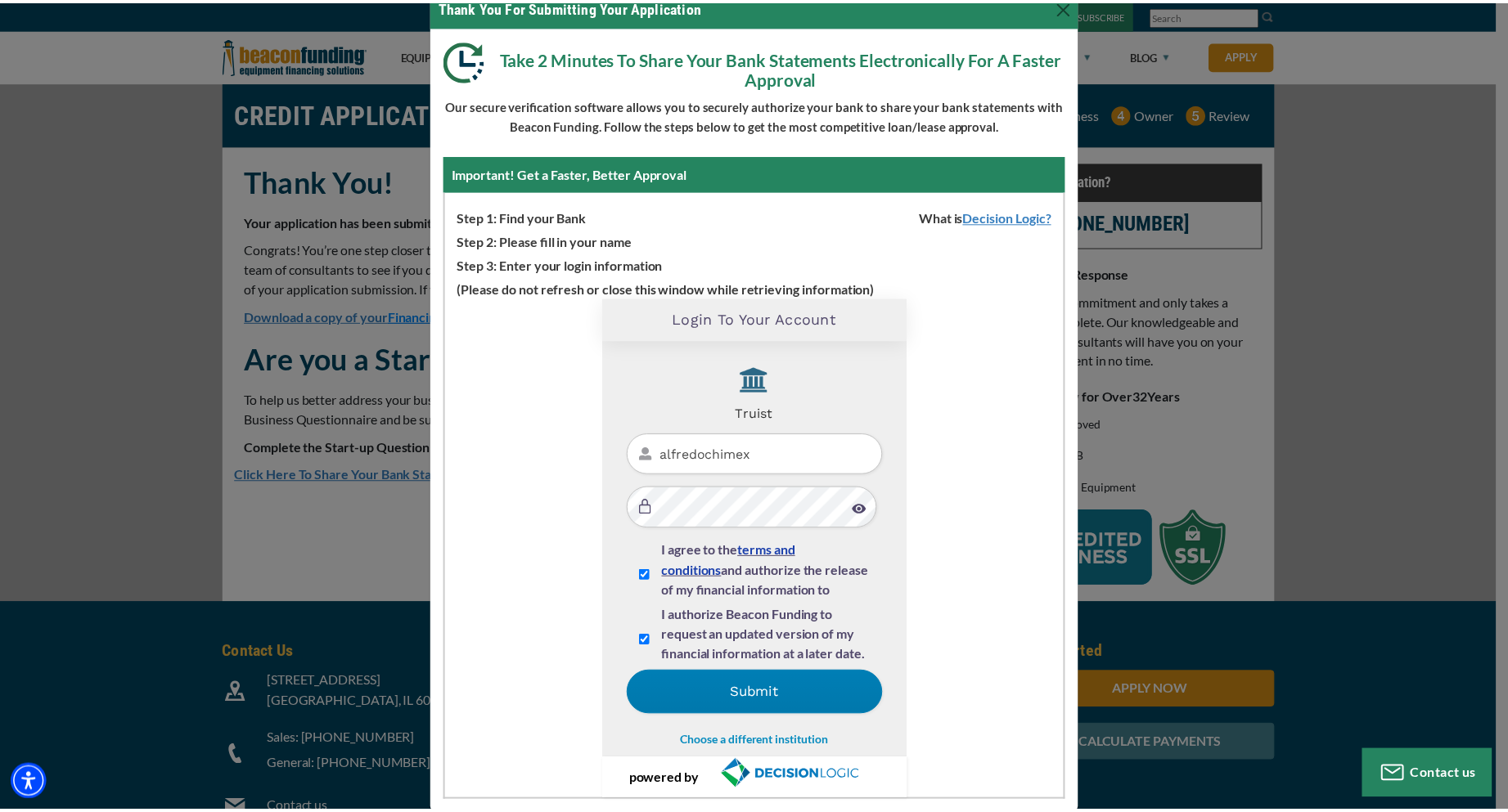
scroll to position [75, 0]
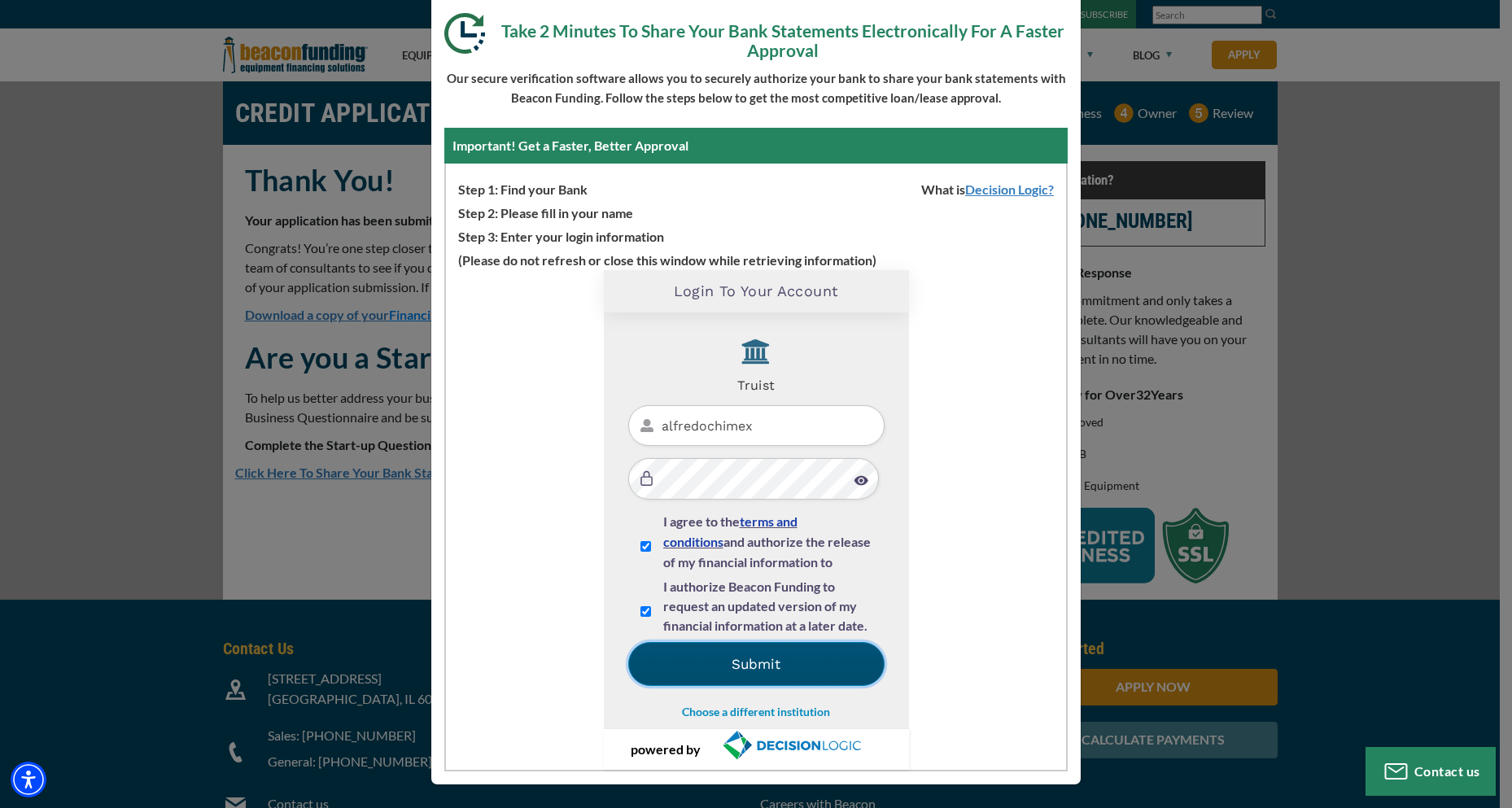
click at [801, 674] on button "Submit" at bounding box center [756, 664] width 256 height 44
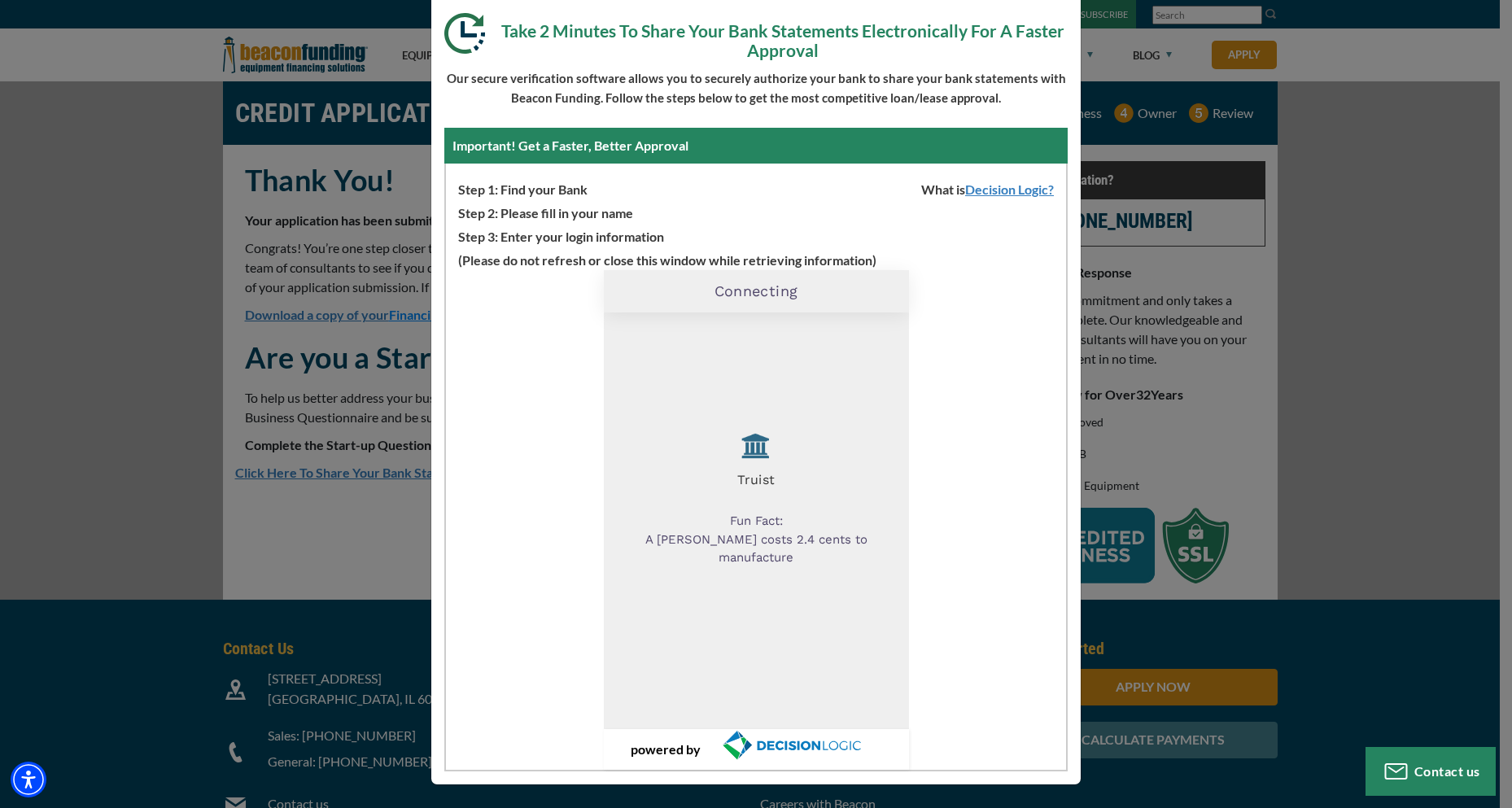
click at [1355, 287] on div "Thank You For Submitting Your Application Take 2 Minutes To Share Your Bank Sta…" at bounding box center [756, 404] width 1512 height 808
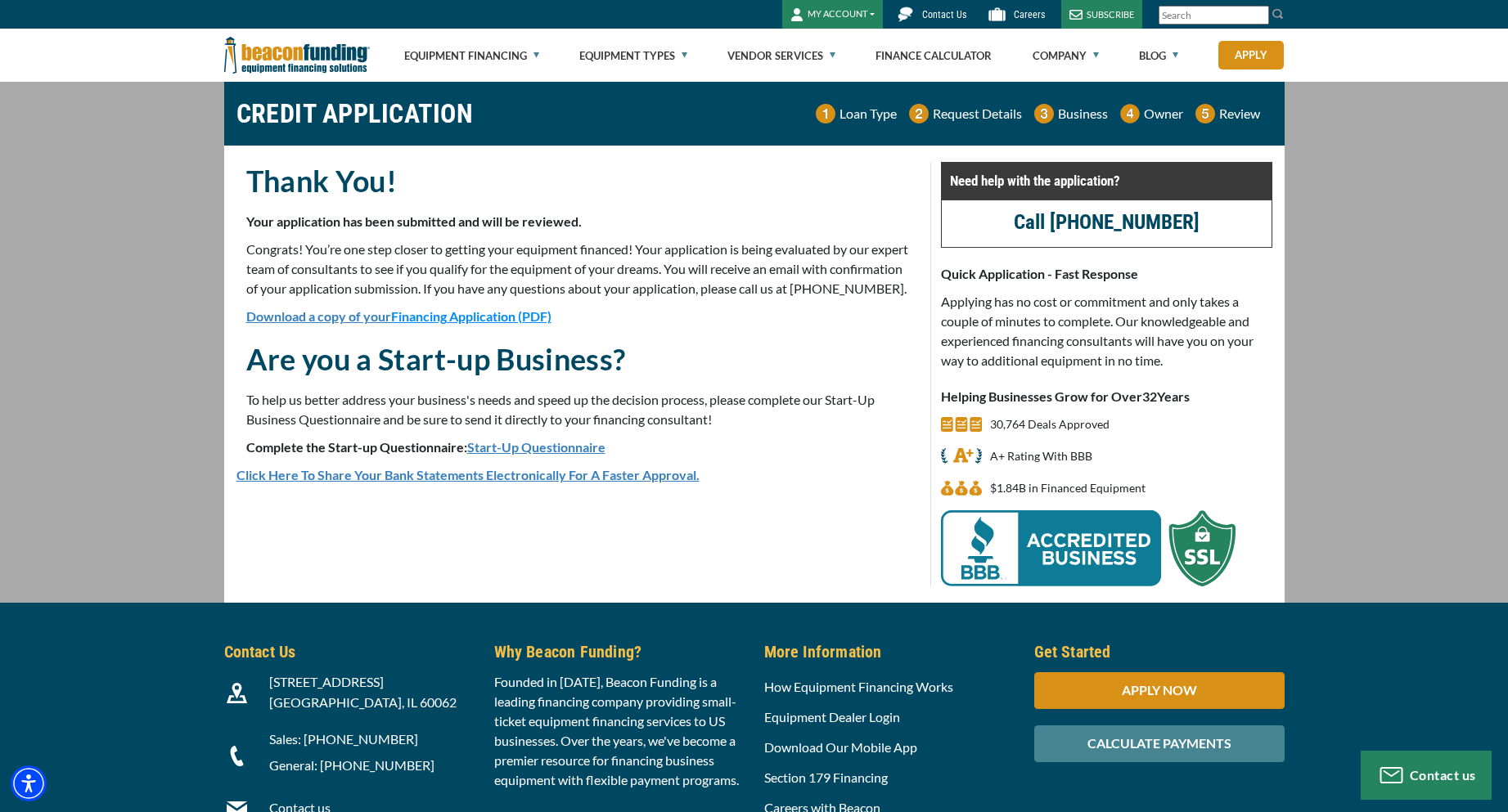
click at [457, 324] on span "Financing Application (PDF)" at bounding box center [471, 316] width 161 height 16
click at [1375, 134] on main "CREDIT APPLICATION Loan Type Request Details Business Owner Review" at bounding box center [754, 343] width 1508 height 521
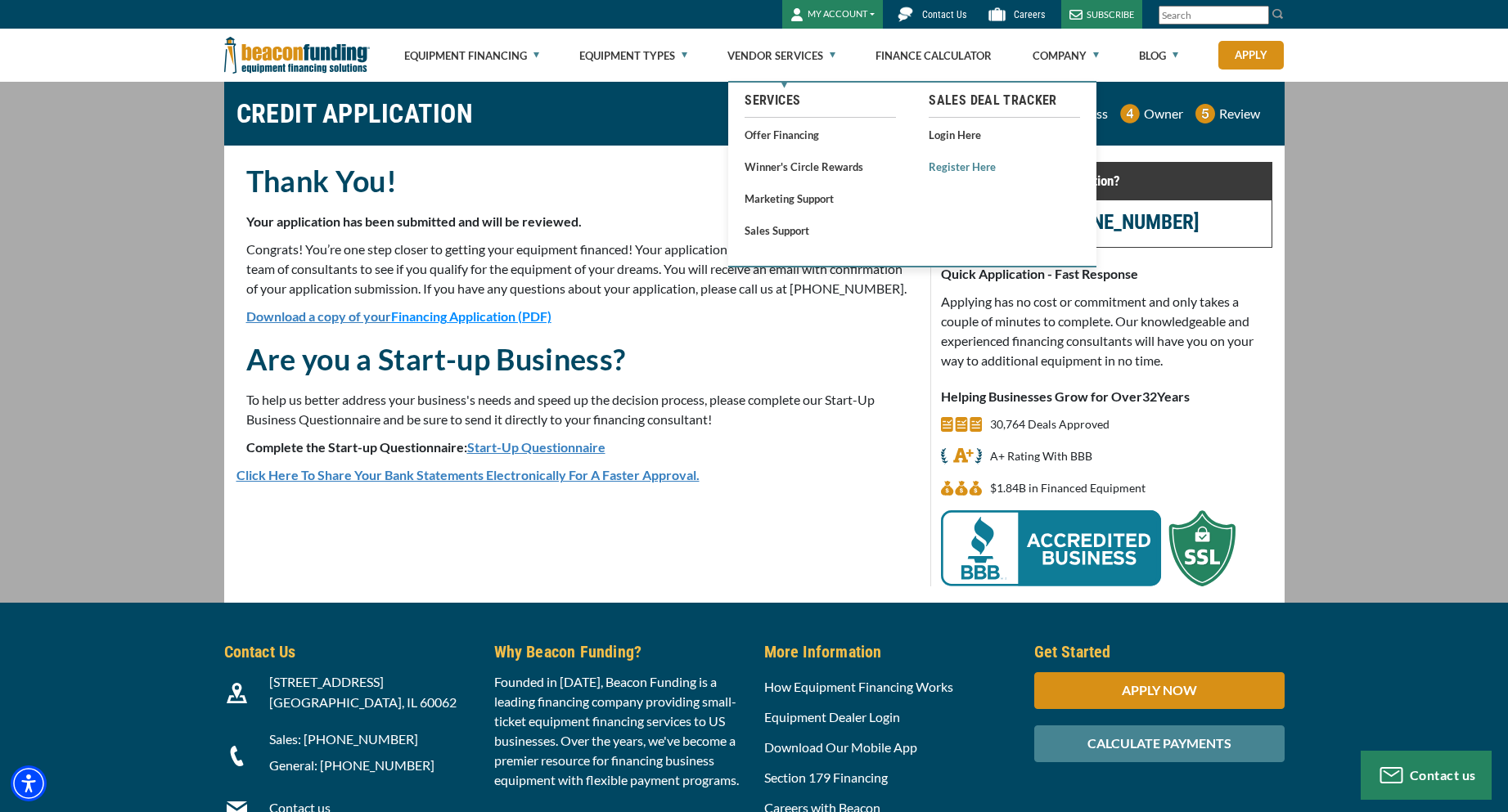
click at [956, 167] on link "Register Here" at bounding box center [1004, 167] width 151 height 21
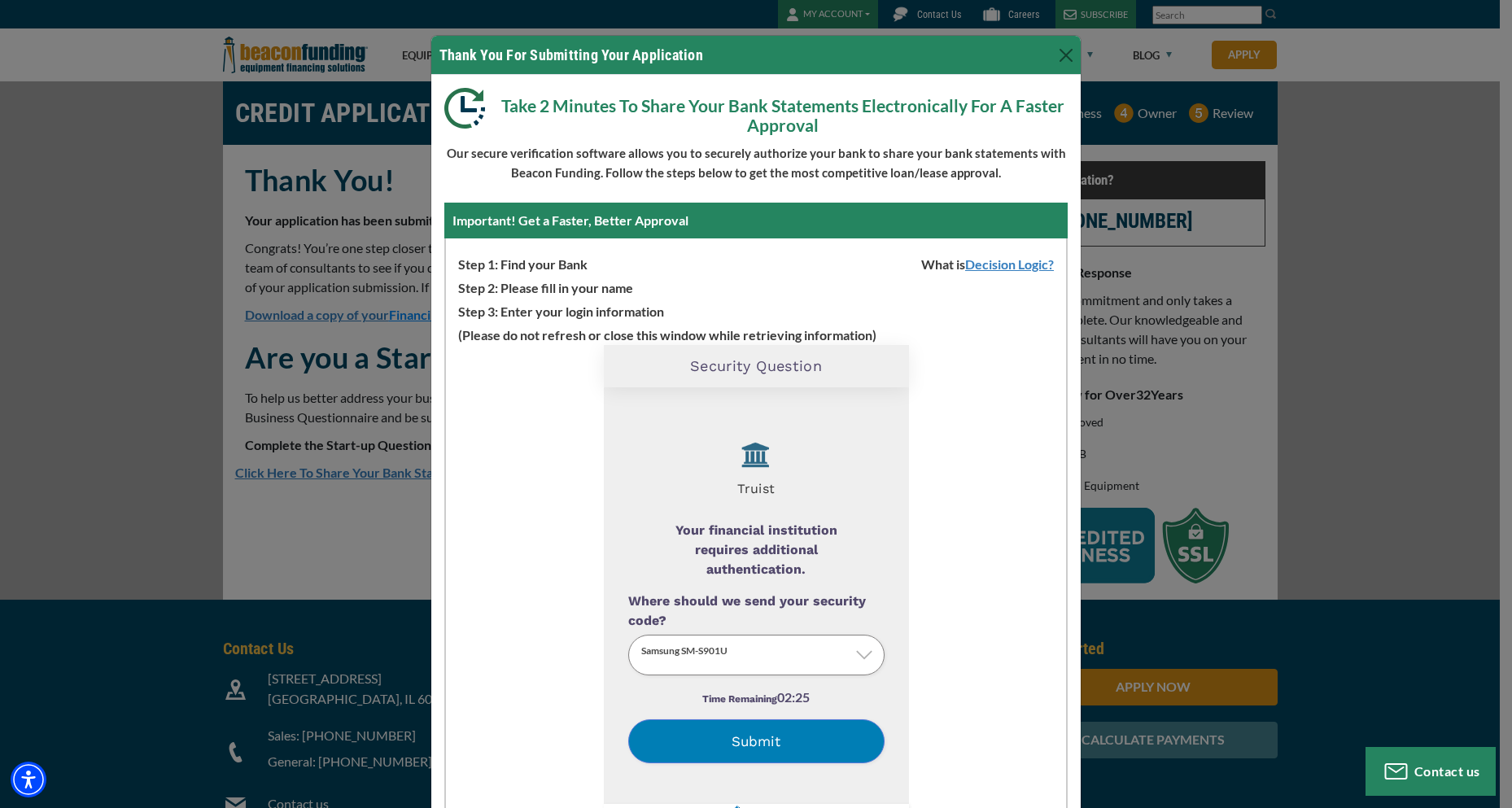
scroll to position [75, 0]
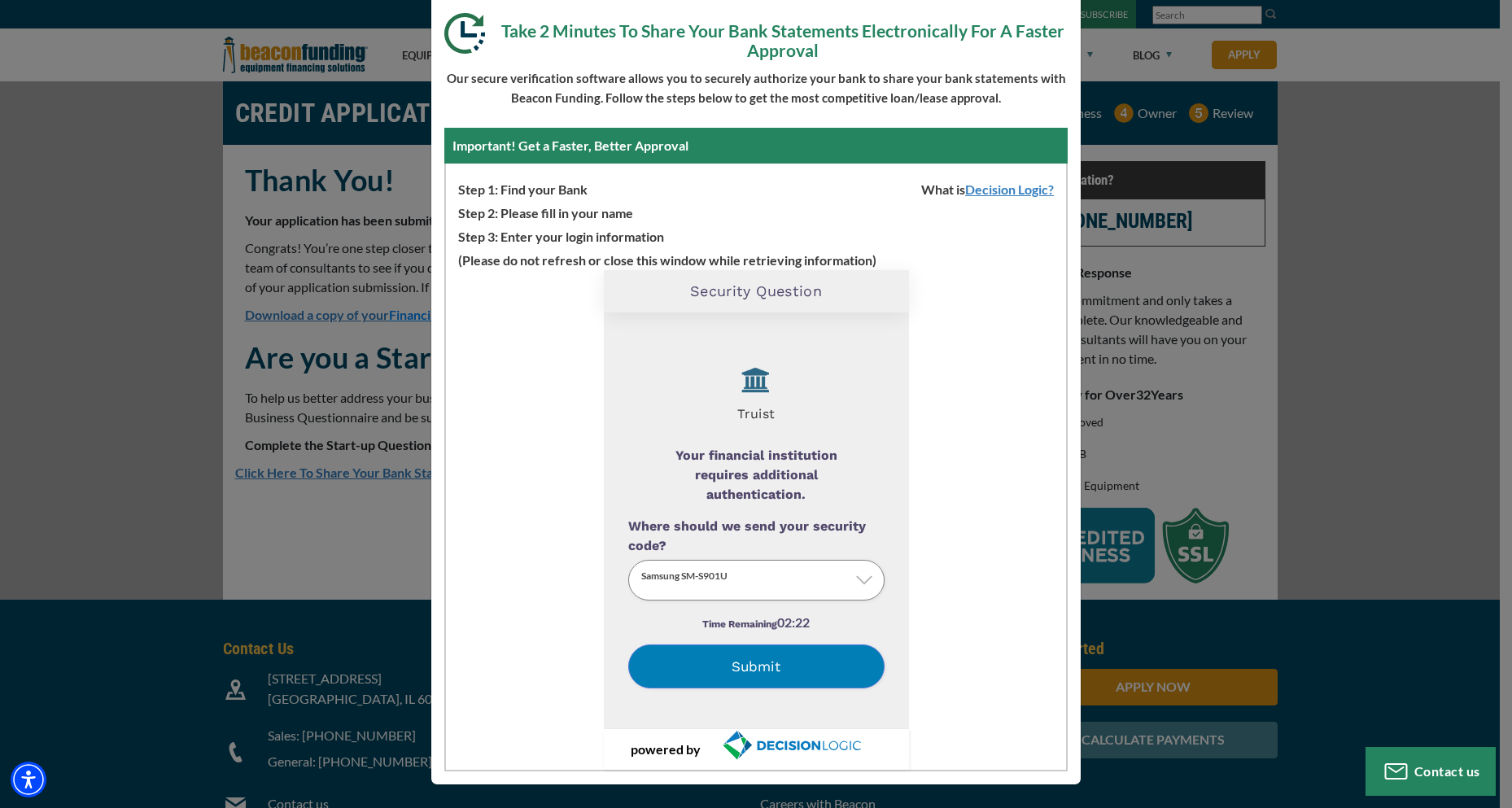
click at [752, 665] on button "Submit" at bounding box center [756, 666] width 256 height 44
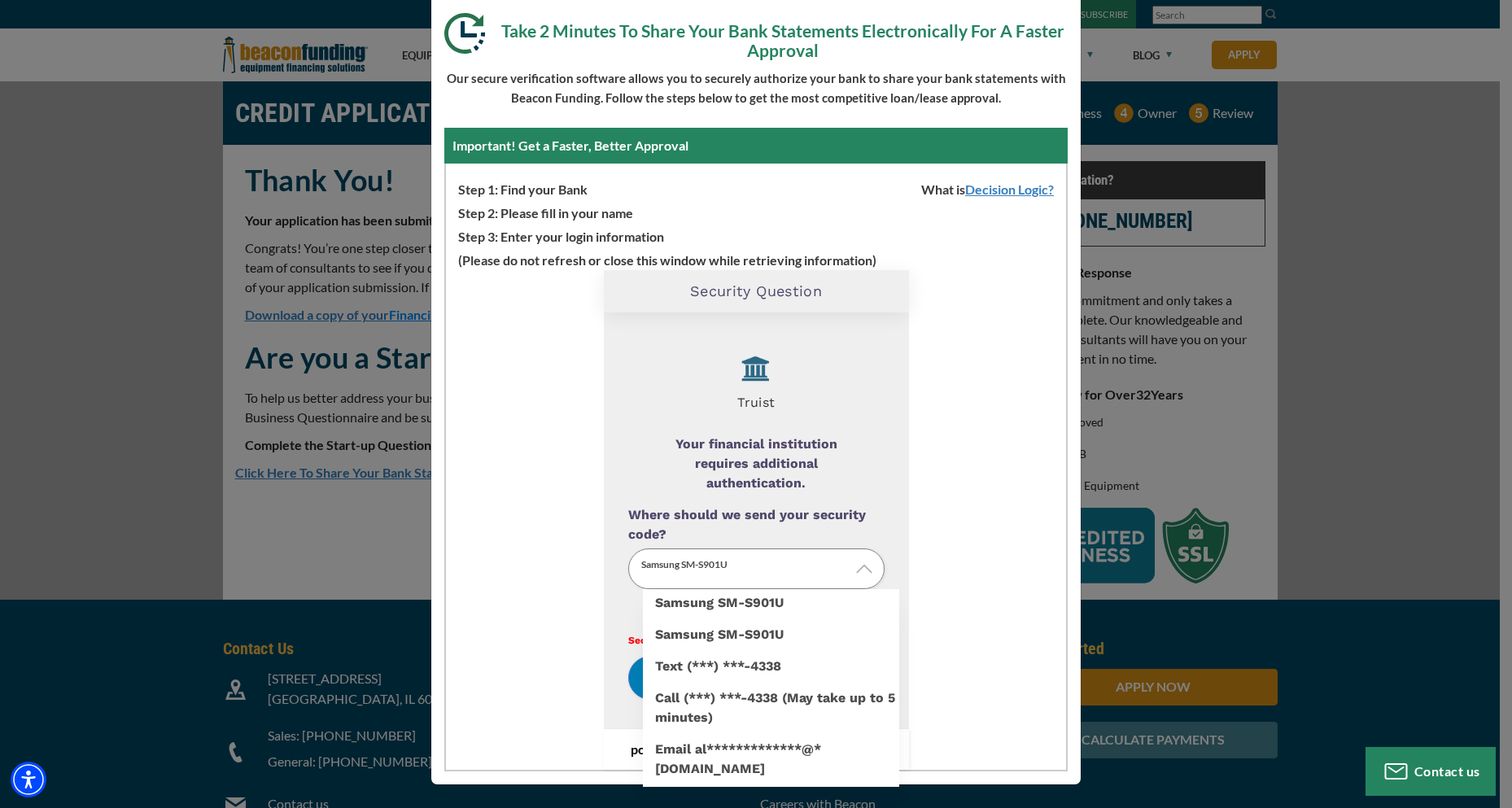
click at [856, 567] on img at bounding box center [864, 568] width 17 height 17
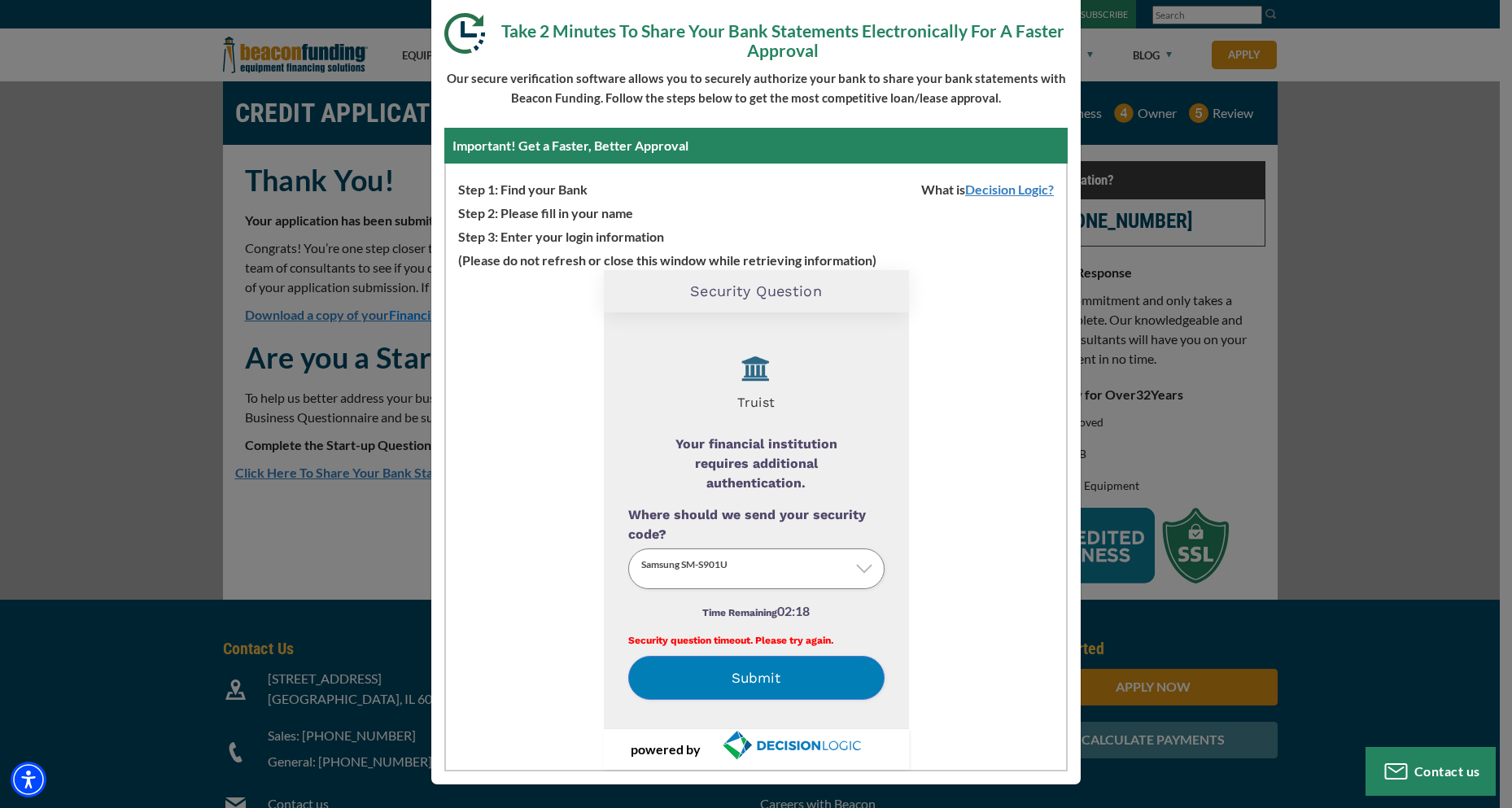
click at [824, 688] on label "Text (***) ***-4338" at bounding box center [771, 688] width 256 height 0
click at [0, 0] on input "Where should we send your security code?" at bounding box center [0, 0] width 0 height 0
click at [824, 669] on button "Submit" at bounding box center [756, 677] width 256 height 44
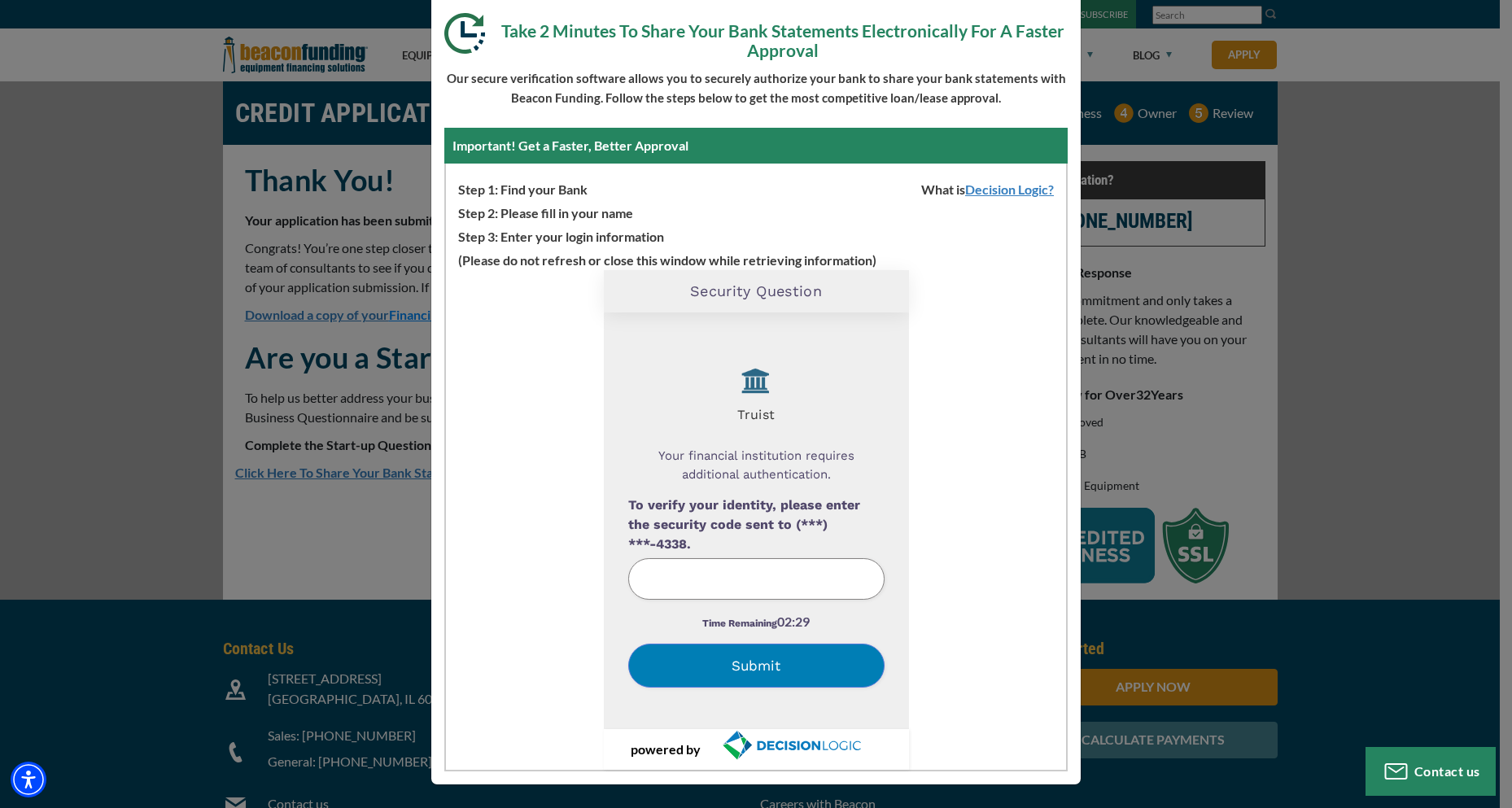
click at [650, 574] on input "To verify your identity, please enter the security code sent to (***) ***-4338." at bounding box center [756, 579] width 256 height 42
type input "217488"
click at [737, 656] on button "Submit" at bounding box center [756, 666] width 256 height 44
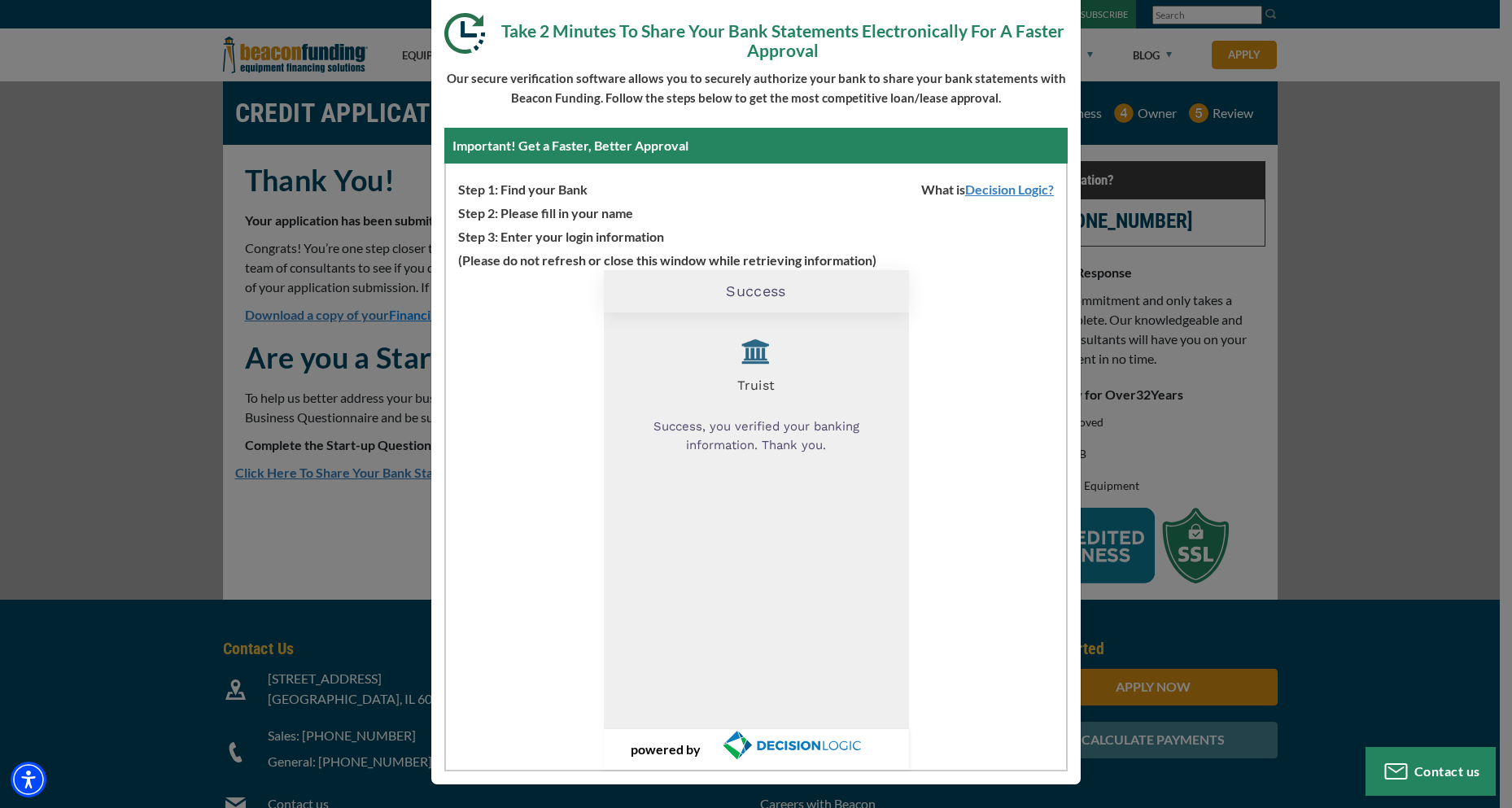
click at [1410, 343] on div "Thank You For Submitting Your Application Take 2 Minutes To Share Your Bank Sta…" at bounding box center [756, 404] width 1512 height 808
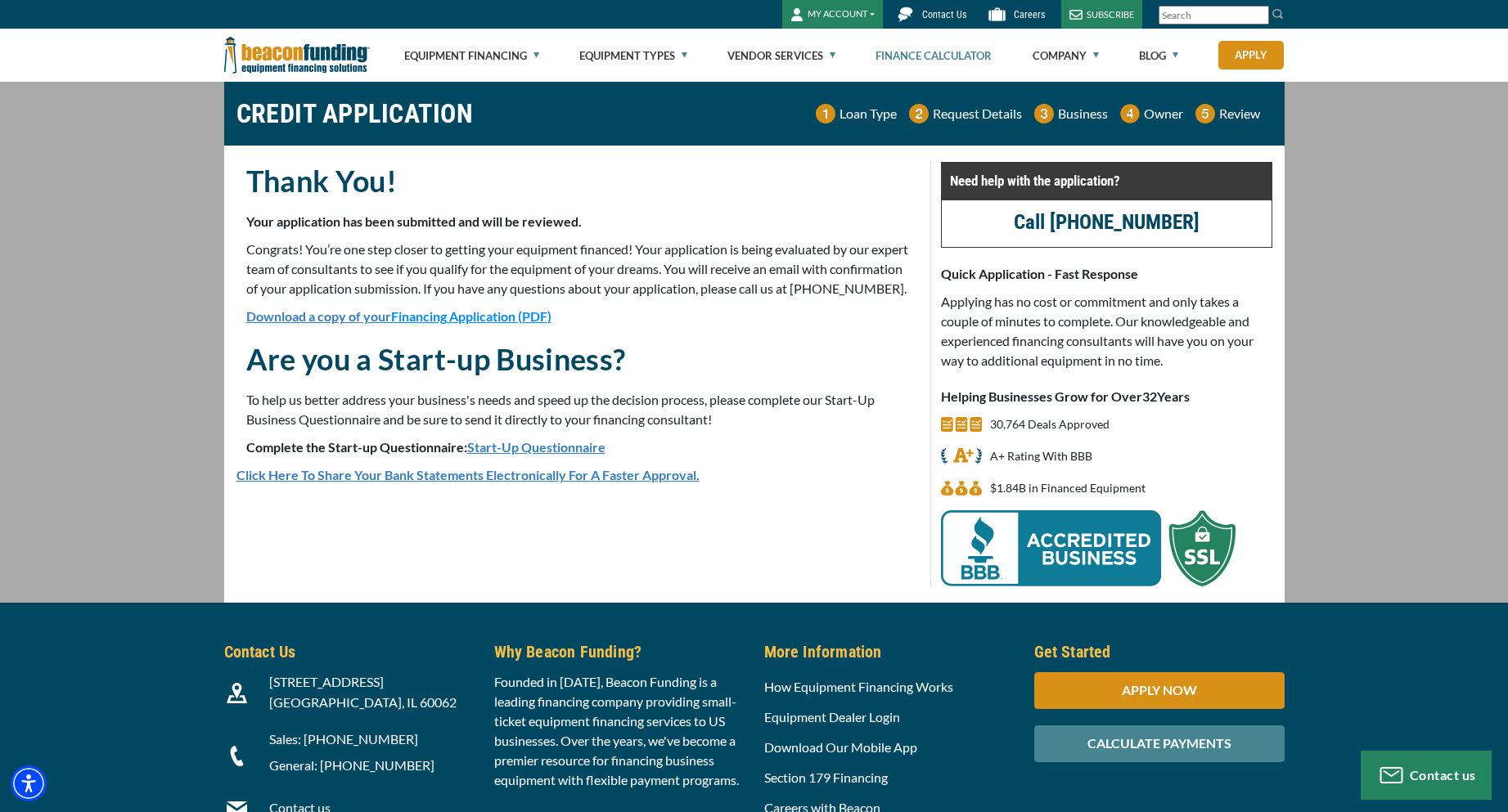
click at [941, 53] on link "Finance Calculator" at bounding box center [934, 55] width 117 height 52
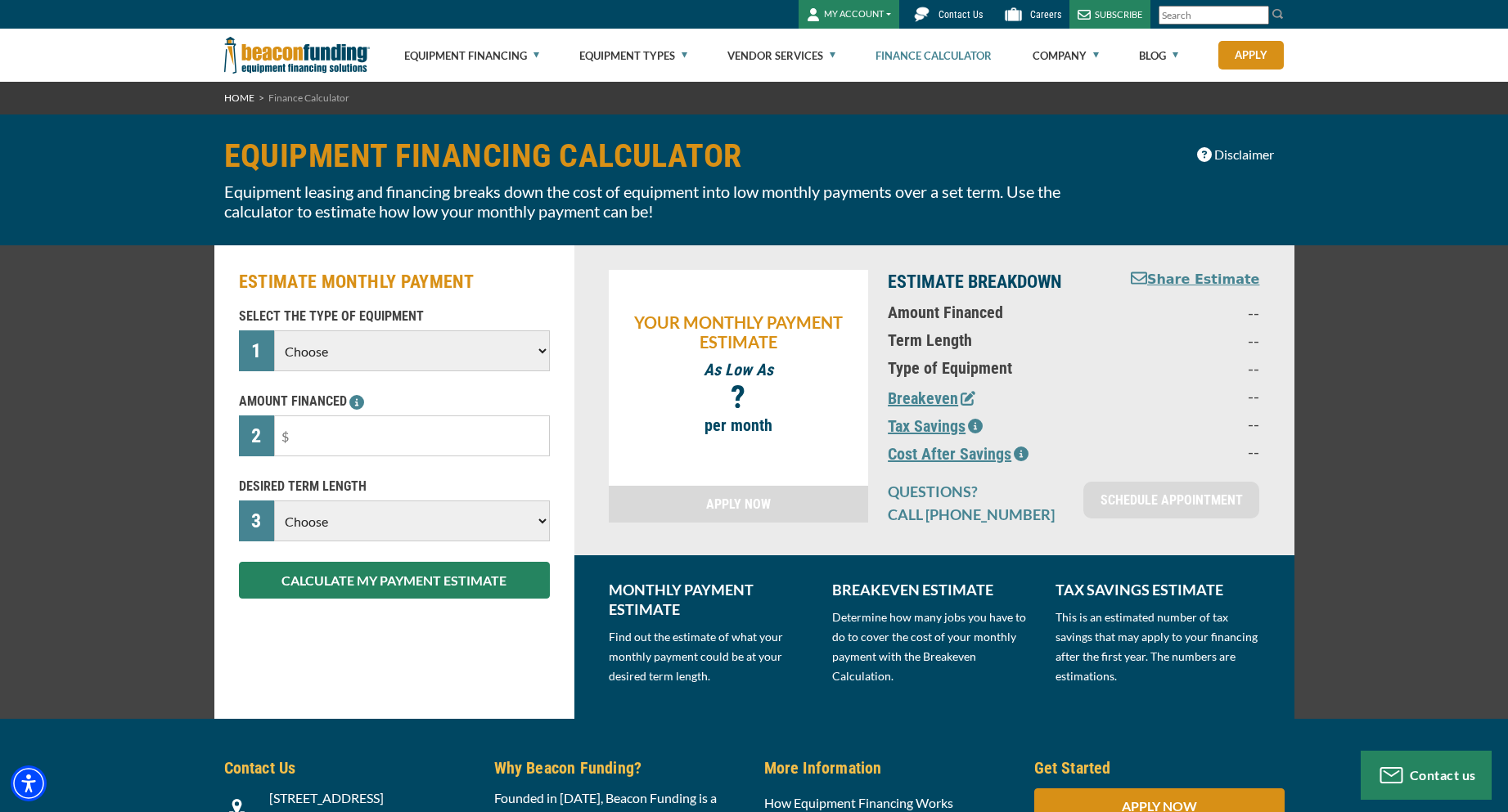
click at [539, 350] on select "Choose Backhoe Boom/Bucket Truck Chipper Commercial Mower Crane DTG/DTF Printin…" at bounding box center [412, 351] width 275 height 41
select select "5"
click at [274, 330] on select "Choose Backhoe Boom/Bucket Truck Chipper Commercial Mower Crane DTG/DTF Printin…" at bounding box center [412, 351] width 275 height 41
click at [317, 443] on input "text" at bounding box center [412, 436] width 275 height 41
type input "$40,000"
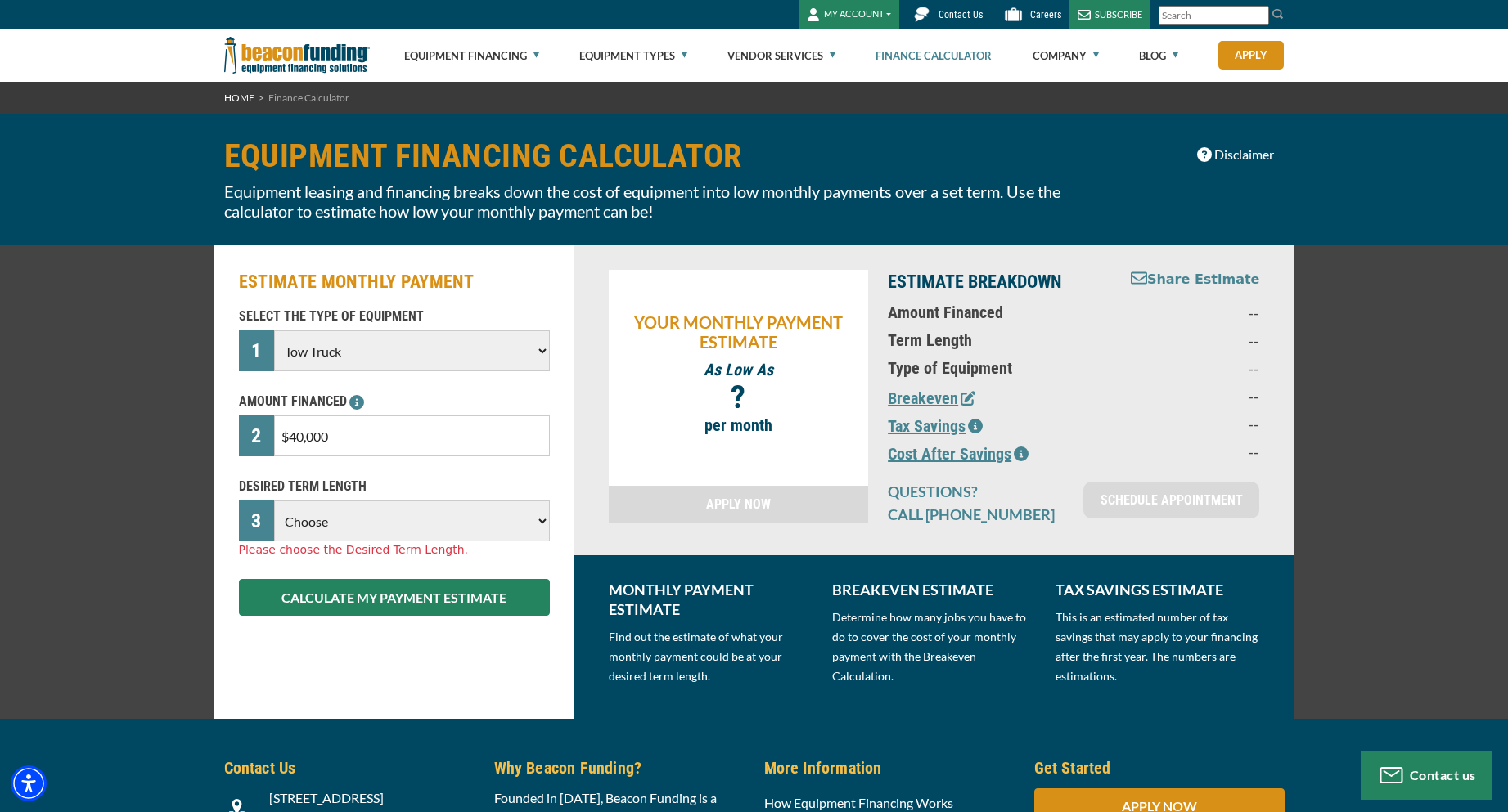
click at [541, 522] on select "Choose 36 Months 48 Months 60 Months" at bounding box center [412, 521] width 275 height 41
select select "60"
click at [274, 501] on select "Choose 36 Months 48 Months 60 Months" at bounding box center [412, 521] width 275 height 41
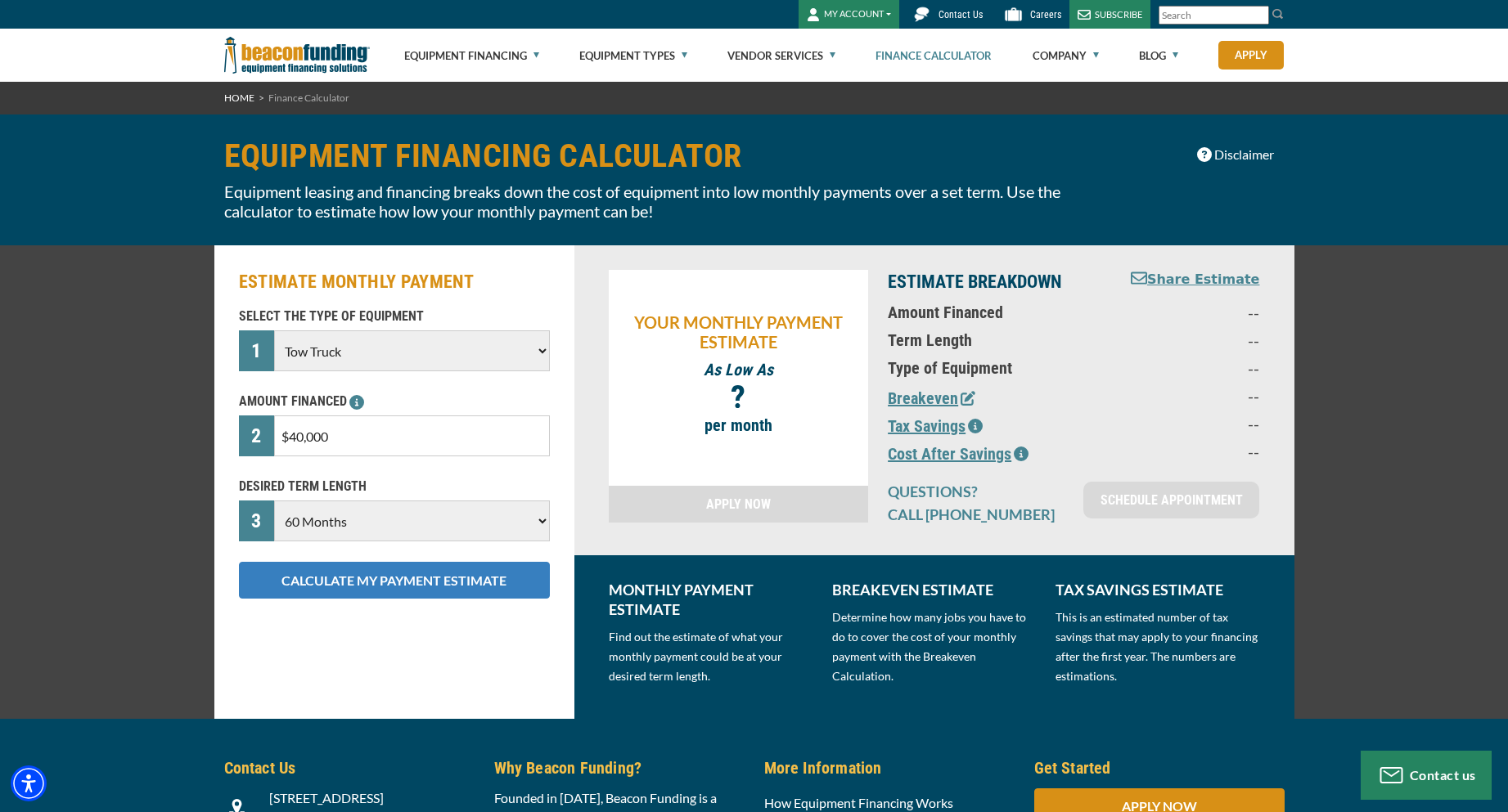
click at [481, 585] on button "CALCULATE MY PAYMENT ESTIMATE" at bounding box center [394, 581] width 311 height 37
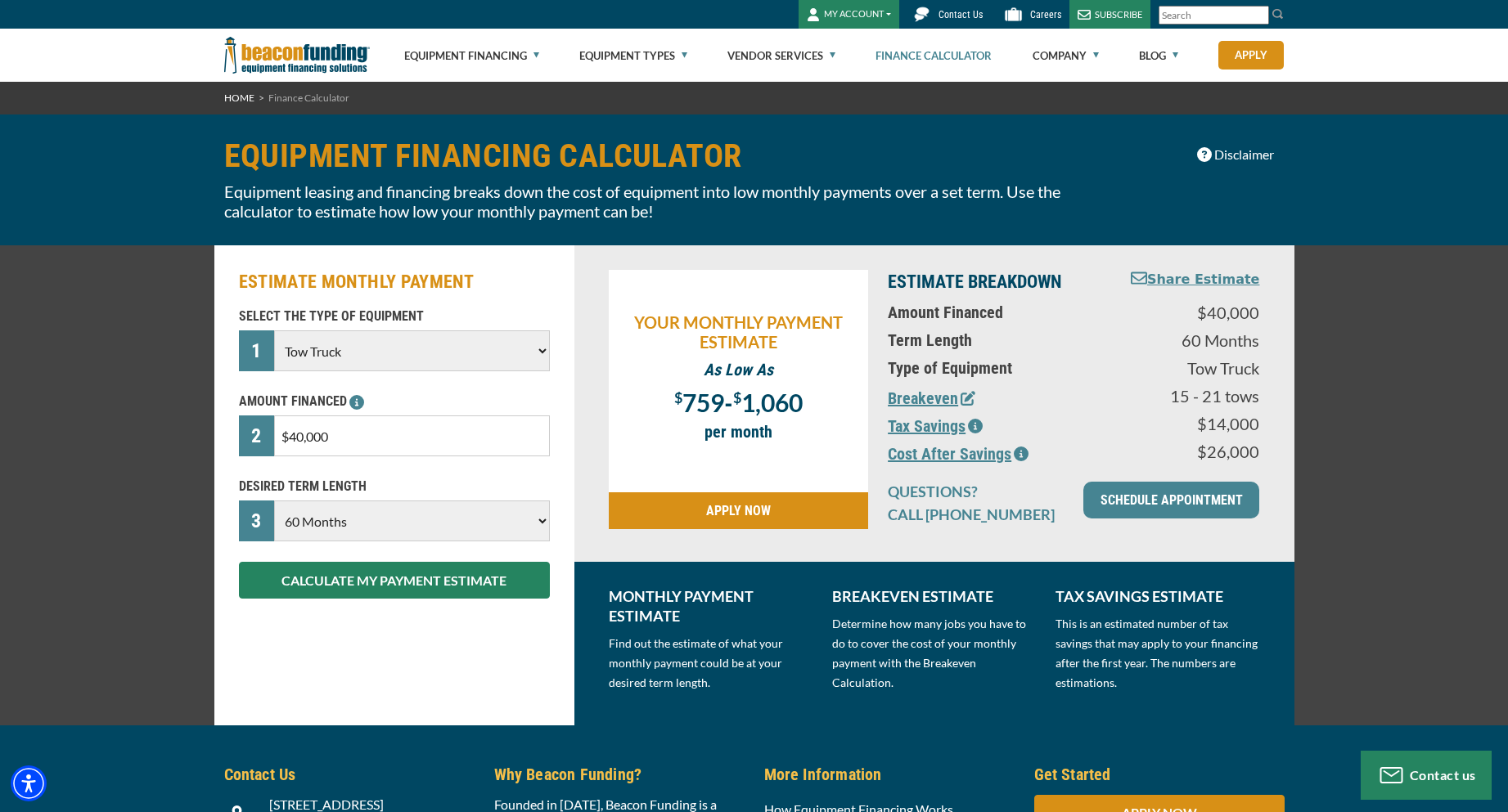
click at [974, 425] on icon "button" at bounding box center [975, 426] width 15 height 15
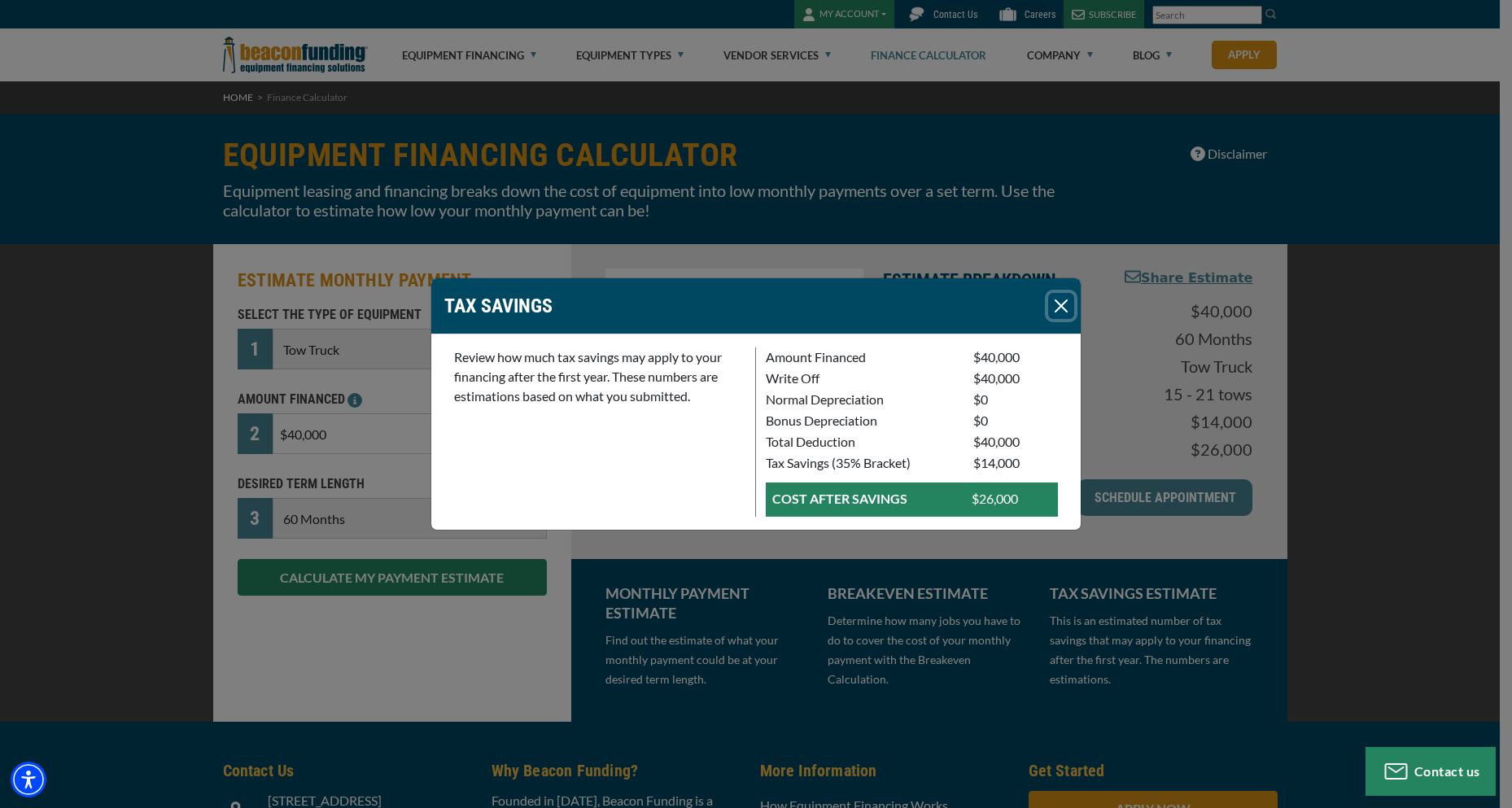
click at [1058, 299] on button "Close" at bounding box center [1061, 306] width 26 height 26
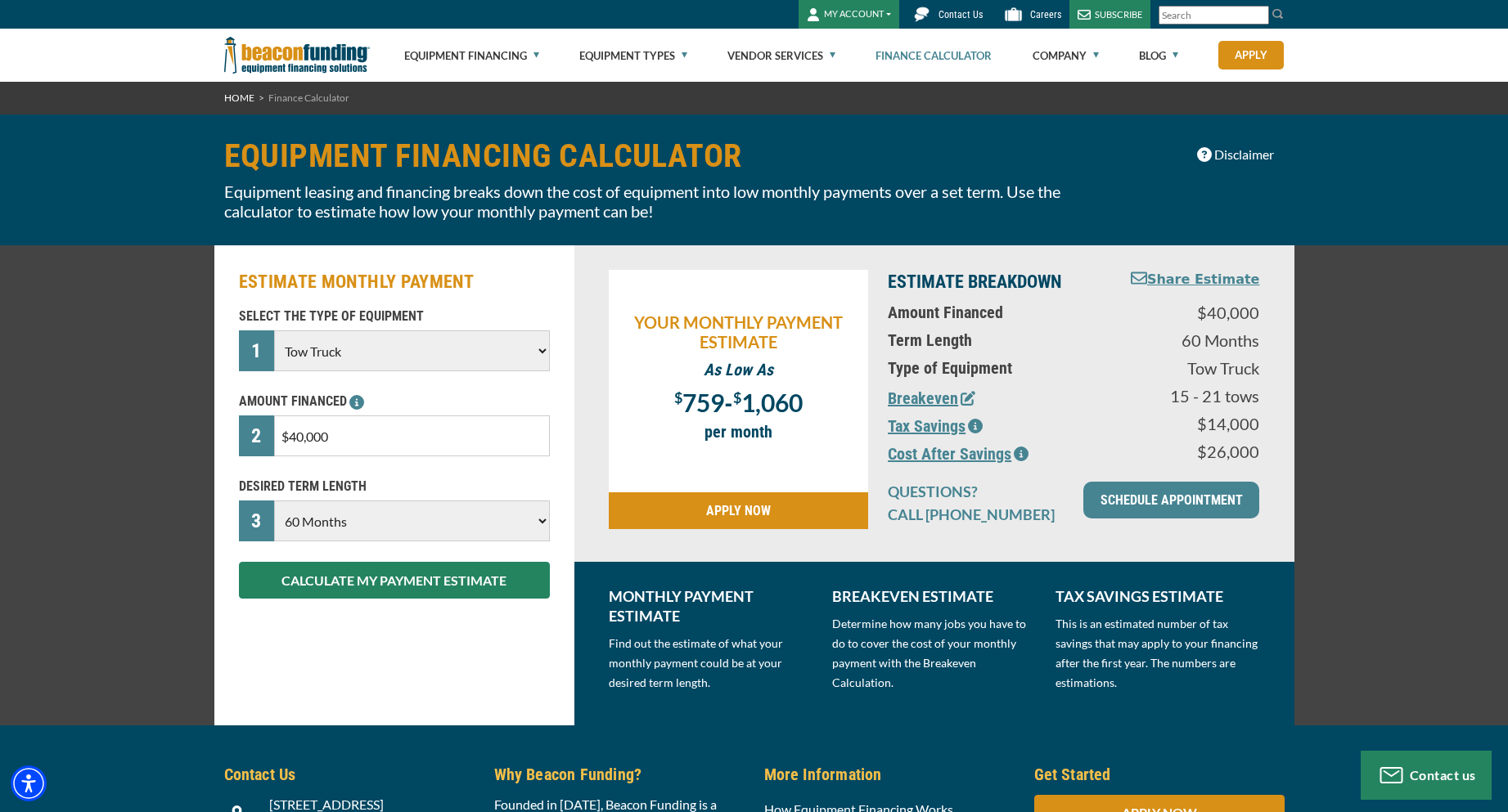
click at [1020, 454] on icon "button" at bounding box center [1021, 454] width 15 height 15
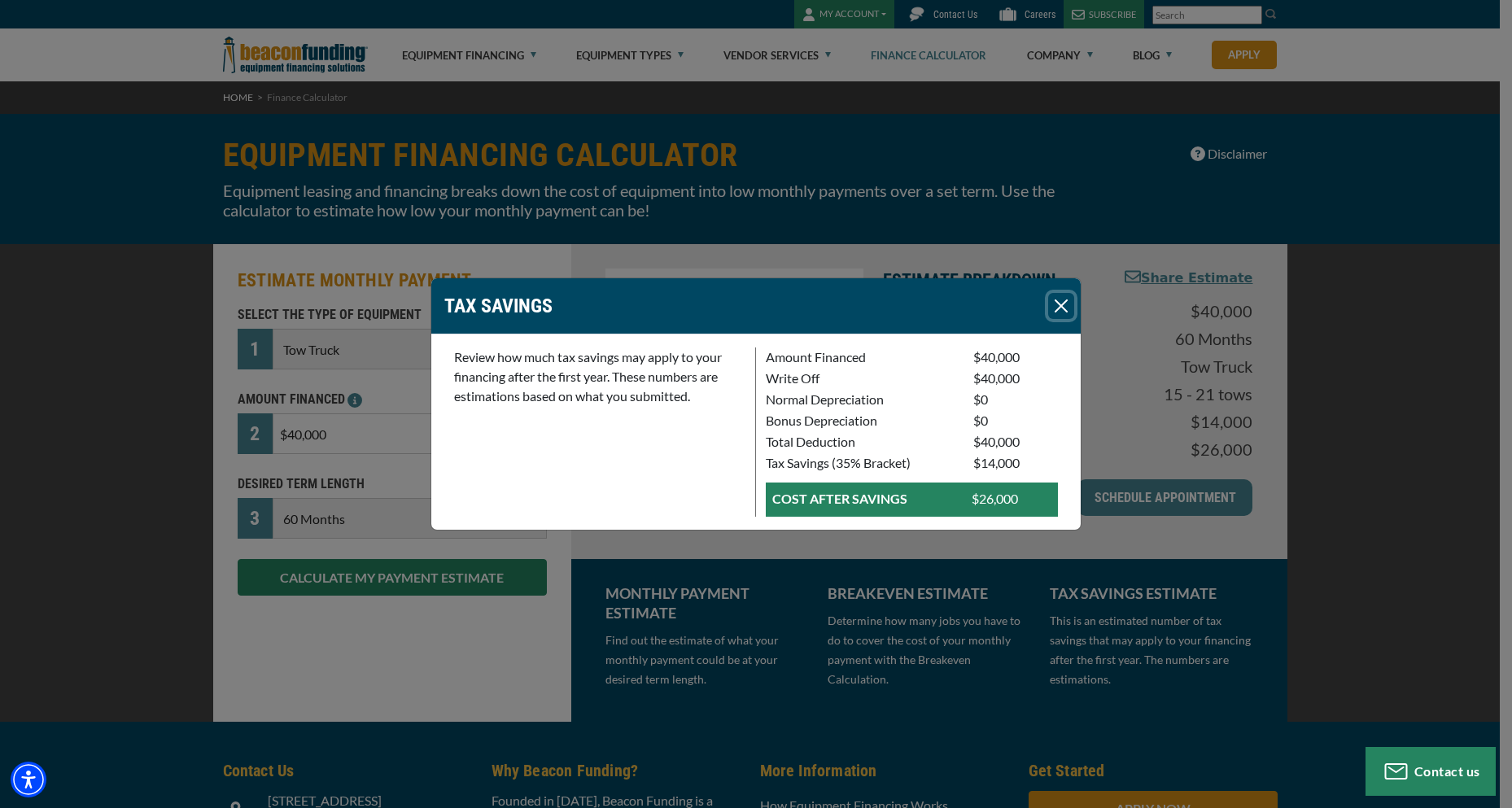
click at [1063, 304] on button "Close" at bounding box center [1061, 306] width 26 height 26
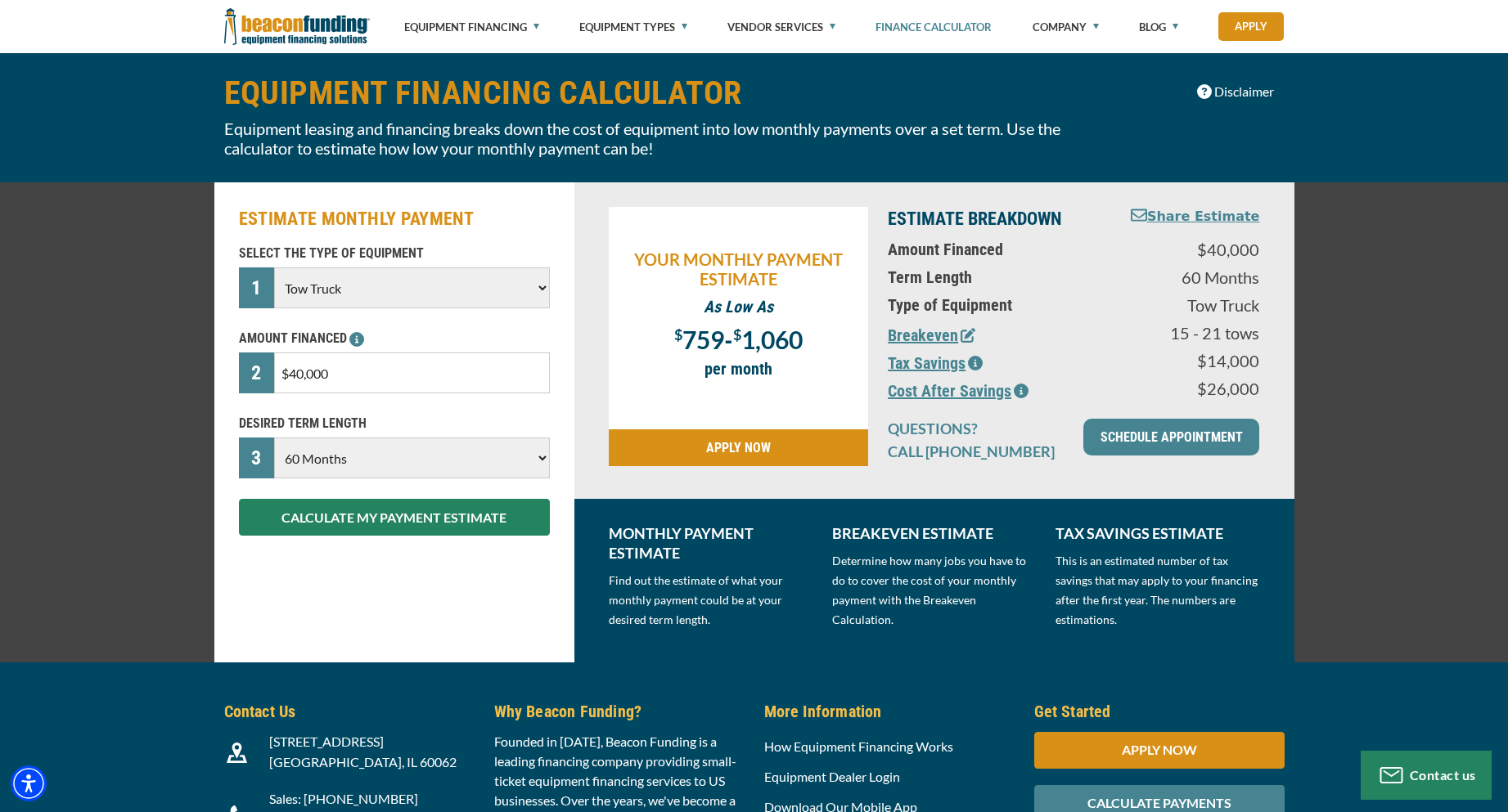
scroll to position [246, 0]
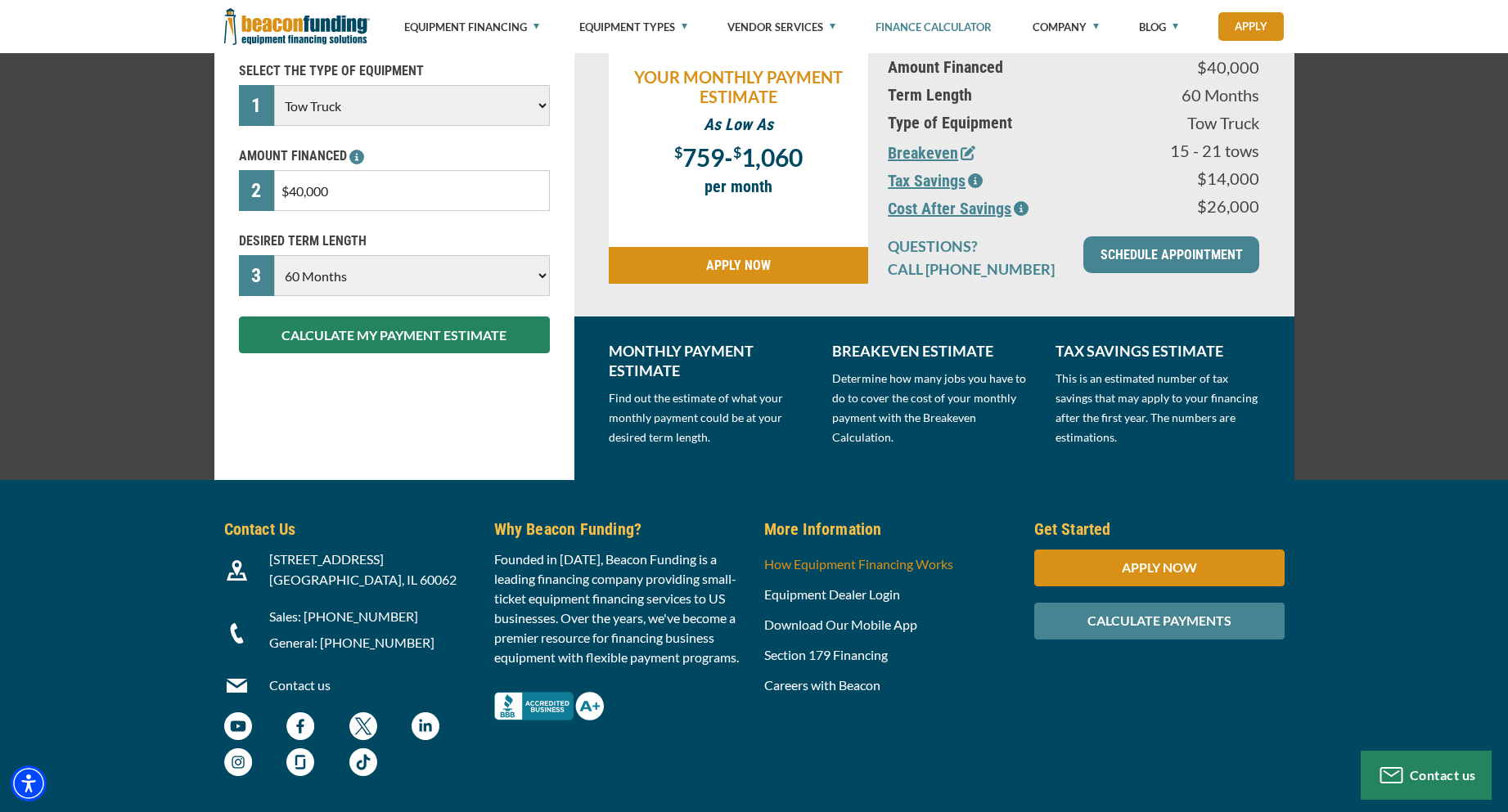
click at [873, 563] on link "How Equipment Financing Works" at bounding box center [858, 564] width 189 height 16
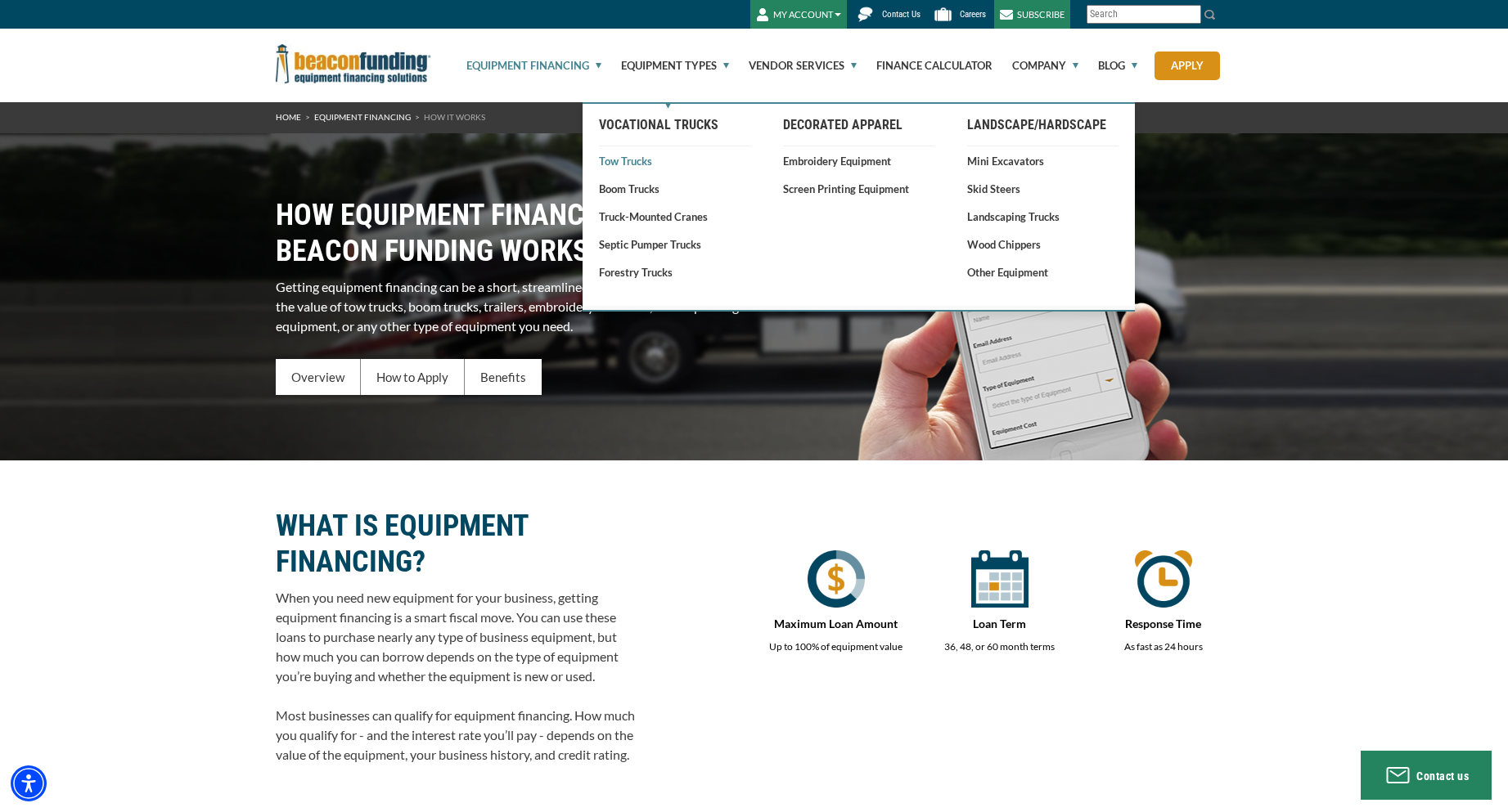
click at [639, 159] on link "Tow Trucks" at bounding box center [674, 161] width 151 height 17
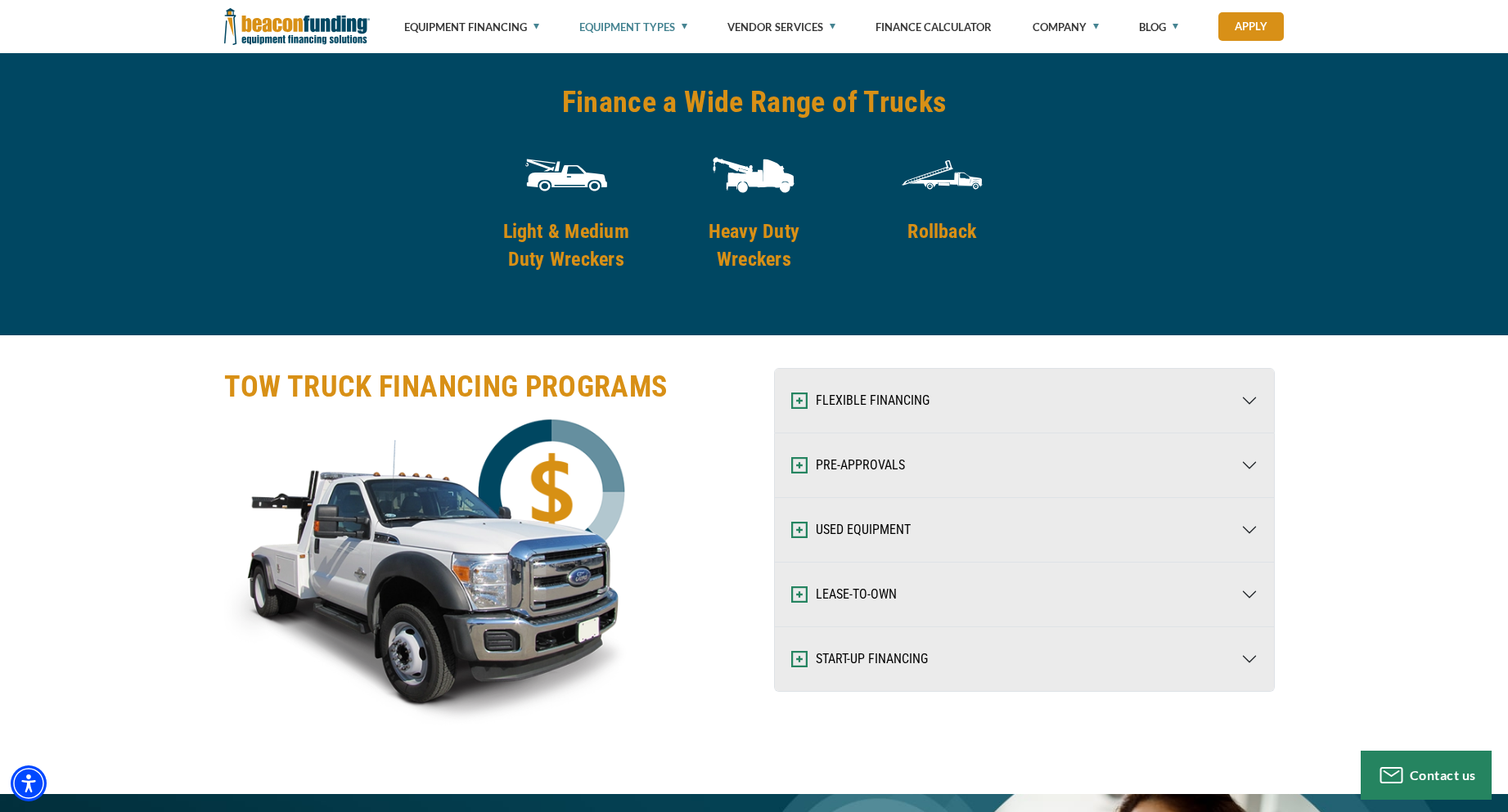
scroll to position [2372, 0]
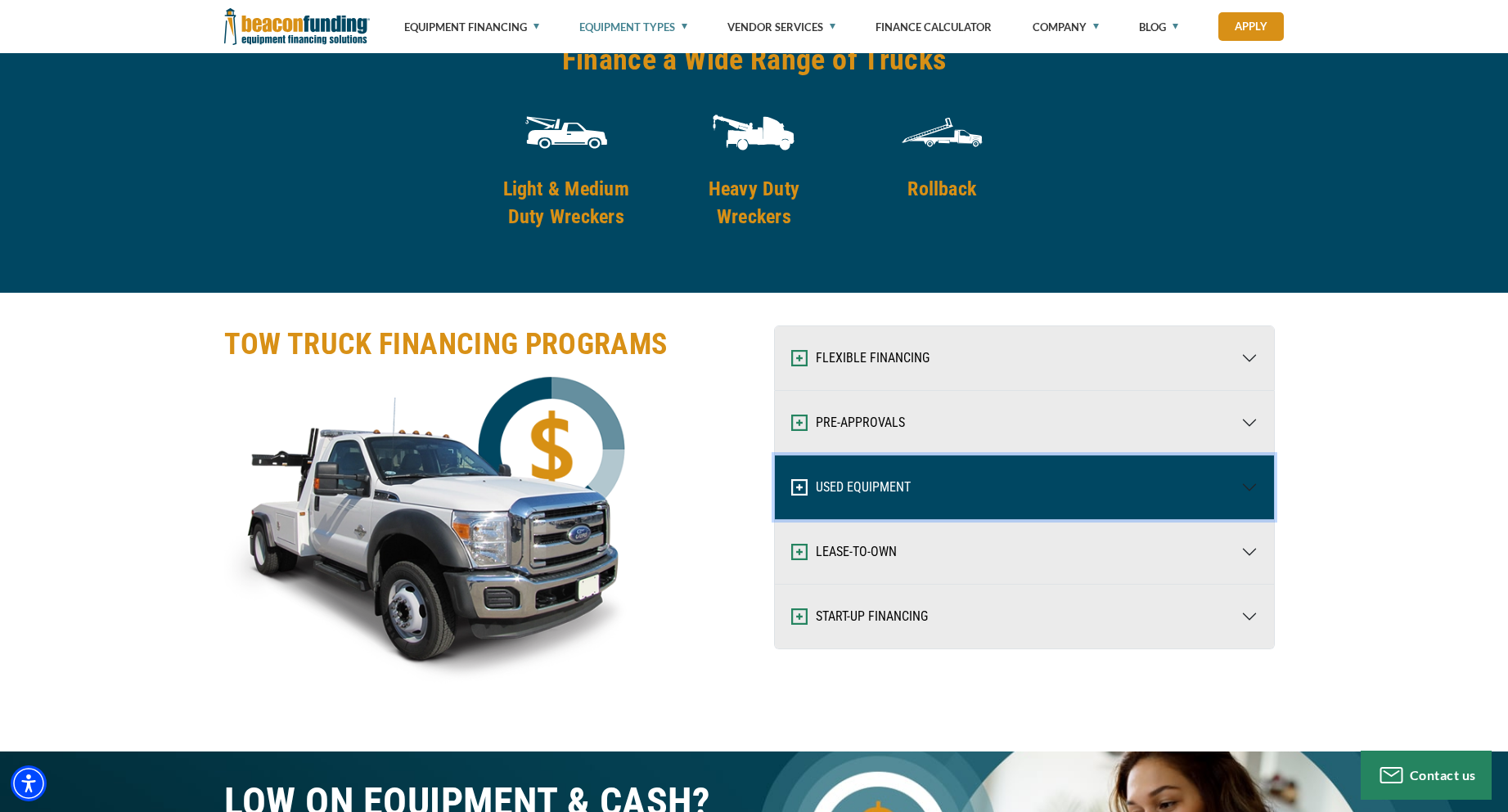
click at [868, 485] on button "USED EQUIPMENT" at bounding box center [1024, 487] width 499 height 64
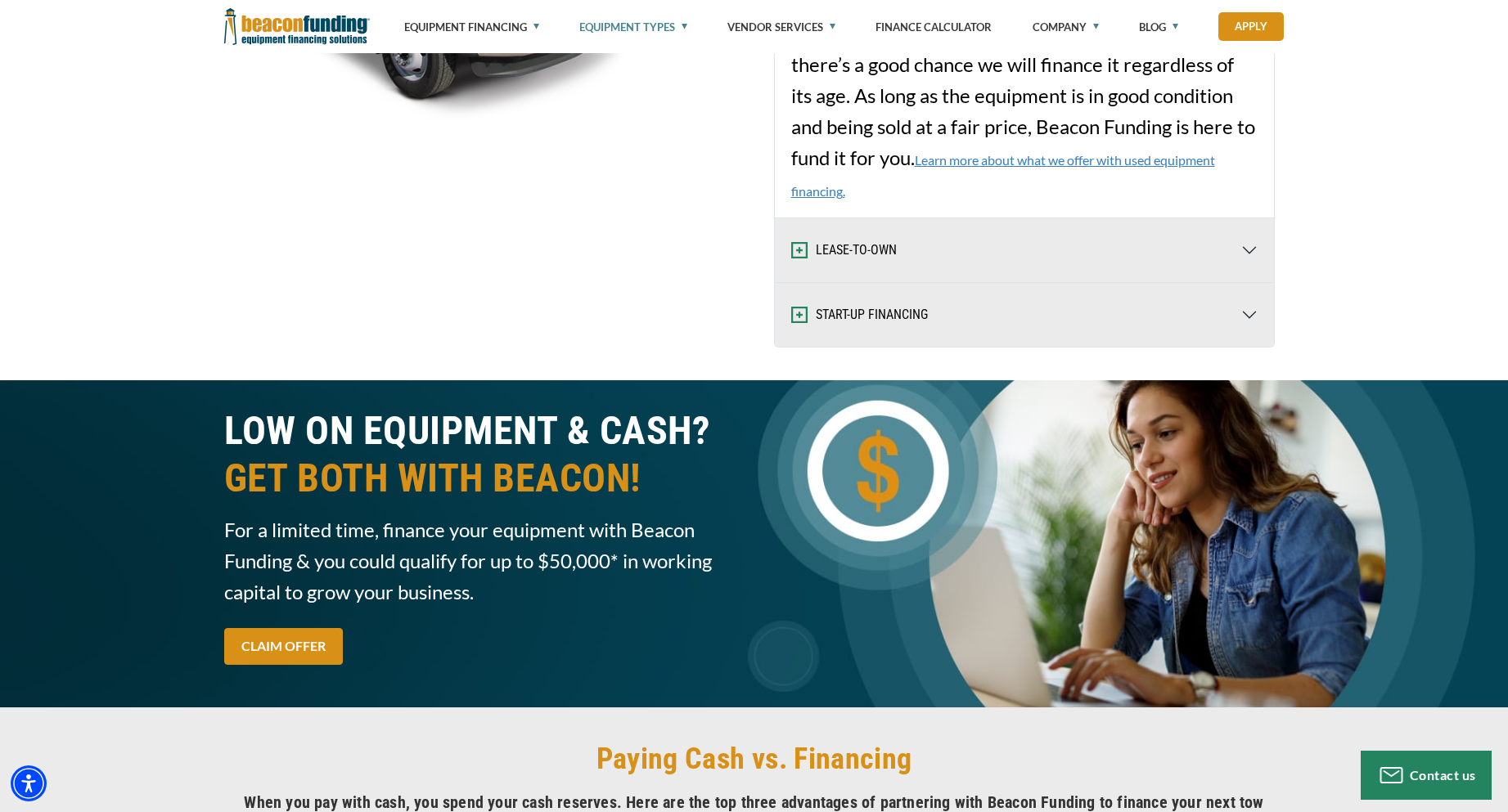
scroll to position [2944, 0]
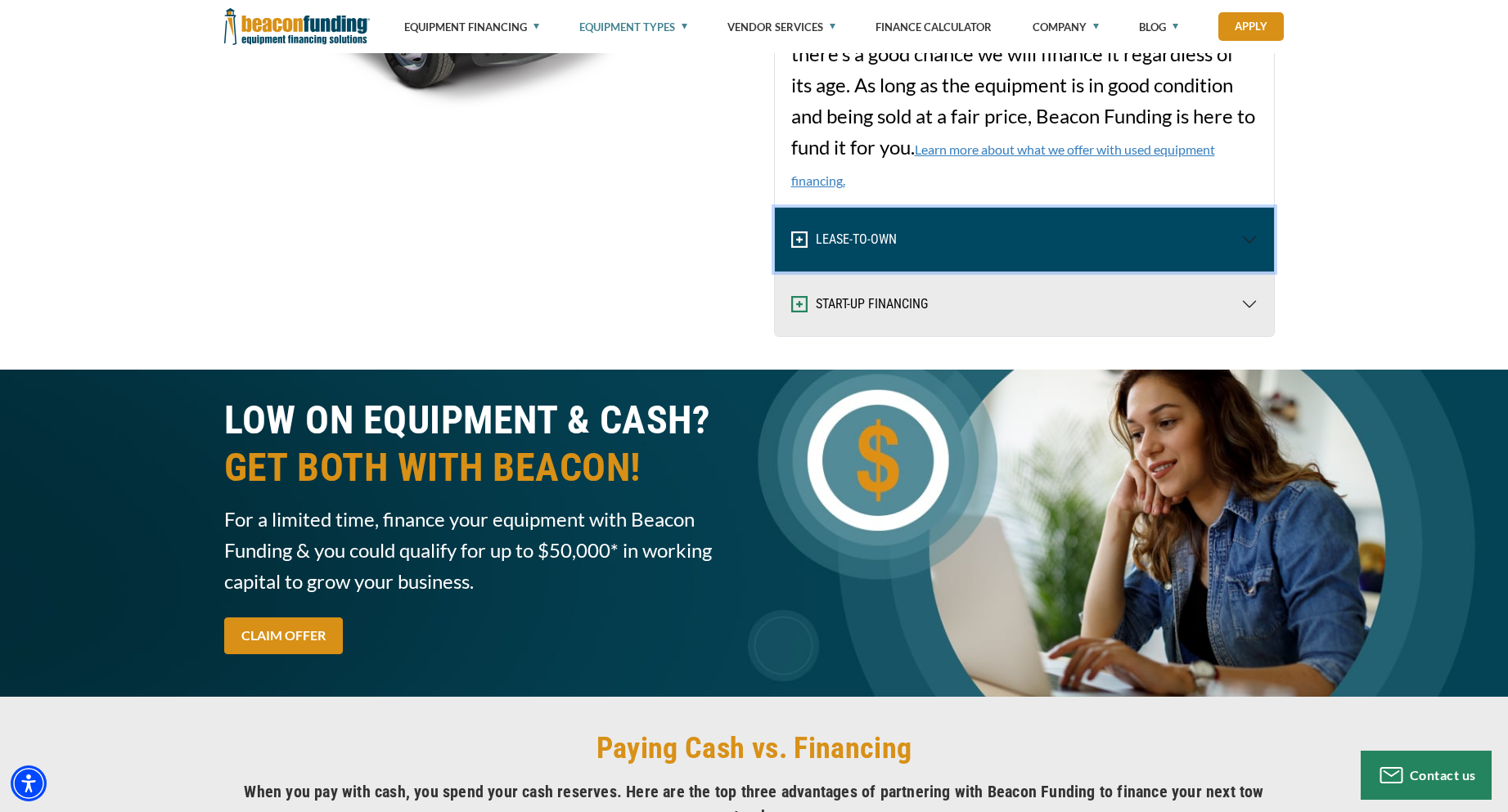
click at [1252, 235] on button "LEASE-TO-OWN" at bounding box center [1024, 239] width 499 height 64
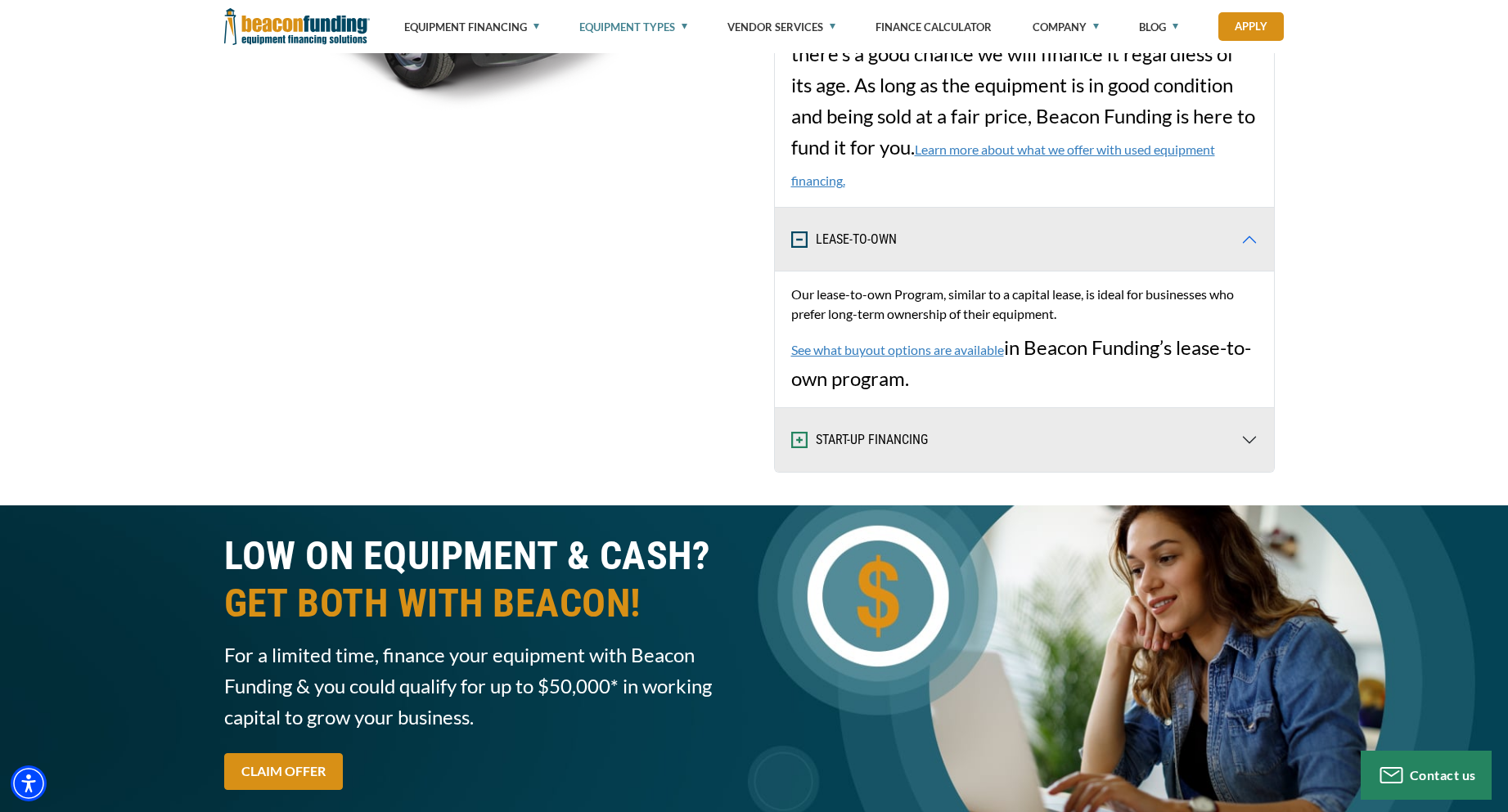
click at [960, 346] on link "See what buyout options are available" at bounding box center [898, 350] width 213 height 16
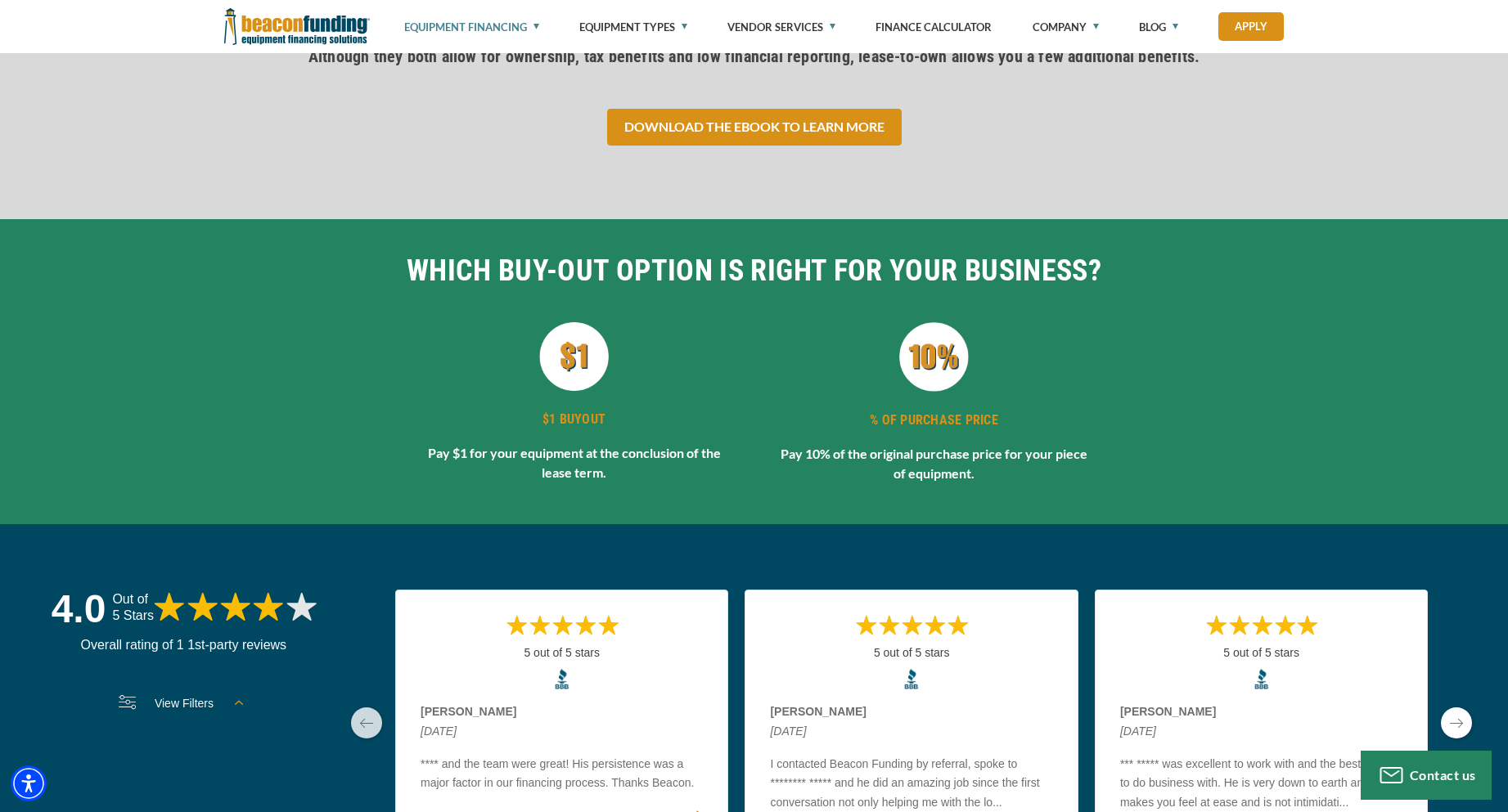
scroll to position [3108, 0]
